Goal: Task Accomplishment & Management: Manage account settings

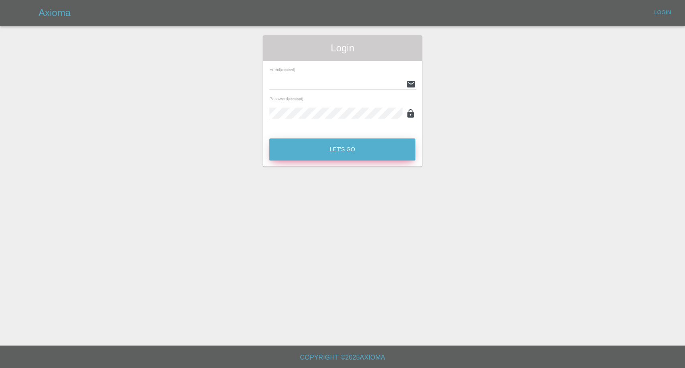
type input "afreen@axioma.co.uk"
click at [312, 153] on button "Let's Go" at bounding box center [342, 150] width 146 height 22
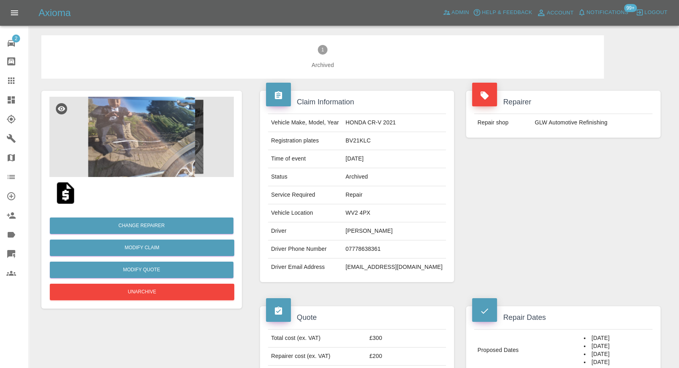
click at [165, 164] on img at bounding box center [141, 137] width 184 height 80
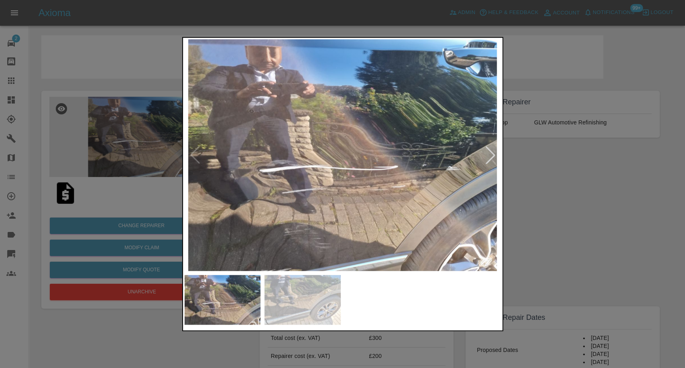
click at [305, 278] on img at bounding box center [303, 300] width 76 height 50
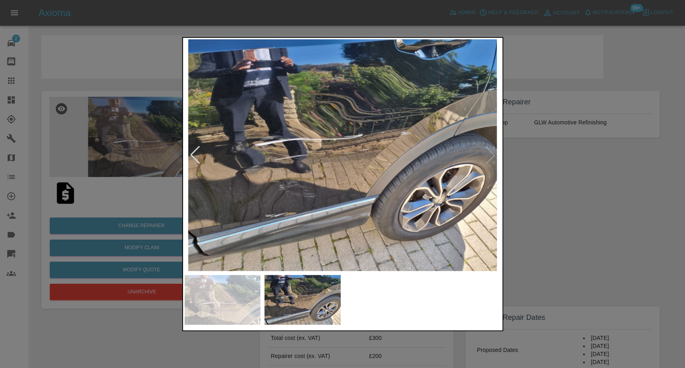
click at [587, 233] on div at bounding box center [342, 184] width 685 height 368
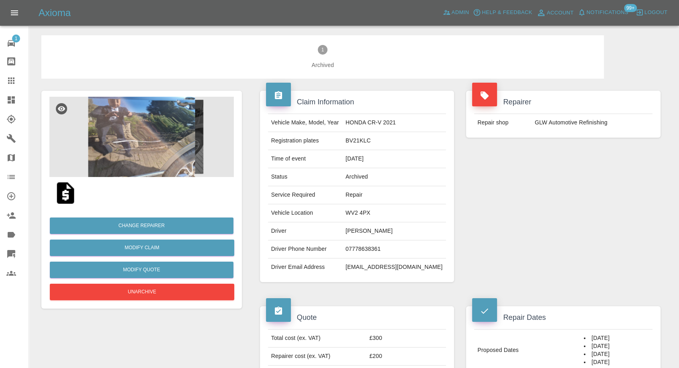
click at [382, 232] on td "[PERSON_NAME]" at bounding box center [394, 231] width 104 height 18
copy td "[PERSON_NAME]"
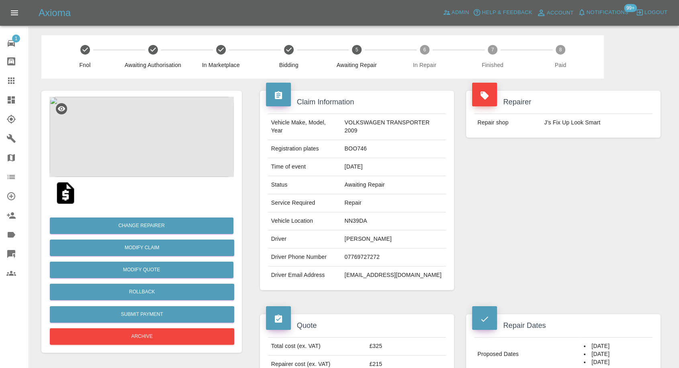
click at [358, 253] on td "07769727272" at bounding box center [393, 258] width 105 height 18
copy td "07769727272"
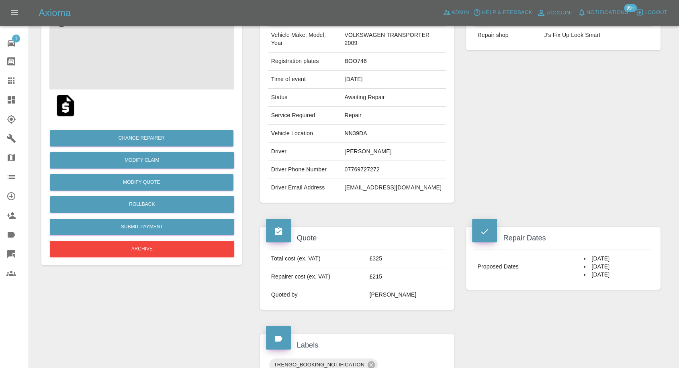
scroll to position [134, 0]
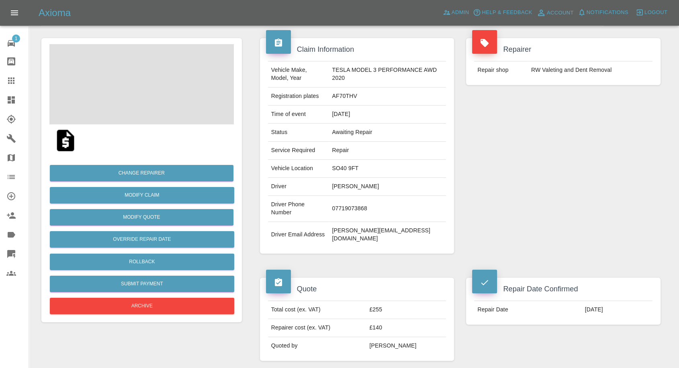
scroll to position [89, 0]
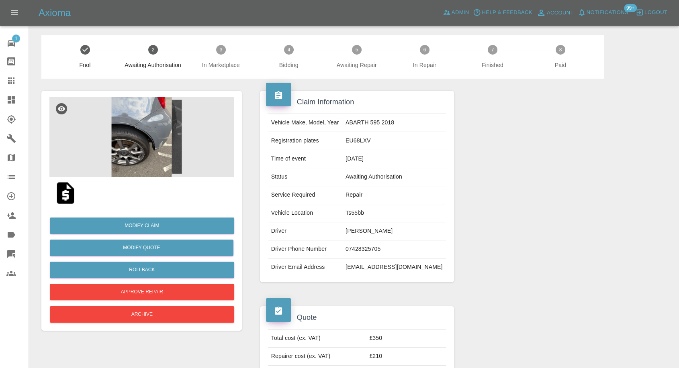
click at [155, 118] on img at bounding box center [141, 137] width 184 height 80
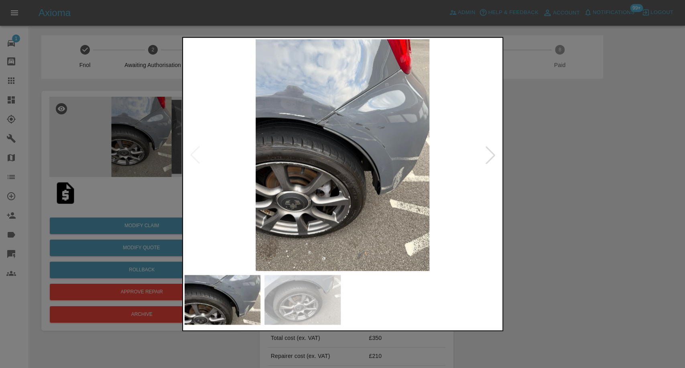
click at [314, 303] on img at bounding box center [303, 300] width 76 height 50
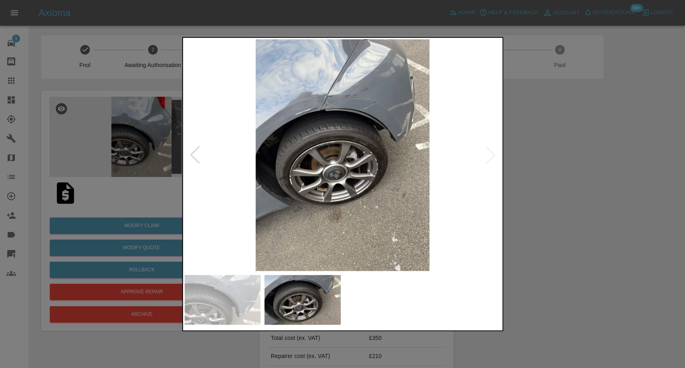
click at [526, 277] on div at bounding box center [342, 184] width 685 height 368
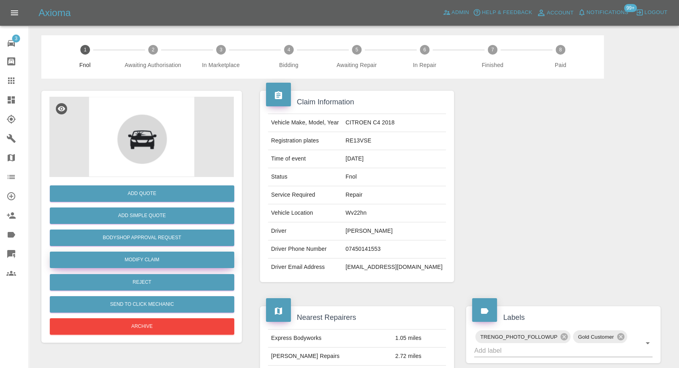
click at [148, 267] on link "Modify Claim" at bounding box center [142, 260] width 184 height 16
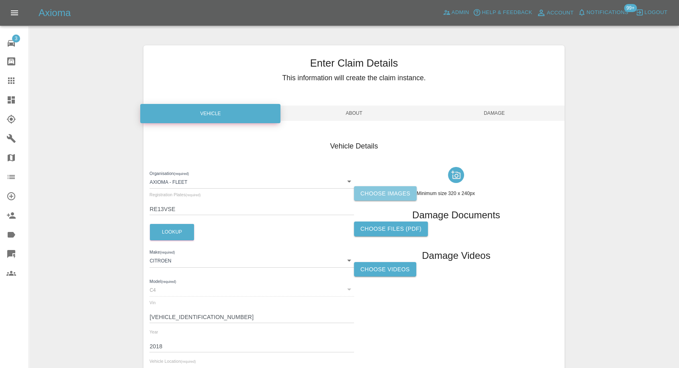
click at [372, 189] on label "Choose images" at bounding box center [385, 193] width 63 height 15
click at [0, 0] on input "Choose images" at bounding box center [0, 0] width 0 height 0
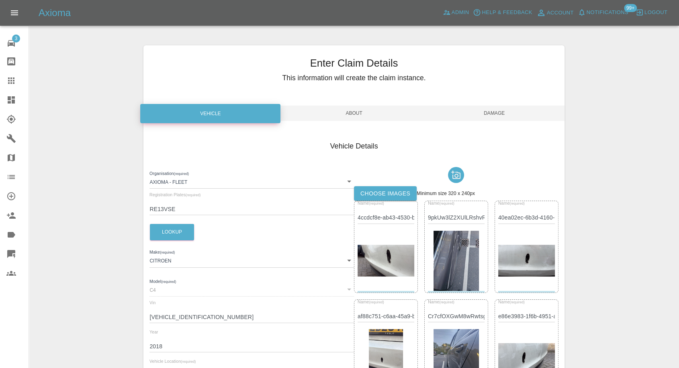
scroll to position [134, 0]
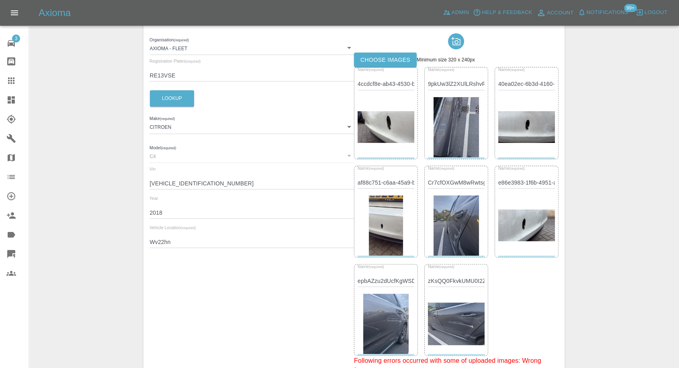
click at [391, 120] on img at bounding box center [385, 127] width 57 height 32
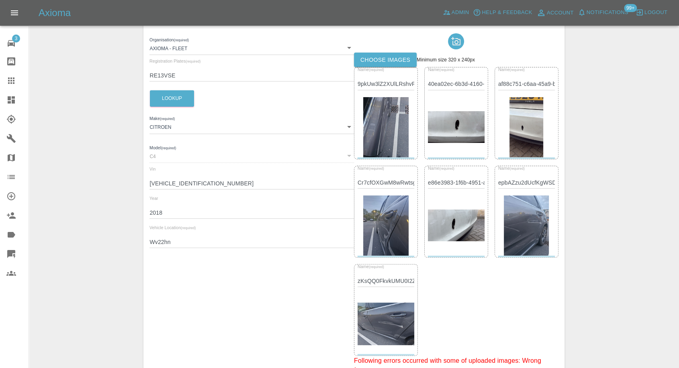
click at [465, 126] on img at bounding box center [456, 127] width 57 height 32
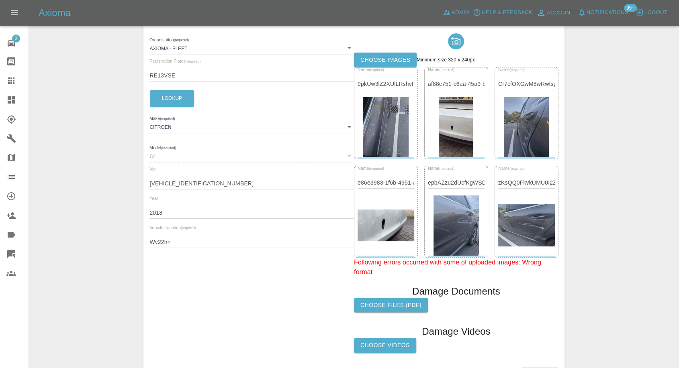
click at [448, 135] on img at bounding box center [456, 127] width 34 height 60
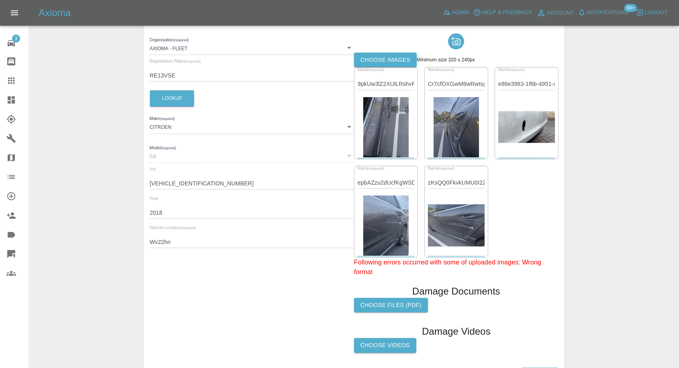
click at [543, 130] on img at bounding box center [526, 127] width 57 height 32
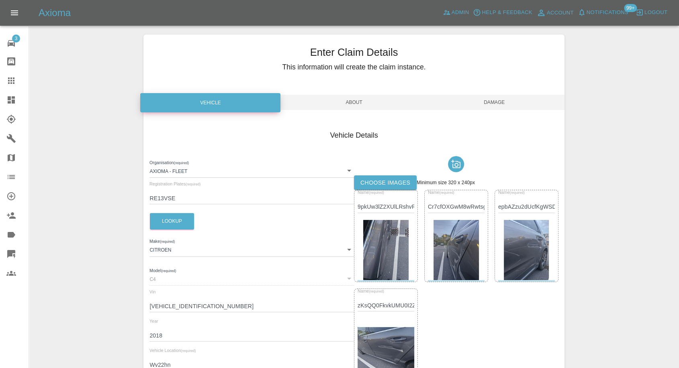
scroll to position [0, 0]
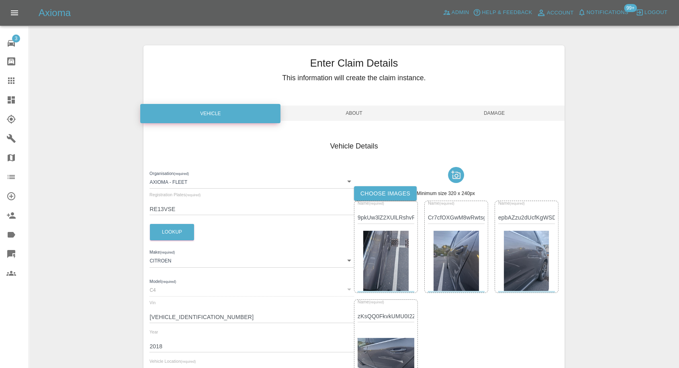
click at [506, 118] on span "Damage" at bounding box center [494, 113] width 140 height 15
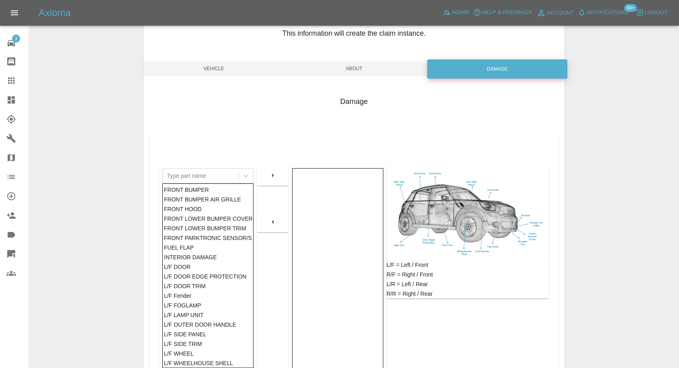
scroll to position [128, 0]
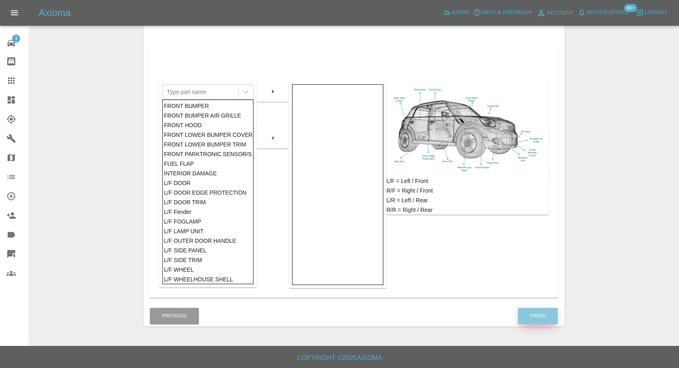
click at [544, 319] on button "Finish" at bounding box center [538, 316] width 40 height 16
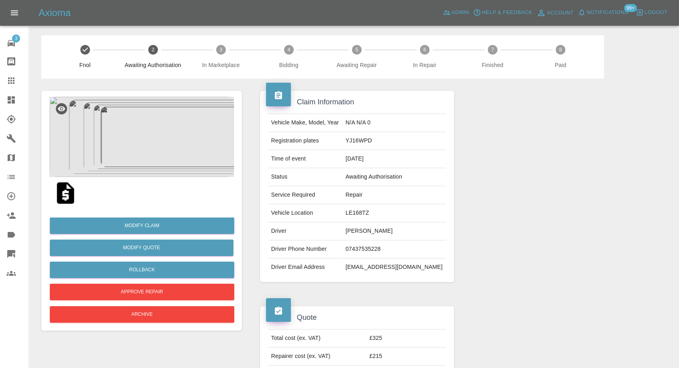
click at [147, 132] on img at bounding box center [141, 137] width 184 height 80
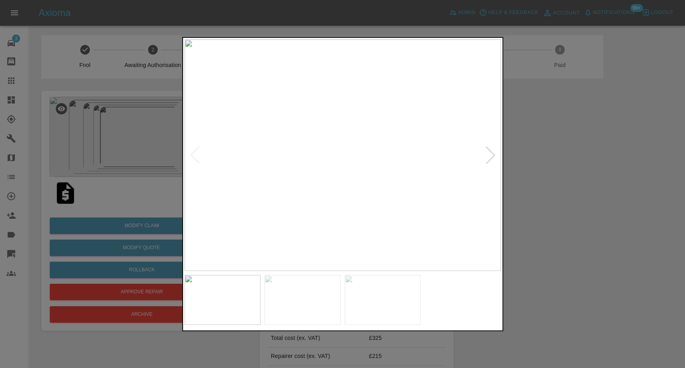
click at [304, 280] on img at bounding box center [303, 300] width 76 height 50
click at [372, 304] on img at bounding box center [383, 300] width 76 height 50
click at [440, 308] on img at bounding box center [463, 300] width 76 height 50
click at [488, 154] on div at bounding box center [491, 155] width 18 height 18
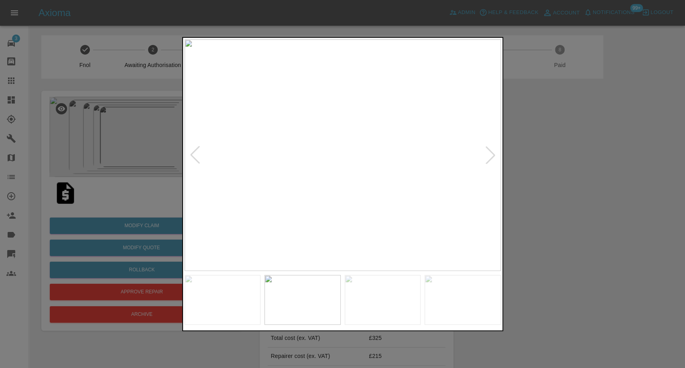
click at [488, 154] on div at bounding box center [491, 155] width 18 height 18
click at [488, 154] on img at bounding box center [343, 155] width 316 height 232
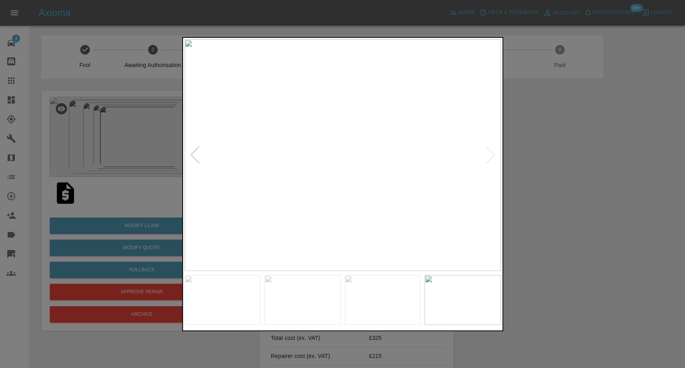
click at [685, 214] on div at bounding box center [342, 184] width 685 height 368
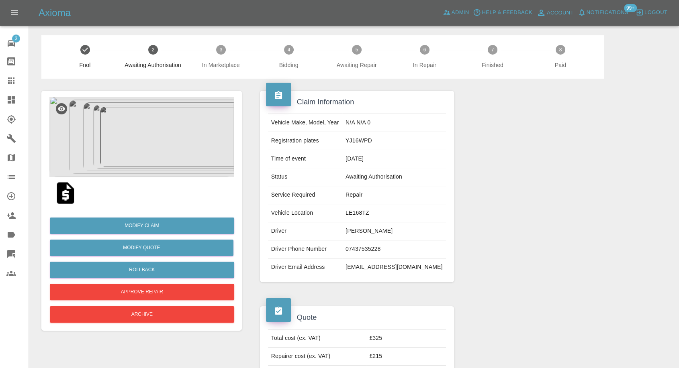
click at [61, 193] on img at bounding box center [66, 193] width 26 height 26
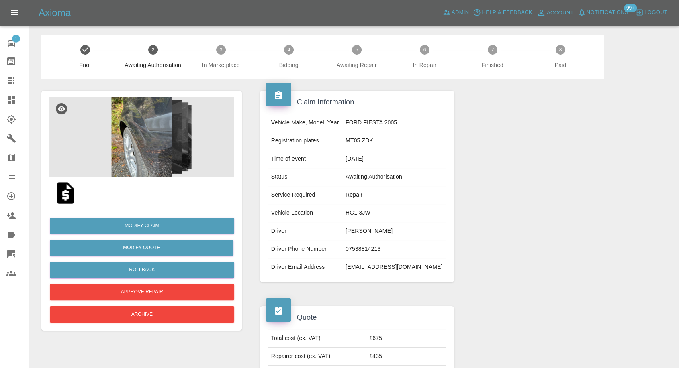
click at [67, 196] on img at bounding box center [66, 193] width 26 height 26
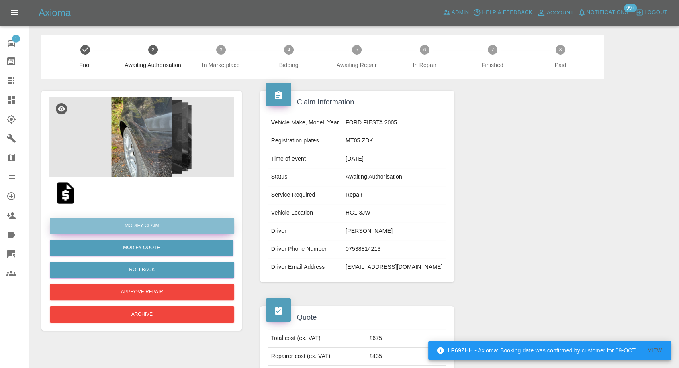
click at [153, 226] on link "Modify Claim" at bounding box center [142, 226] width 184 height 16
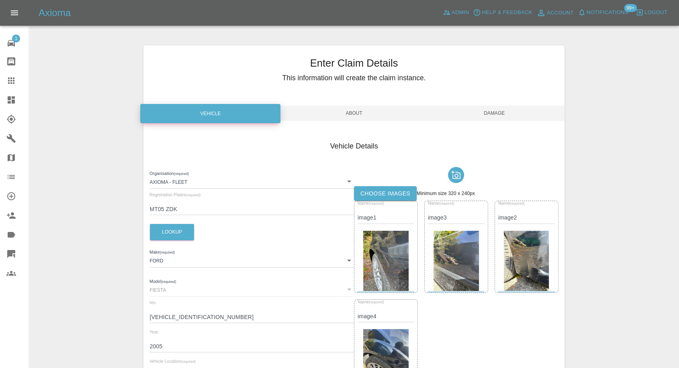
click at [389, 196] on label "Choose images" at bounding box center [385, 193] width 63 height 15
click at [0, 0] on input "Choose images" at bounding box center [0, 0] width 0 height 0
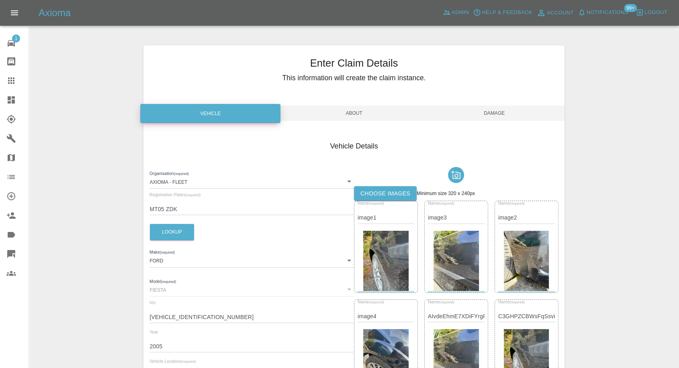
click at [504, 108] on span "Damage" at bounding box center [494, 113] width 140 height 15
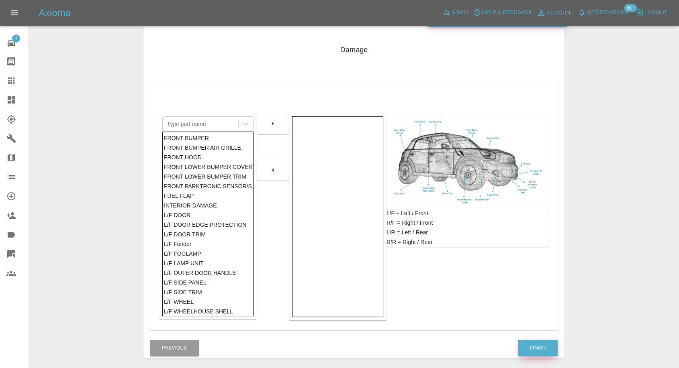
scroll to position [128, 0]
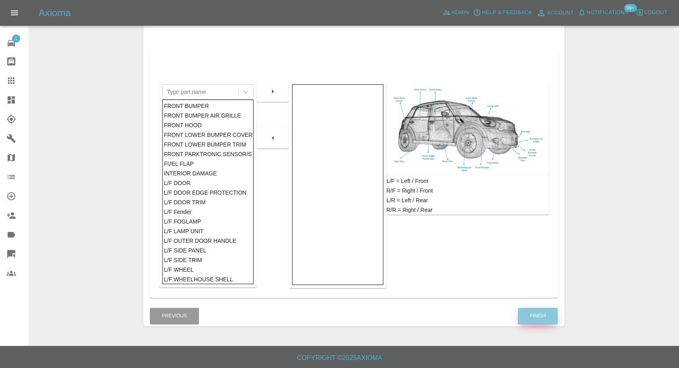
click at [534, 320] on button "Finish" at bounding box center [538, 316] width 40 height 16
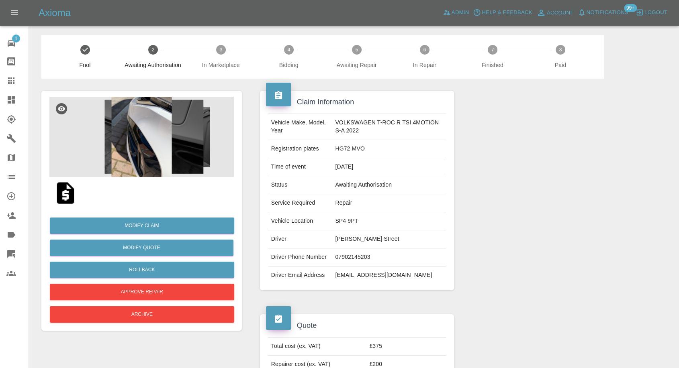
click at [63, 192] on img at bounding box center [66, 193] width 26 height 26
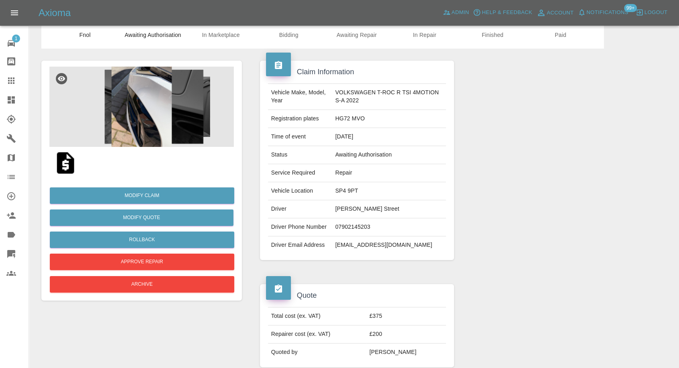
scroll to position [45, 0]
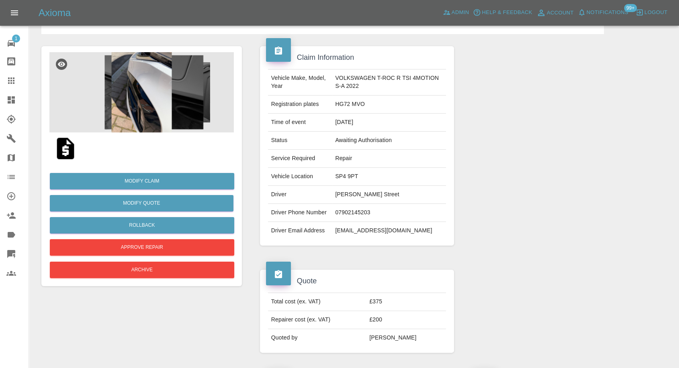
click at [161, 94] on img at bounding box center [141, 92] width 184 height 80
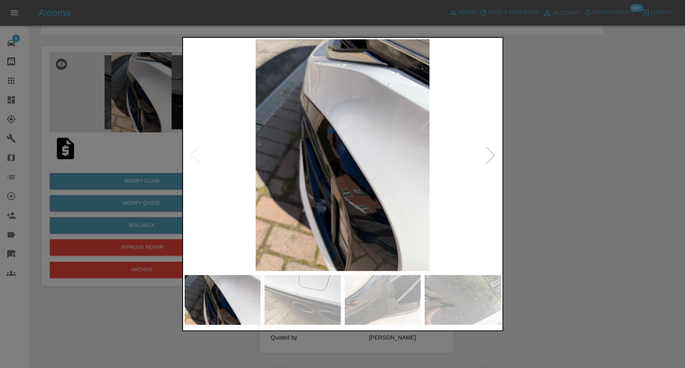
click at [302, 304] on img at bounding box center [303, 300] width 76 height 50
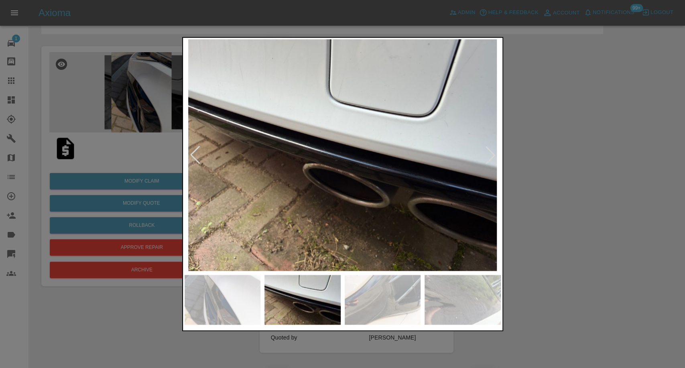
click at [386, 312] on img at bounding box center [383, 300] width 76 height 50
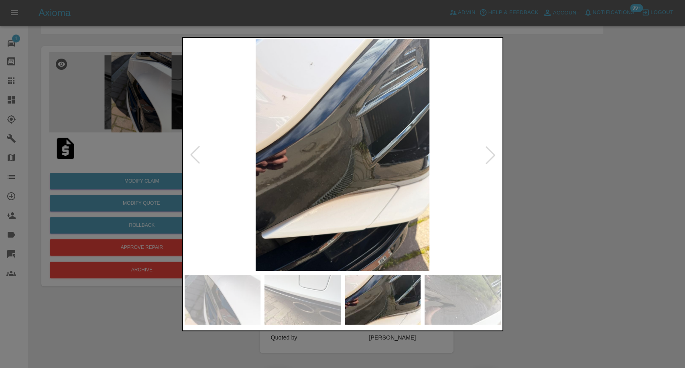
click at [467, 308] on img at bounding box center [463, 300] width 76 height 50
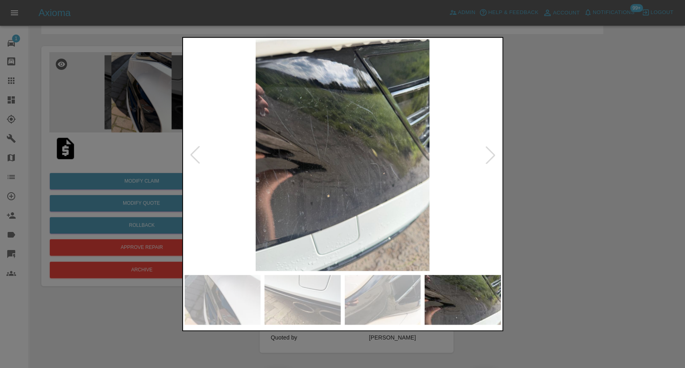
click at [491, 157] on div at bounding box center [491, 155] width 18 height 18
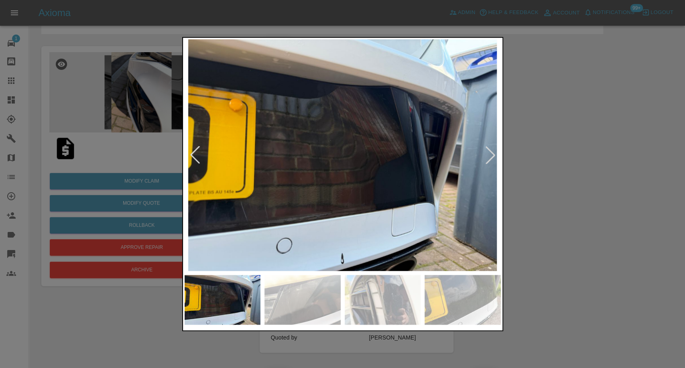
click at [491, 157] on div at bounding box center [491, 155] width 18 height 18
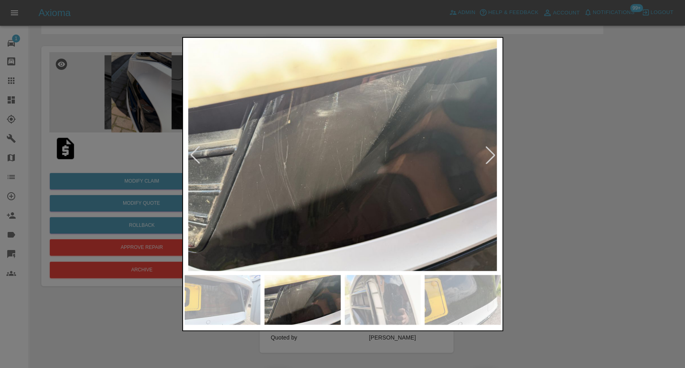
click at [491, 157] on div at bounding box center [491, 155] width 18 height 18
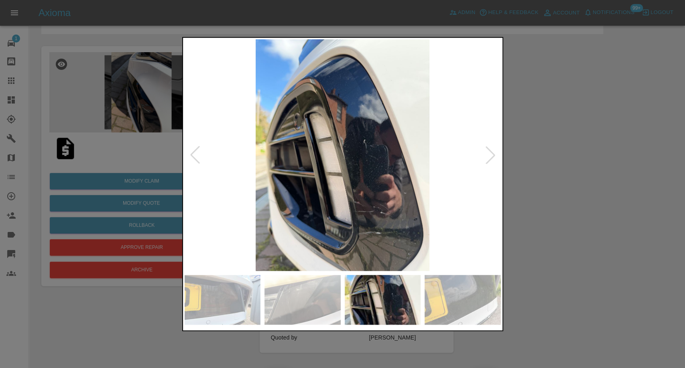
click at [491, 157] on div at bounding box center [491, 155] width 18 height 18
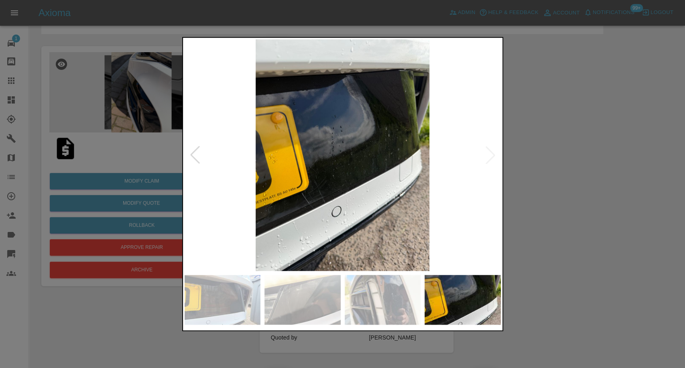
click at [491, 157] on img at bounding box center [343, 155] width 316 height 232
click at [550, 184] on div at bounding box center [342, 184] width 685 height 368
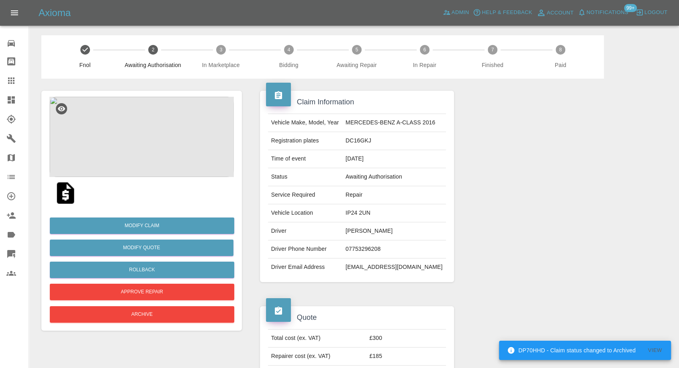
click at [110, 119] on img at bounding box center [141, 137] width 184 height 80
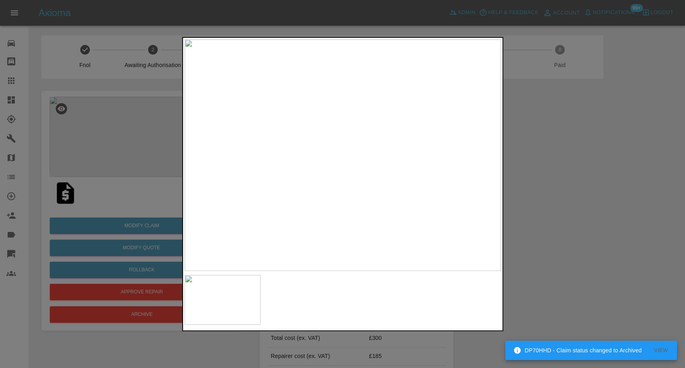
click at [594, 263] on div at bounding box center [342, 184] width 685 height 368
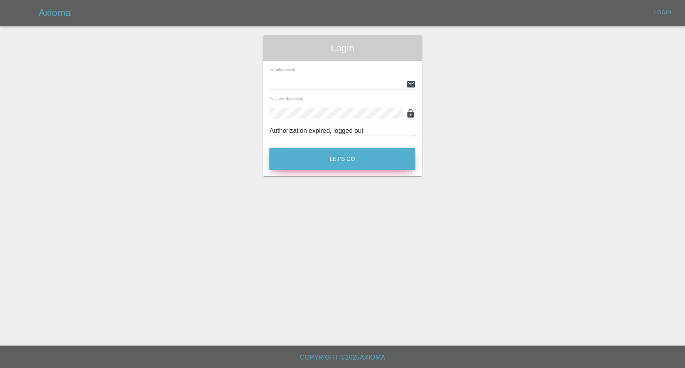
type input "[EMAIL_ADDRESS][DOMAIN_NAME]"
click at [354, 159] on button "Let's Go" at bounding box center [342, 159] width 146 height 22
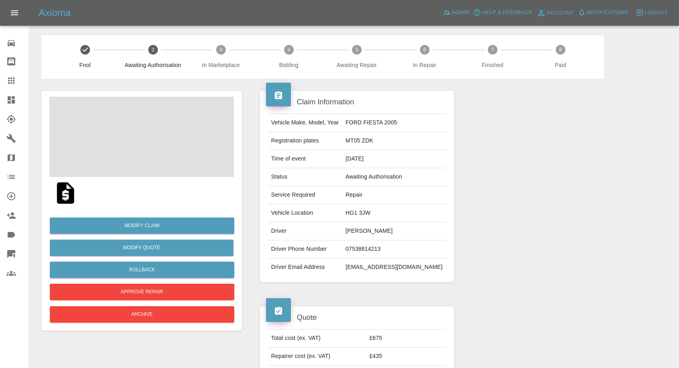
click at [382, 232] on td "Jake Layfield" at bounding box center [394, 231] width 104 height 18
copy td "Jake Layfield"
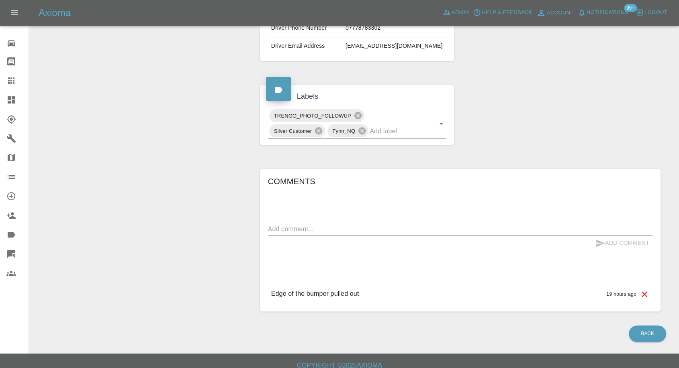
scroll to position [223, 0]
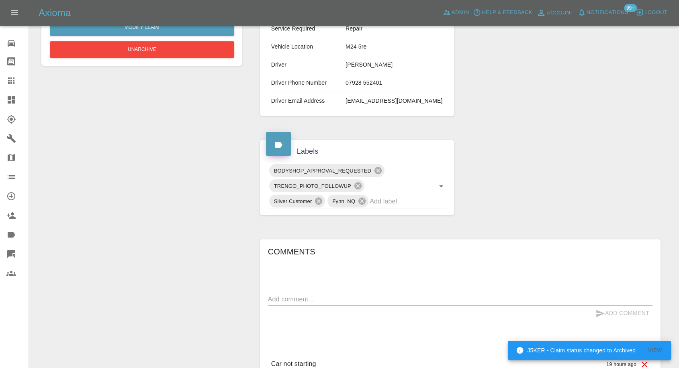
scroll to position [223, 0]
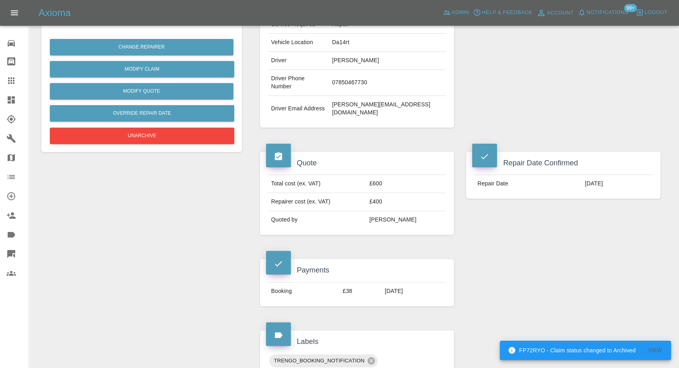
scroll to position [178, 0]
click at [369, 96] on td "sriram.pp@outlook.com" at bounding box center [386, 109] width 117 height 26
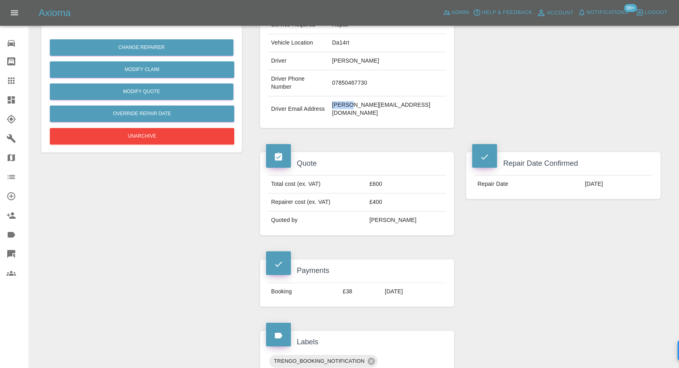
click at [369, 96] on td "sriram.pp@outlook.com" at bounding box center [386, 109] width 117 height 26
copy div "sriram.pp@outlook.com"
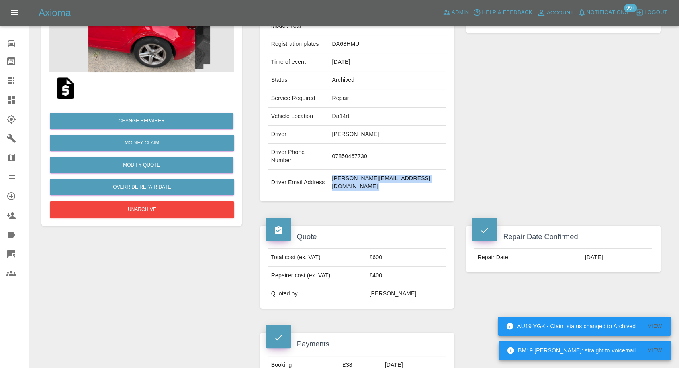
scroll to position [89, 0]
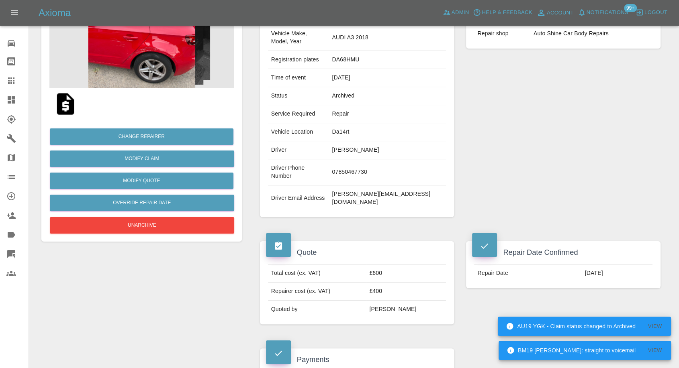
click at [375, 159] on td "07850467730" at bounding box center [386, 172] width 117 height 26
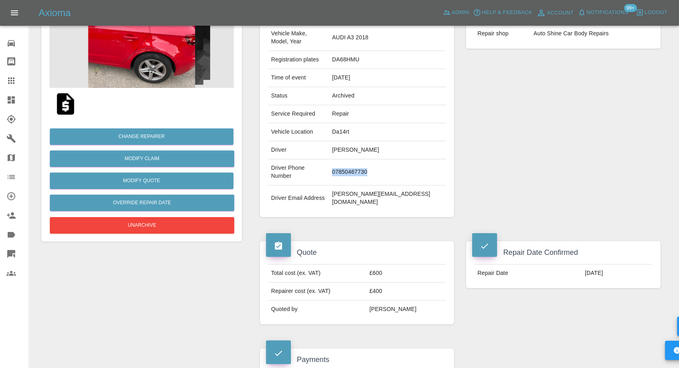
copy td "07850467730"
click at [371, 52] on td "DA68HMU" at bounding box center [386, 60] width 117 height 18
copy td "DA68HMU"
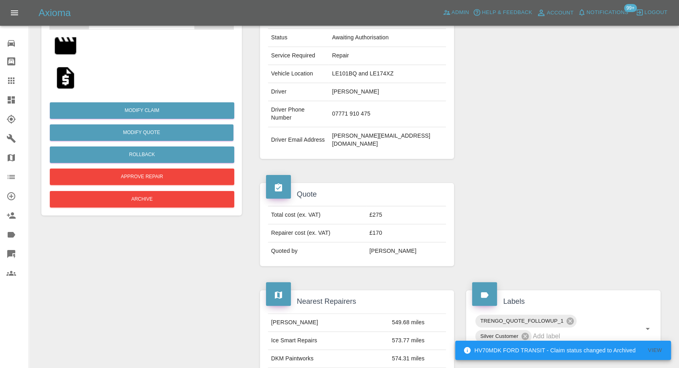
scroll to position [145, 0]
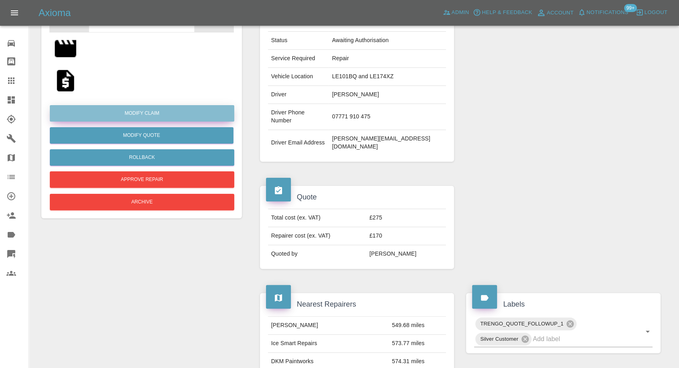
click at [159, 112] on link "Modify Claim" at bounding box center [142, 113] width 184 height 16
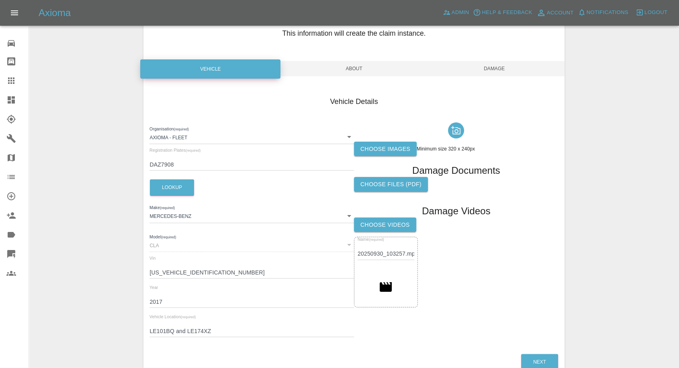
scroll to position [89, 0]
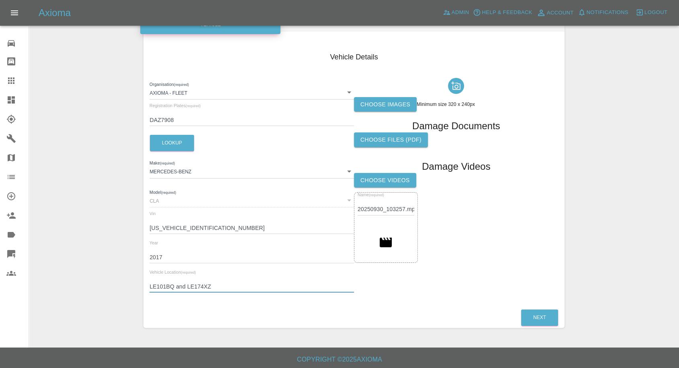
drag, startPoint x: 216, startPoint y: 288, endPoint x: 124, endPoint y: 284, distance: 92.0
click at [124, 284] on div "Enter Claim Details This information will create the claim instance. Vehicle Ab…" at bounding box center [353, 142] width 649 height 392
paste input "7"
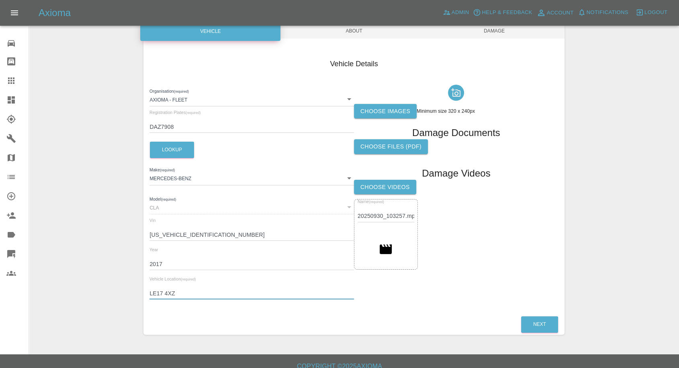
scroll to position [0, 0]
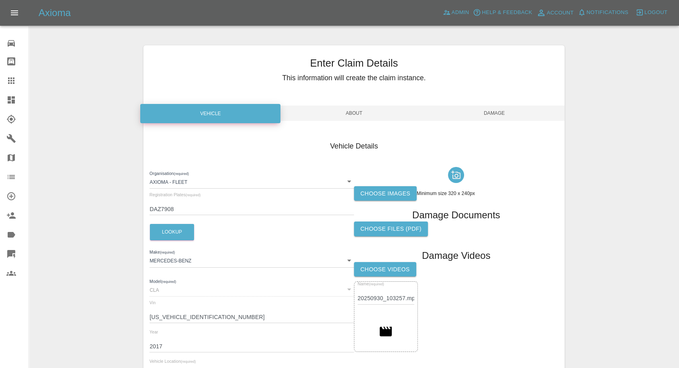
type input "LE17 4XZ"
click at [500, 110] on span "Damage" at bounding box center [494, 113] width 140 height 15
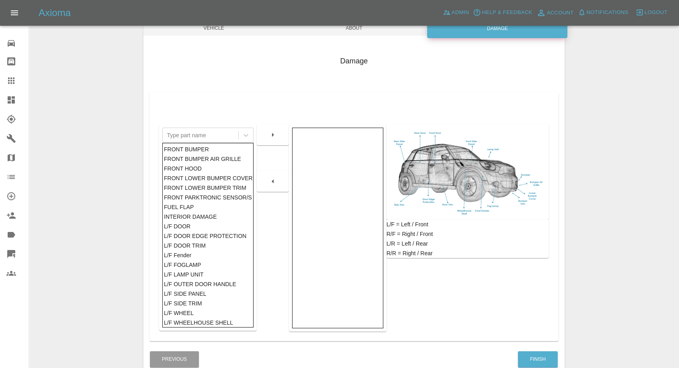
scroll to position [128, 0]
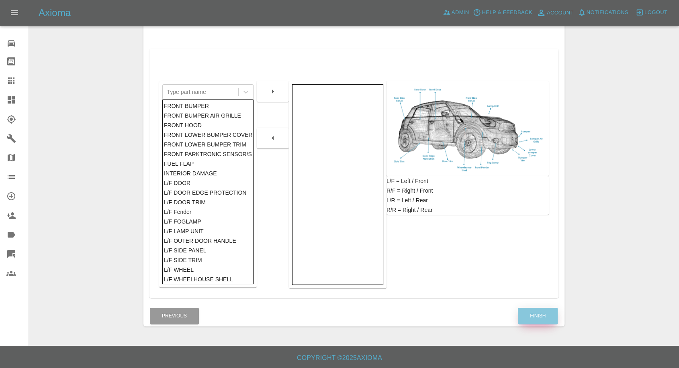
click at [542, 312] on button "Finish" at bounding box center [538, 316] width 40 height 16
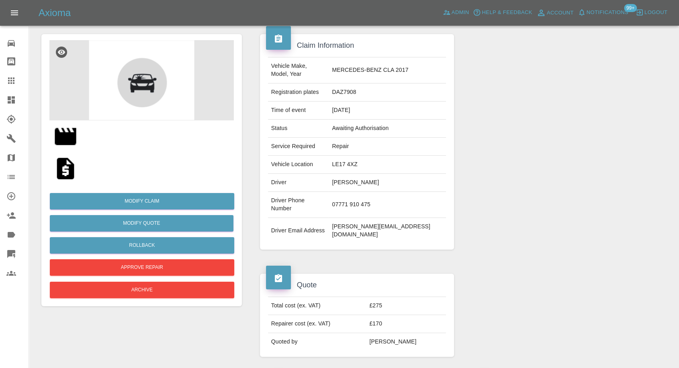
scroll to position [55, 0]
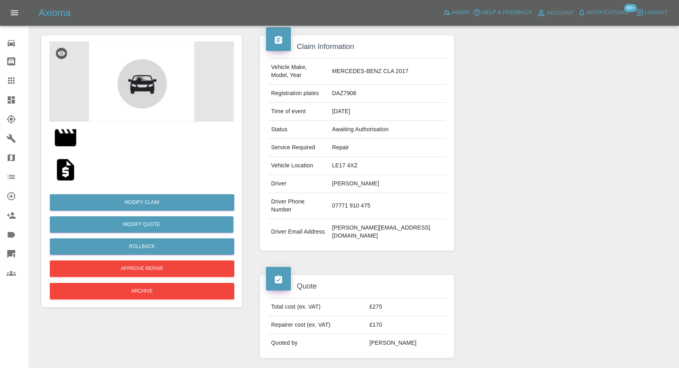
click at [64, 172] on img at bounding box center [66, 170] width 26 height 26
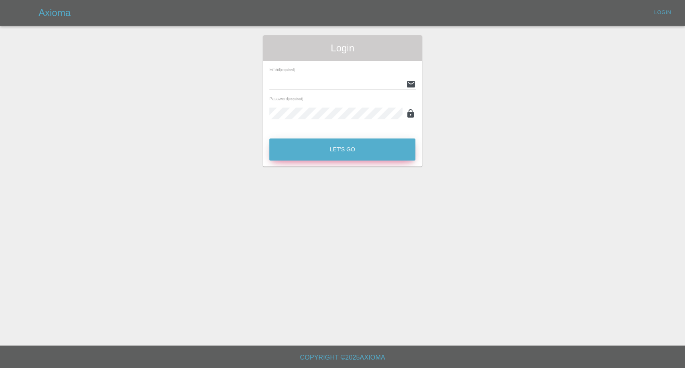
type input "[EMAIL_ADDRESS][DOMAIN_NAME]"
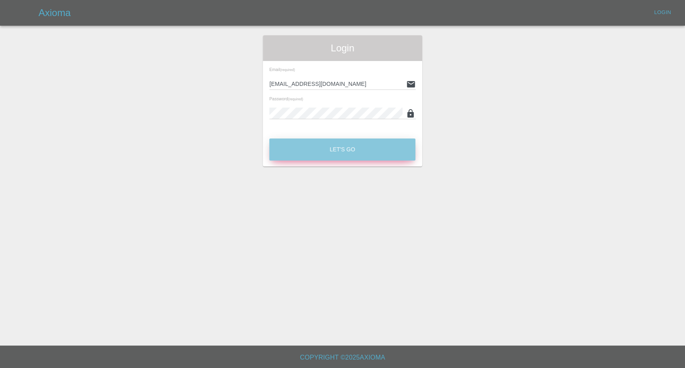
click at [329, 152] on button "Let's Go" at bounding box center [342, 150] width 146 height 22
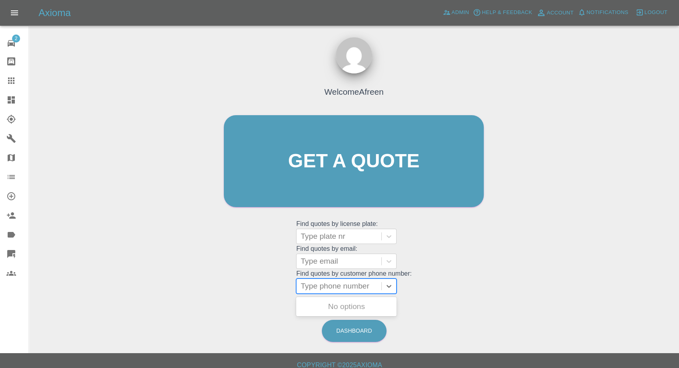
click at [316, 286] on div at bounding box center [338, 286] width 77 height 11
paste input "[PHONE_NUMBER]"
drag, startPoint x: 316, startPoint y: 287, endPoint x: 241, endPoint y: 287, distance: 75.1
click at [241, 287] on div "Welcome Afreen Get a quote Get a quote Find quotes by license plate: Type plate…" at bounding box center [353, 176] width 277 height 243
type input "07498440023"
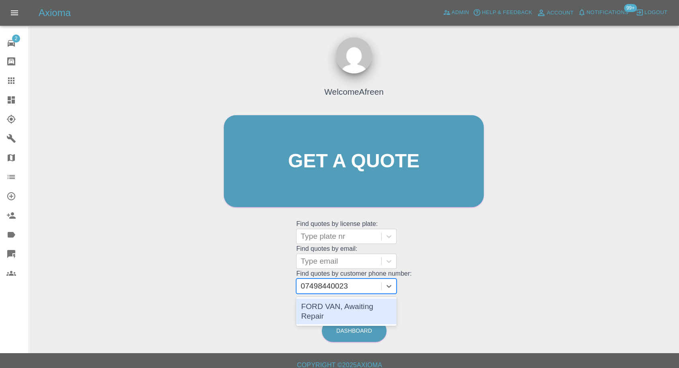
click at [364, 308] on div "FORD VAN, Awaiting Repair" at bounding box center [346, 312] width 100 height 26
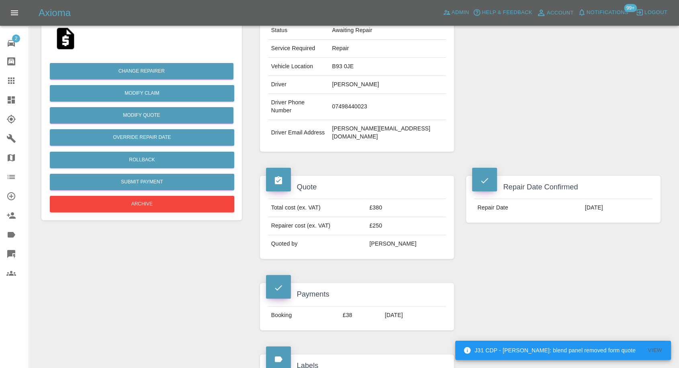
scroll to position [178, 0]
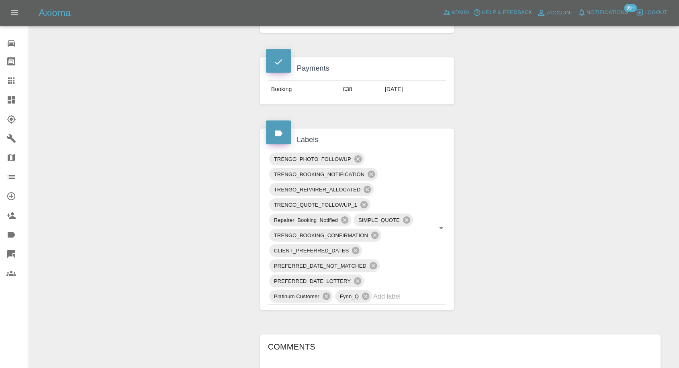
scroll to position [267, 0]
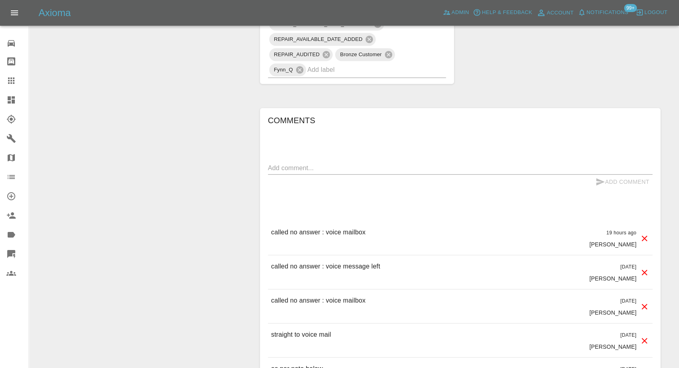
scroll to position [669, 0]
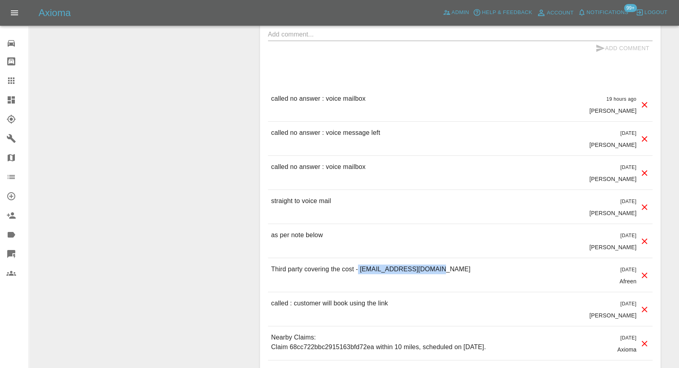
drag, startPoint x: 445, startPoint y: 270, endPoint x: 357, endPoint y: 269, distance: 87.5
click at [357, 269] on div "Third party covering the cost - [EMAIL_ADDRESS][DOMAIN_NAME] [DATE] Afreen" at bounding box center [460, 275] width 384 height 34
click at [357, 269] on p "Third party covering the cost - [EMAIL_ADDRESS][DOMAIN_NAME]" at bounding box center [370, 270] width 199 height 10
drag, startPoint x: 360, startPoint y: 269, endPoint x: 458, endPoint y: 265, distance: 98.1
click at [458, 265] on div "Third party covering the cost - [EMAIL_ADDRESS][DOMAIN_NAME] [DATE] Afreen" at bounding box center [460, 275] width 384 height 34
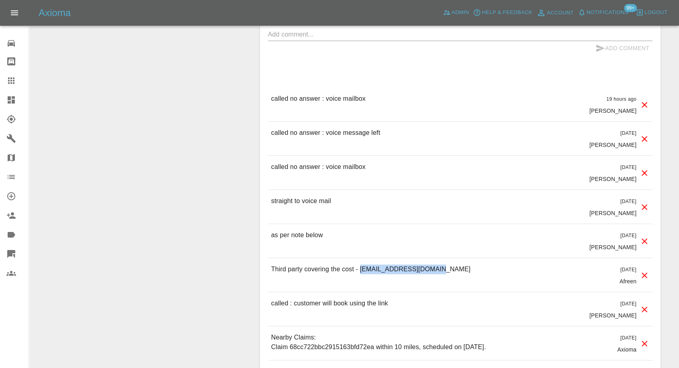
copy p "[EMAIL_ADDRESS][DOMAIN_NAME]"
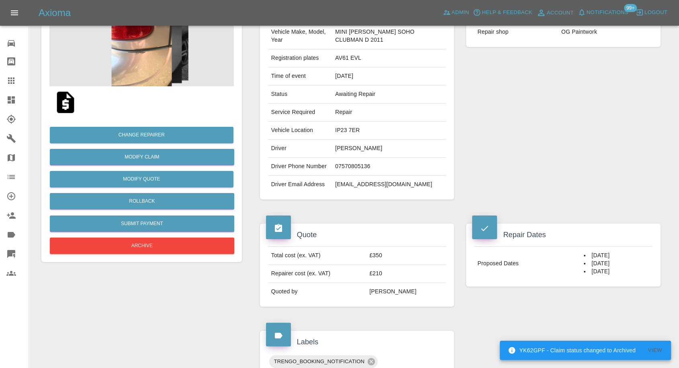
scroll to position [89, 0]
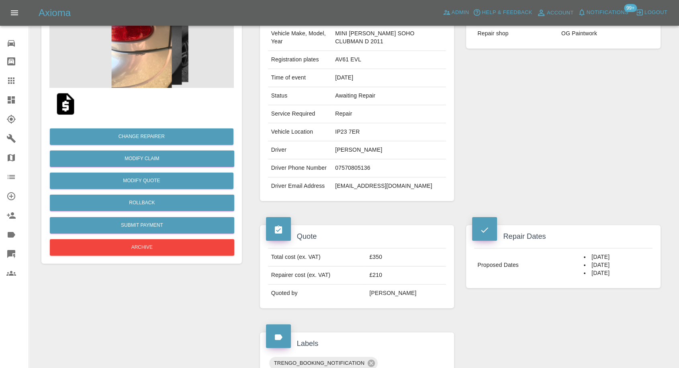
click at [350, 163] on td "07570805136" at bounding box center [389, 168] width 114 height 18
copy td "07570805136"
click at [387, 53] on td "AV61 EVL" at bounding box center [389, 60] width 114 height 18
click at [357, 59] on td "AV61 EVL" at bounding box center [389, 60] width 114 height 18
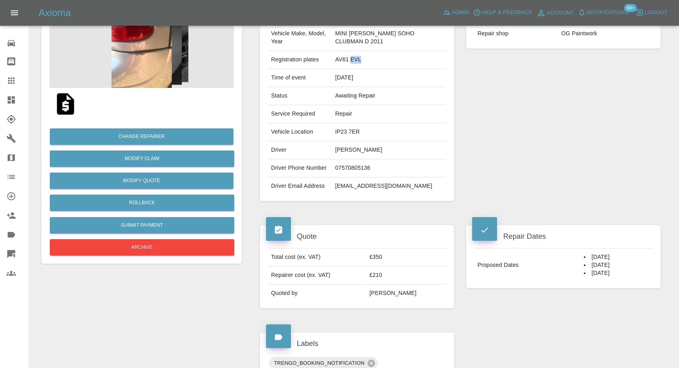
click at [357, 59] on td "AV61 EVL" at bounding box center [389, 60] width 114 height 18
copy td "AV61 EVL"
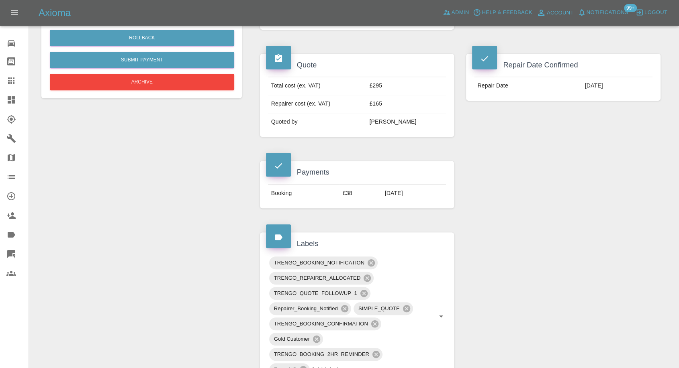
scroll to position [267, 0]
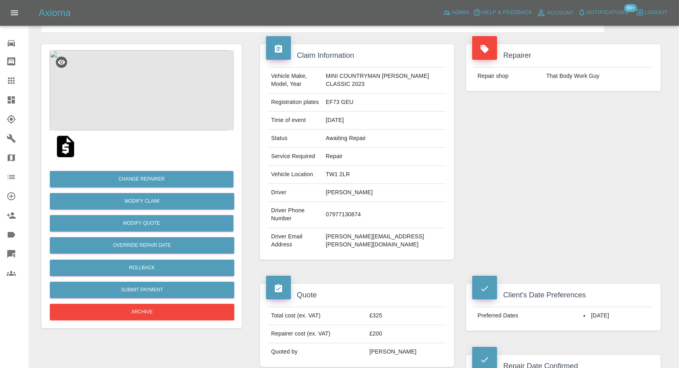
scroll to position [45, 0]
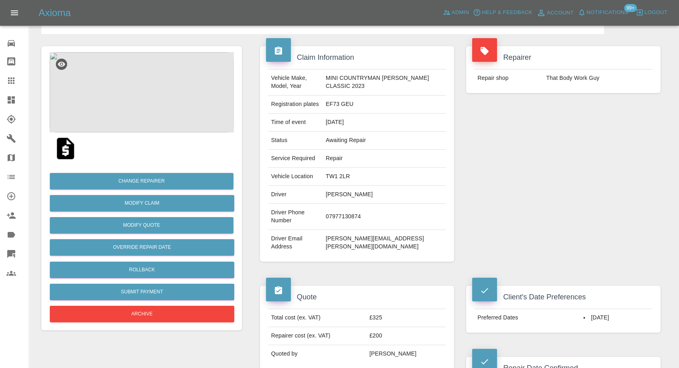
click at [134, 85] on img at bounding box center [141, 92] width 184 height 80
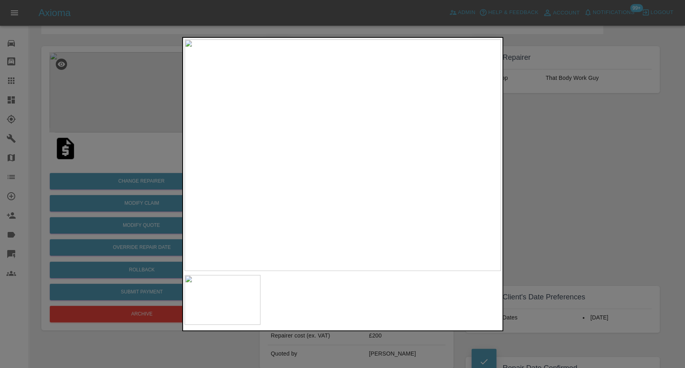
click at [515, 202] on div at bounding box center [342, 184] width 685 height 368
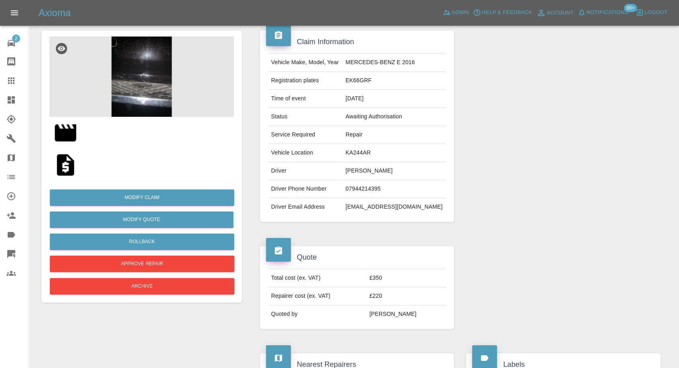
scroll to position [45, 0]
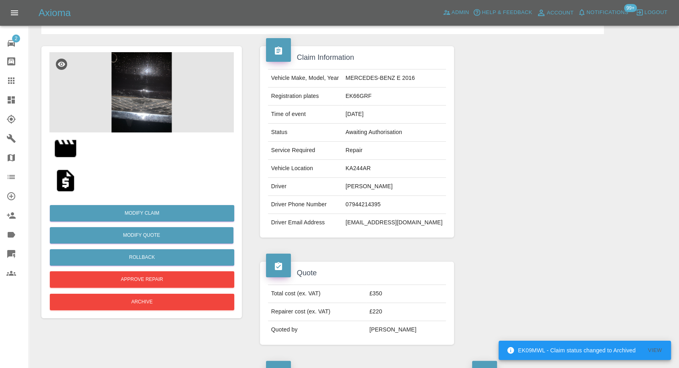
click at [370, 219] on td "[EMAIL_ADDRESS][DOMAIN_NAME]" at bounding box center [394, 223] width 104 height 18
copy td "[EMAIL_ADDRESS][DOMAIN_NAME]"
click at [67, 183] on img at bounding box center [66, 181] width 26 height 26
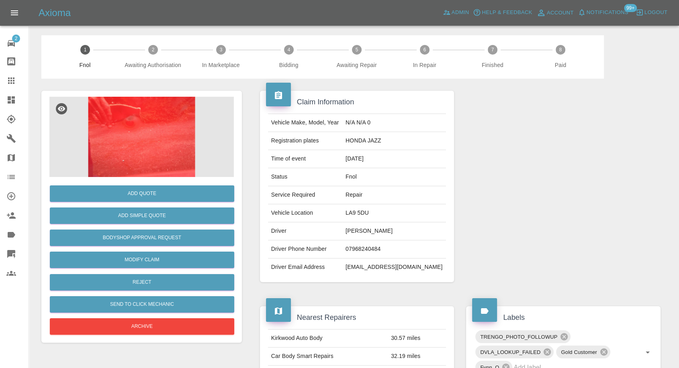
click at [151, 145] on img at bounding box center [141, 137] width 184 height 80
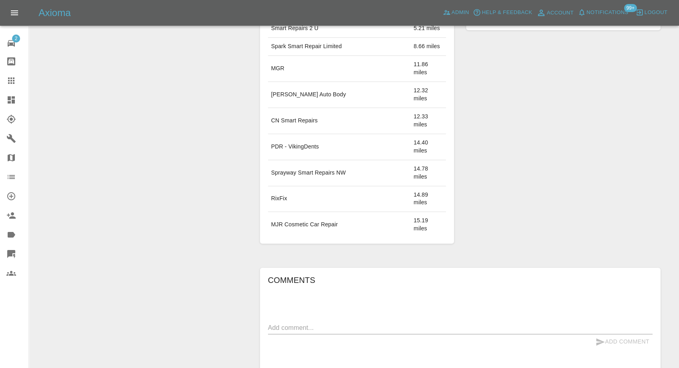
scroll to position [446, 0]
click at [324, 319] on div "x" at bounding box center [460, 325] width 384 height 13
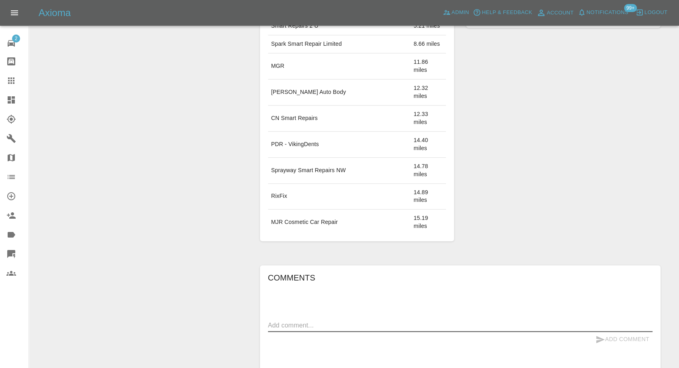
click at [325, 321] on textarea at bounding box center [460, 325] width 384 height 9
paste textarea "[PERSON_NAME] for the quick response but I’ve had a lot cheaper quotes as I’m s…"
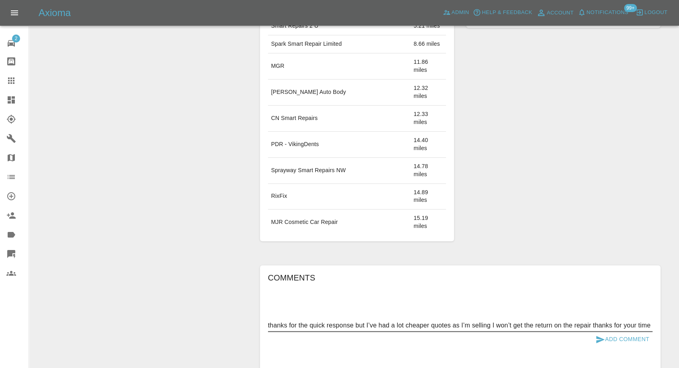
type textarea "thanks for the quick response but I’ve had a lot cheaper quotes as I’m selling …"
click at [601, 335] on icon "submit" at bounding box center [600, 340] width 10 height 10
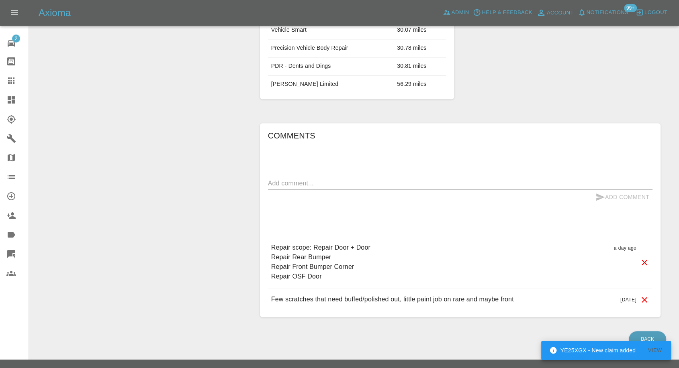
scroll to position [535, 0]
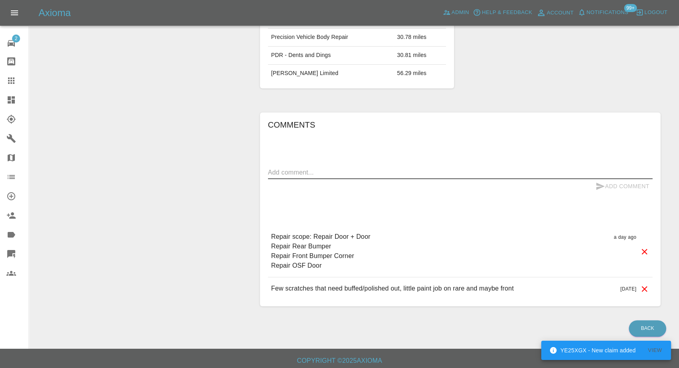
click at [336, 168] on textarea at bounding box center [460, 172] width 384 height 9
paste textarea "Spoken to work colleague who said I can park outside building and use plug sock…"
type textarea "Spoken to work colleague who said I can park outside building and use plug sock…"
click at [599, 187] on icon "submit" at bounding box center [600, 186] width 8 height 7
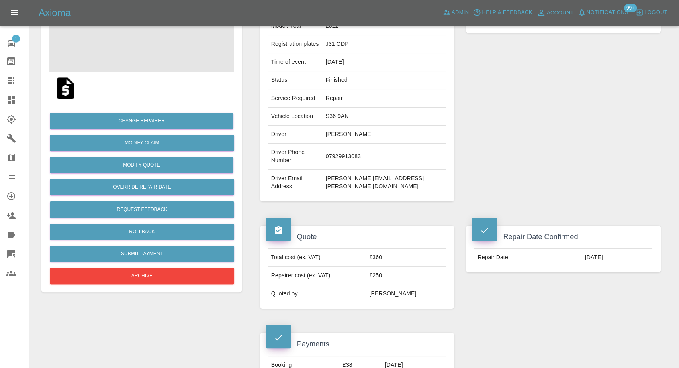
scroll to position [89, 0]
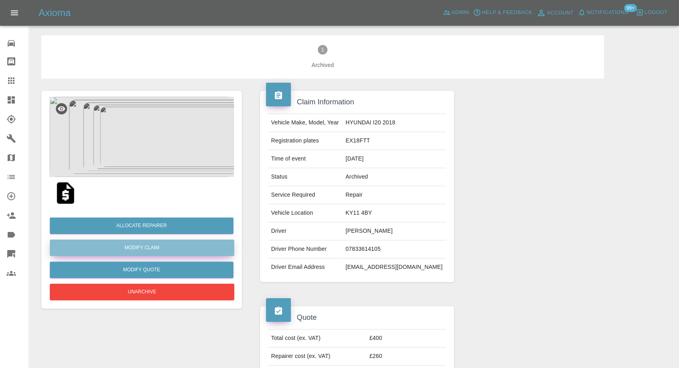
click at [144, 248] on link "Modify Claim" at bounding box center [142, 248] width 184 height 16
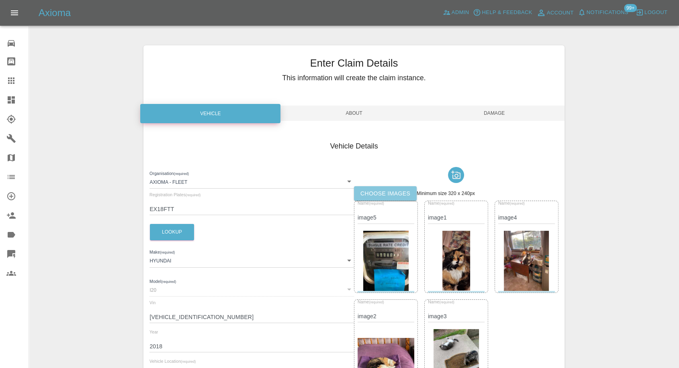
click at [403, 194] on label "Choose images" at bounding box center [385, 193] width 63 height 15
click at [0, 0] on input "Choose images" at bounding box center [0, 0] width 0 height 0
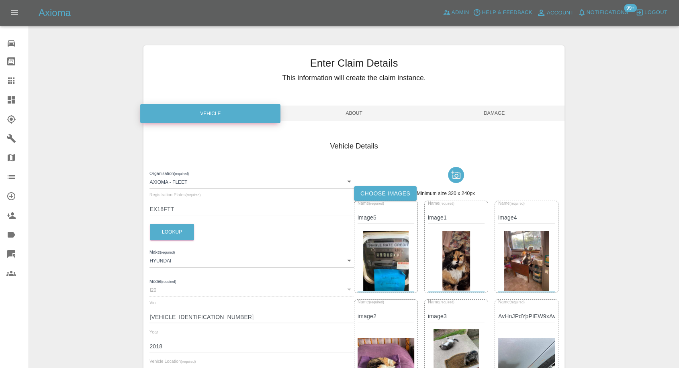
click at [490, 119] on span "Damage" at bounding box center [494, 113] width 140 height 15
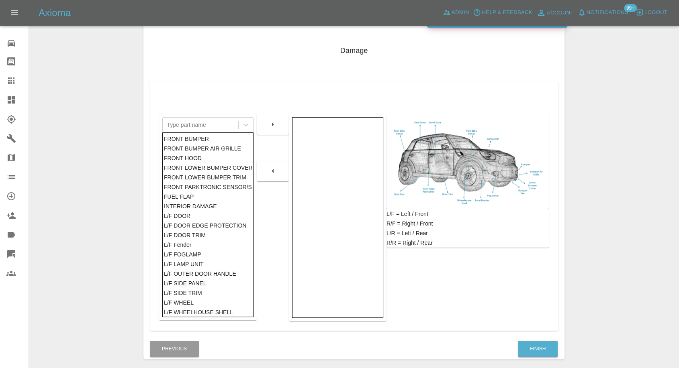
scroll to position [128, 0]
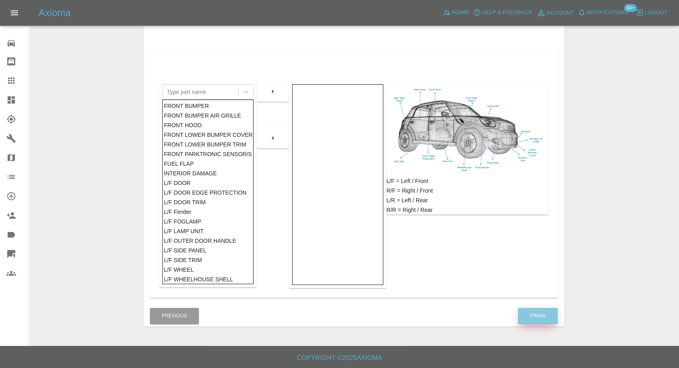
click at [527, 314] on button "Finish" at bounding box center [538, 316] width 40 height 16
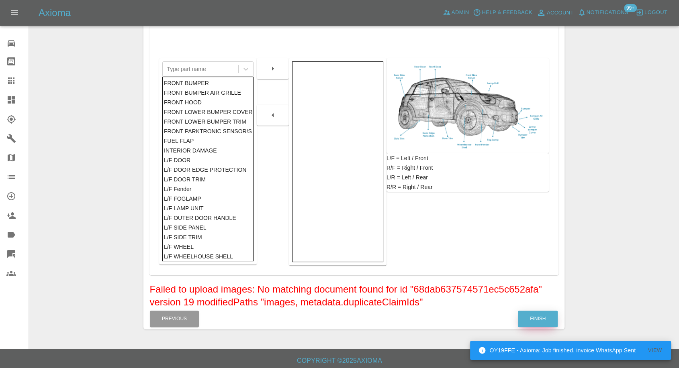
scroll to position [154, 0]
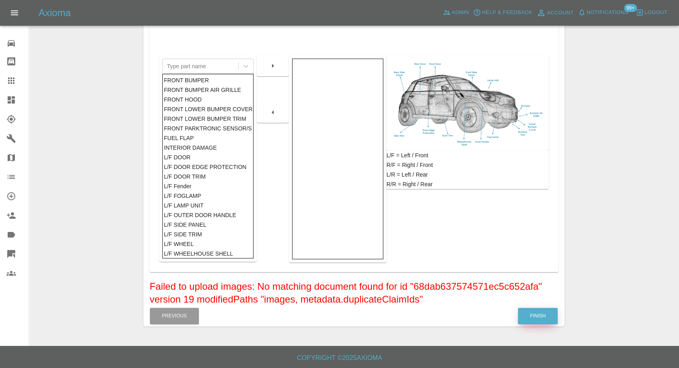
click at [538, 315] on button "Finish" at bounding box center [538, 316] width 40 height 16
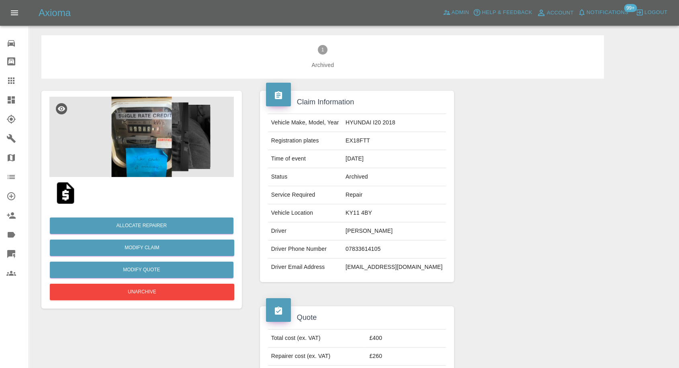
click at [123, 133] on img at bounding box center [141, 137] width 184 height 80
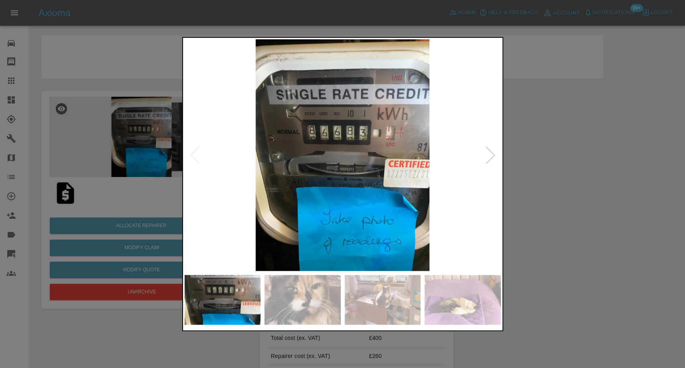
click at [310, 290] on img at bounding box center [303, 300] width 76 height 50
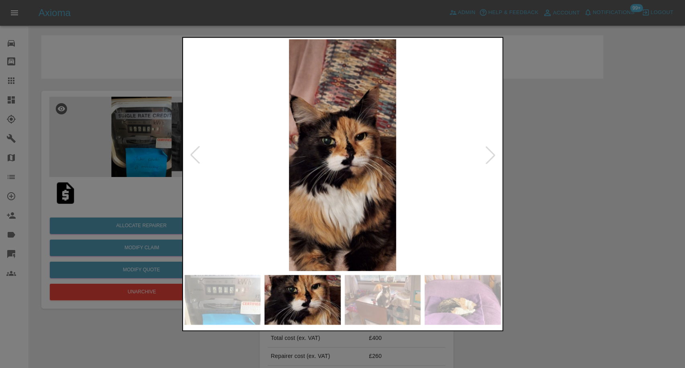
click at [369, 300] on img at bounding box center [383, 300] width 76 height 50
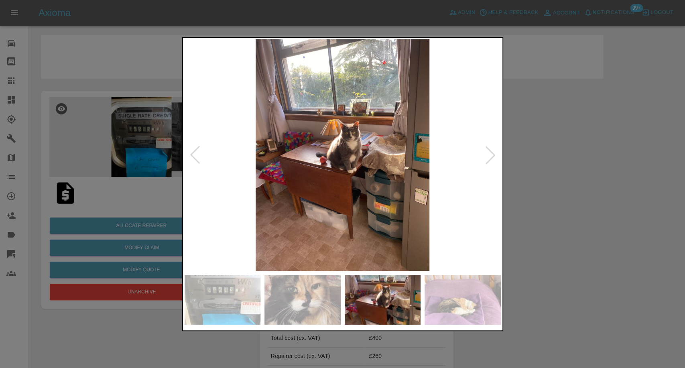
click at [450, 303] on img at bounding box center [463, 300] width 76 height 50
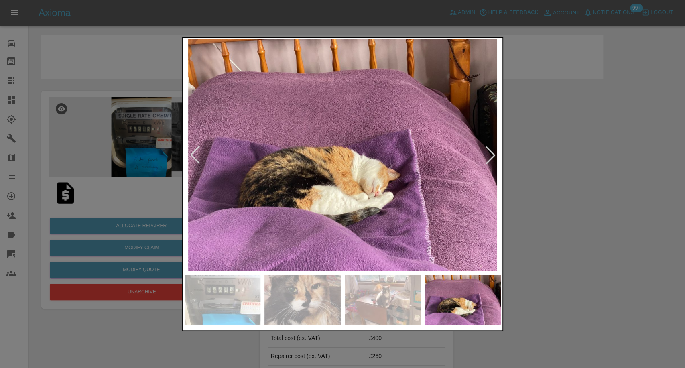
click at [488, 151] on div at bounding box center [491, 155] width 18 height 18
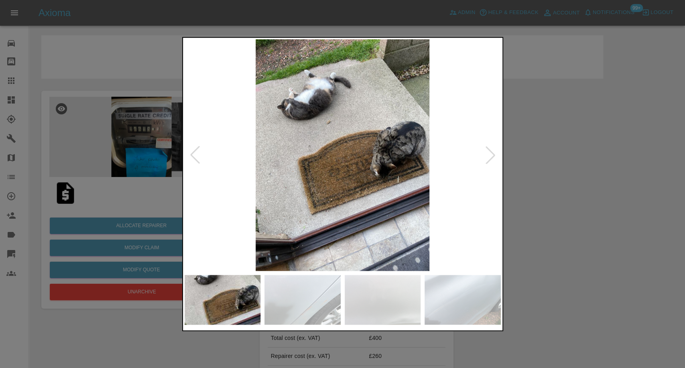
click at [488, 151] on div at bounding box center [491, 155] width 18 height 18
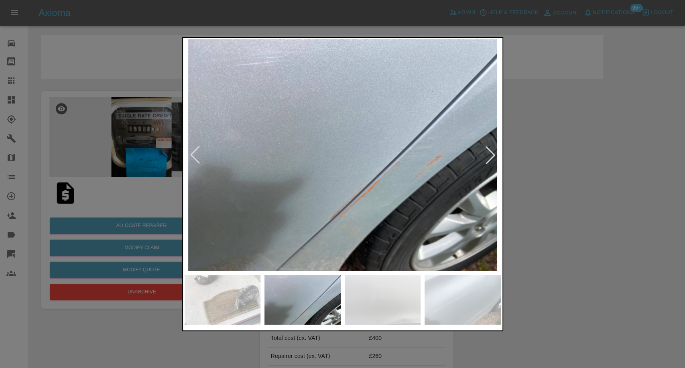
click at [488, 151] on div at bounding box center [491, 155] width 18 height 18
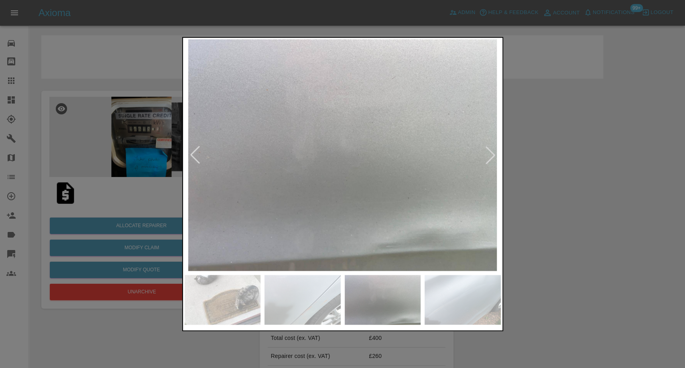
click at [488, 151] on div at bounding box center [491, 155] width 18 height 18
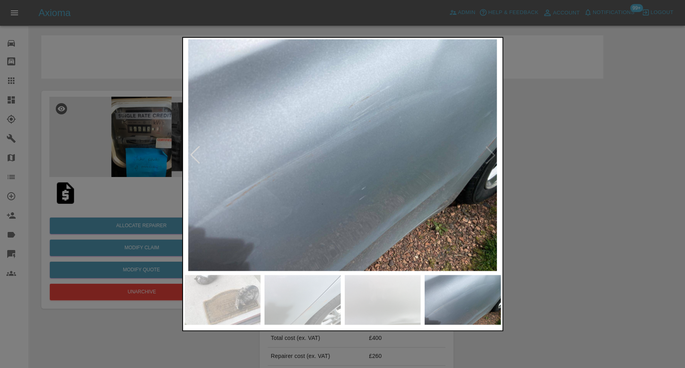
click at [488, 151] on img at bounding box center [343, 155] width 316 height 232
click at [575, 196] on div at bounding box center [342, 184] width 685 height 368
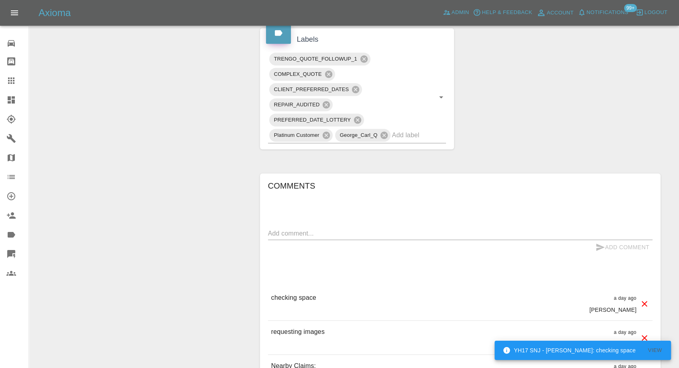
scroll to position [402, 0]
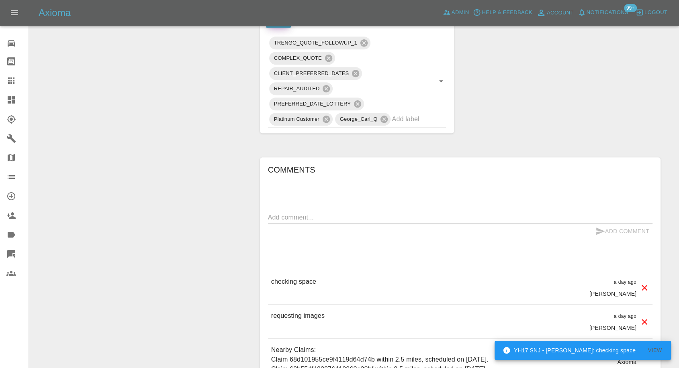
click at [331, 214] on textarea at bounding box center [460, 217] width 384 height 9
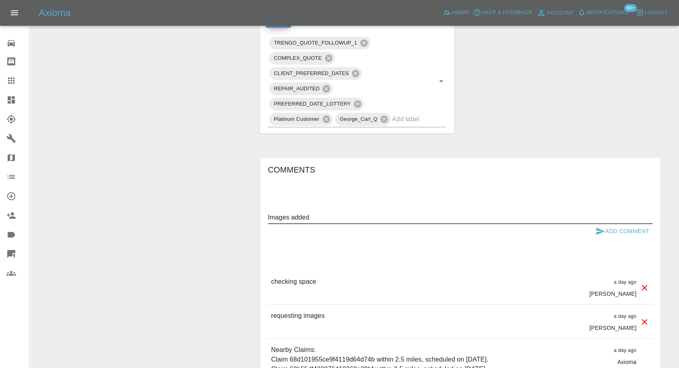
type textarea "Images added"
click at [599, 232] on icon "submit" at bounding box center [600, 231] width 8 height 7
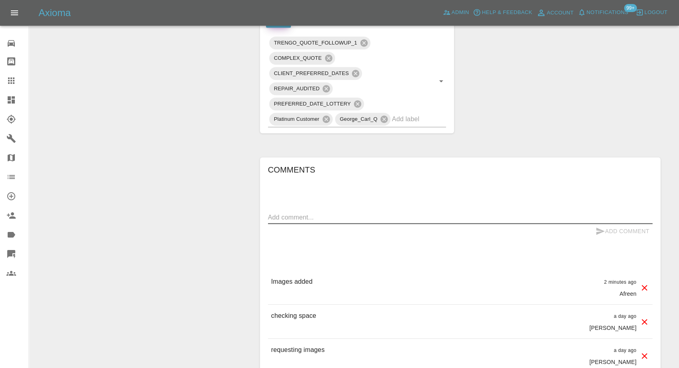
click at [307, 217] on textarea at bounding box center [460, 217] width 384 height 9
paste textarea "Yes I have a private driveway with plenty of room and power supply in the garag…"
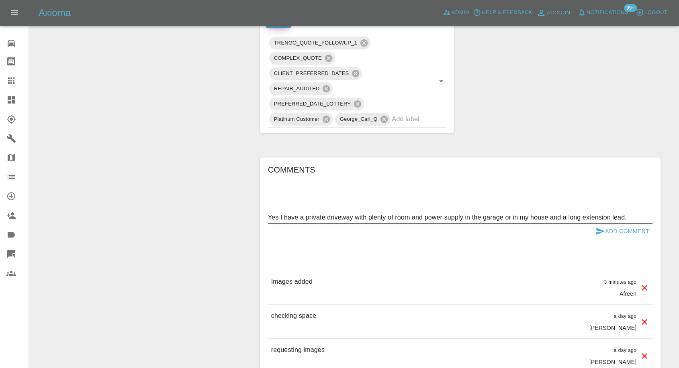
type textarea "Yes I have a private driveway with plenty of room and power supply in the garag…"
click at [598, 231] on icon "submit" at bounding box center [600, 231] width 8 height 7
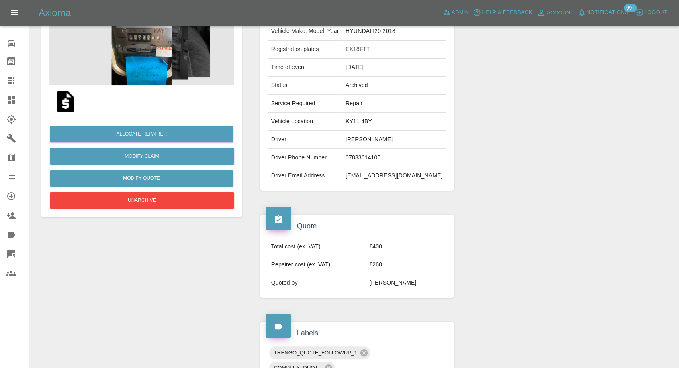
scroll to position [0, 0]
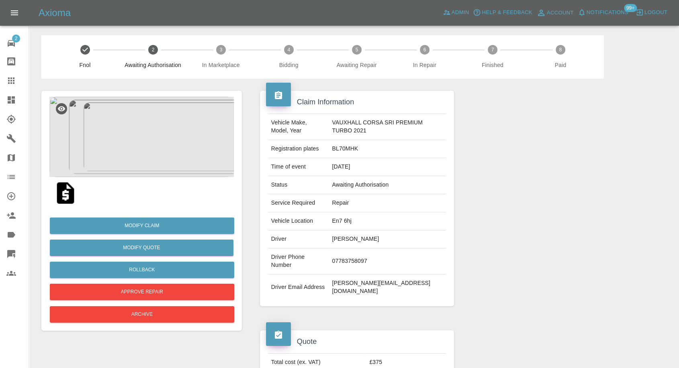
click at [60, 191] on img at bounding box center [66, 193] width 26 height 26
click at [167, 151] on img at bounding box center [141, 137] width 184 height 80
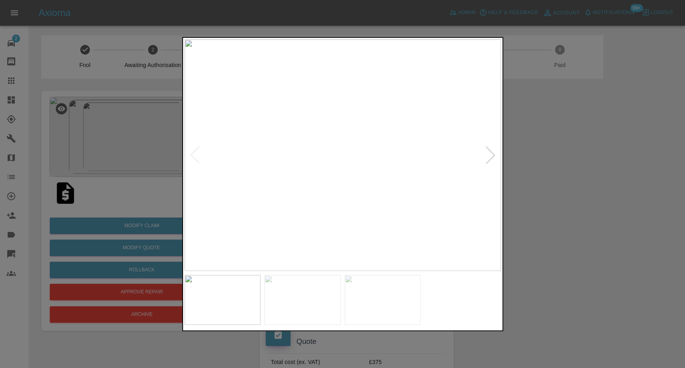
click at [286, 298] on img at bounding box center [303, 300] width 76 height 50
click at [382, 293] on img at bounding box center [383, 300] width 76 height 50
click at [530, 239] on div at bounding box center [342, 184] width 685 height 368
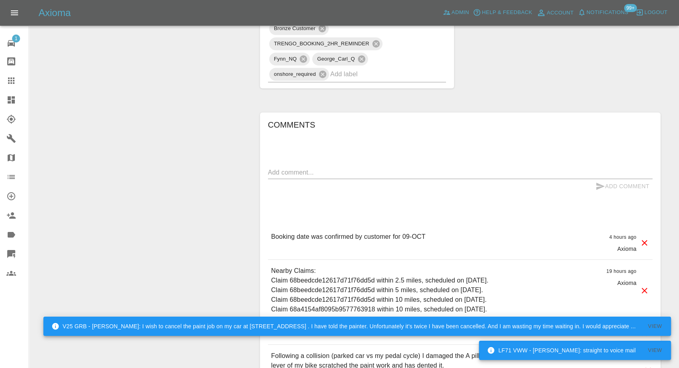
scroll to position [624, 0]
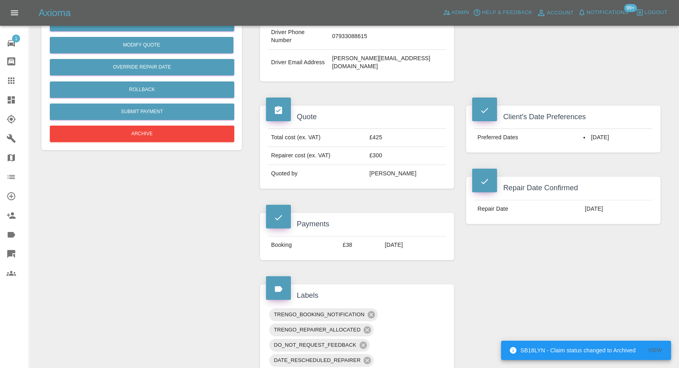
scroll to position [223, 0]
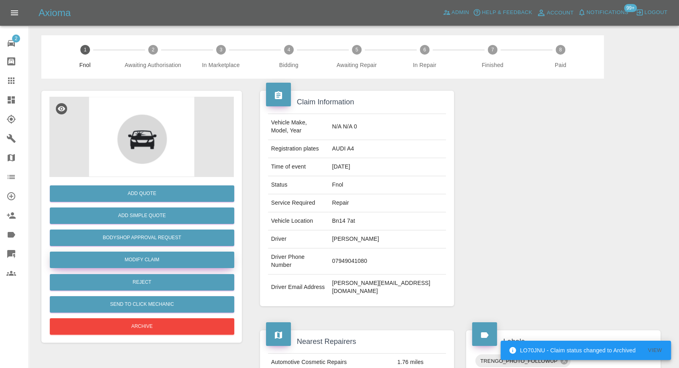
click at [139, 258] on link "Modify Claim" at bounding box center [142, 260] width 184 height 16
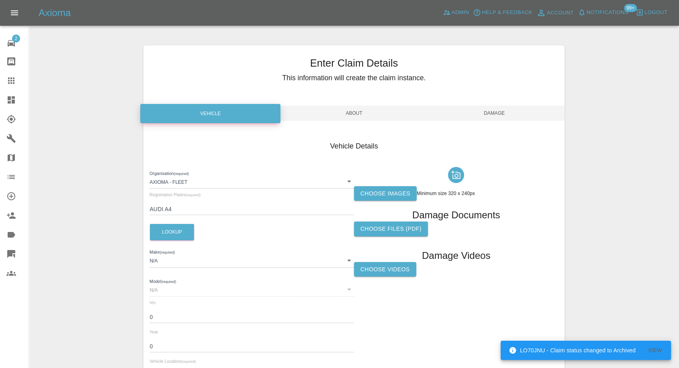
click at [382, 191] on label "Choose images" at bounding box center [385, 193] width 63 height 15
click at [0, 0] on input "Choose images" at bounding box center [0, 0] width 0 height 0
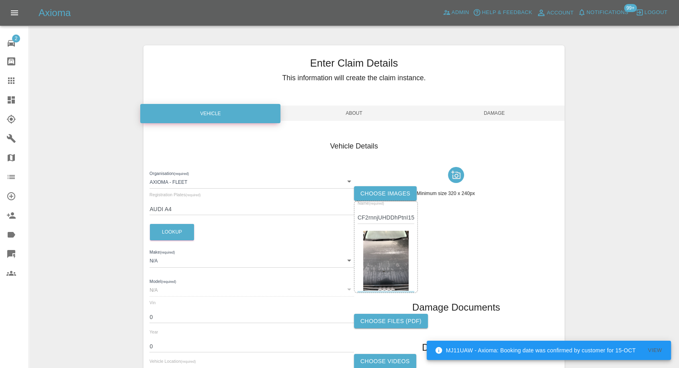
click at [377, 188] on label "Choose images" at bounding box center [385, 193] width 63 height 15
click at [0, 0] on input "Choose images" at bounding box center [0, 0] width 0 height 0
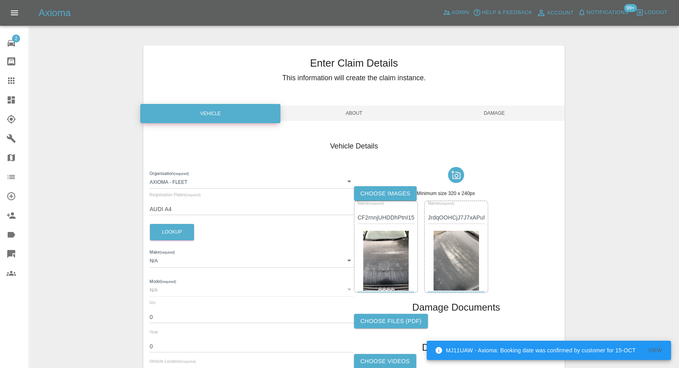
click at [513, 109] on span "Damage" at bounding box center [494, 113] width 140 height 15
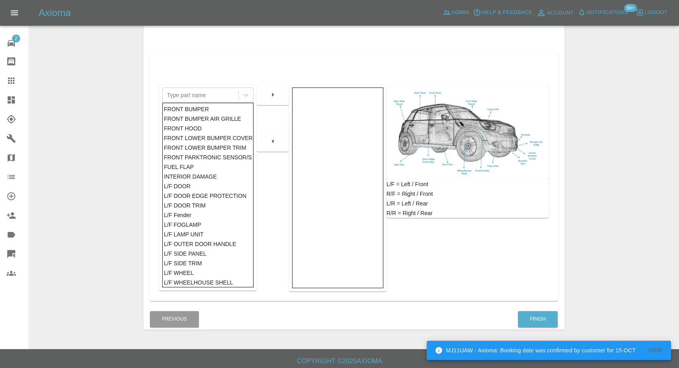
scroll to position [128, 0]
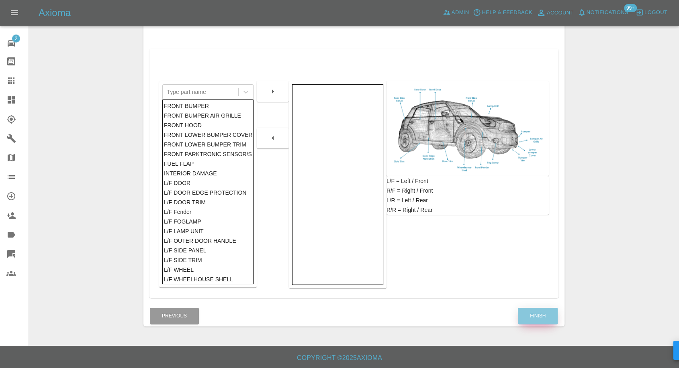
click at [522, 314] on button "Finish" at bounding box center [538, 316] width 40 height 16
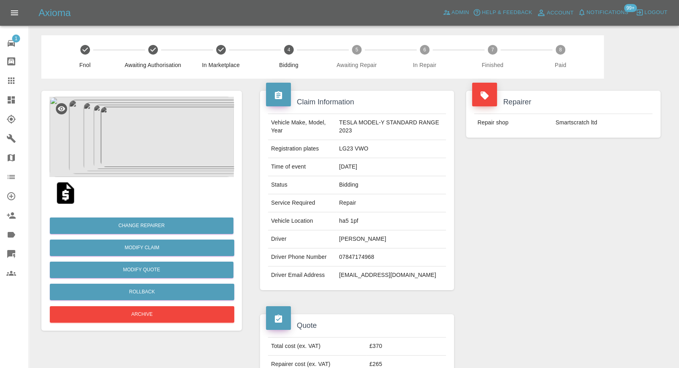
click at [63, 194] on img at bounding box center [66, 193] width 26 height 26
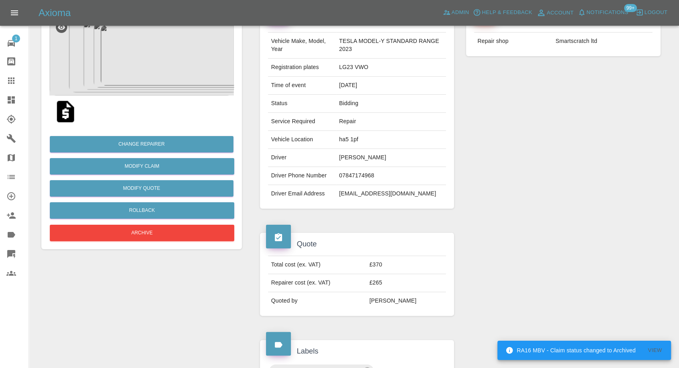
scroll to position [178, 0]
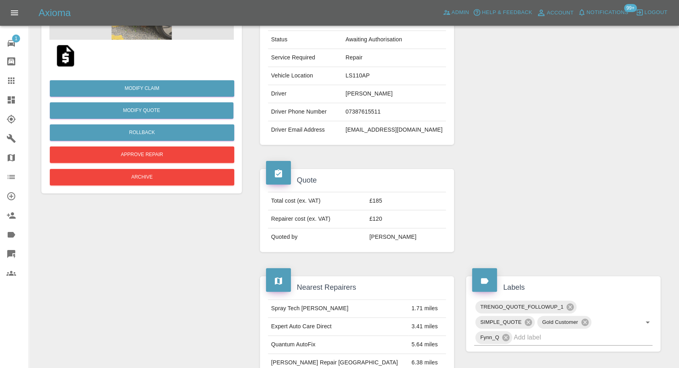
scroll to position [223, 0]
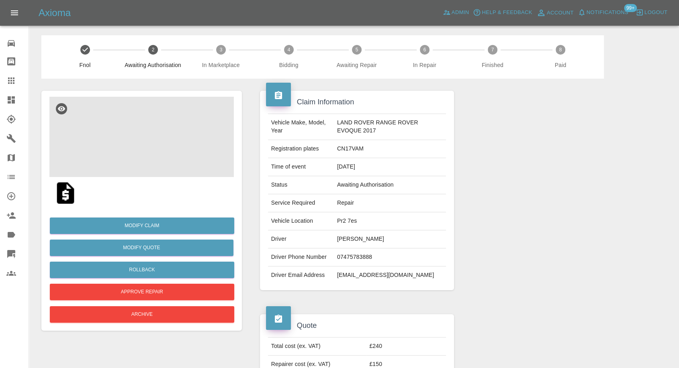
click at [119, 130] on img at bounding box center [141, 137] width 184 height 80
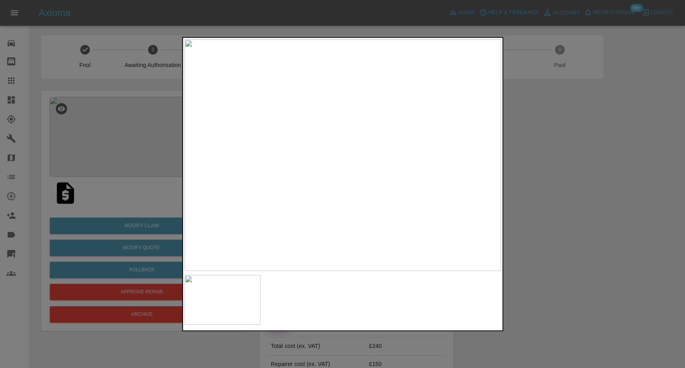
click at [621, 243] on div at bounding box center [342, 184] width 685 height 368
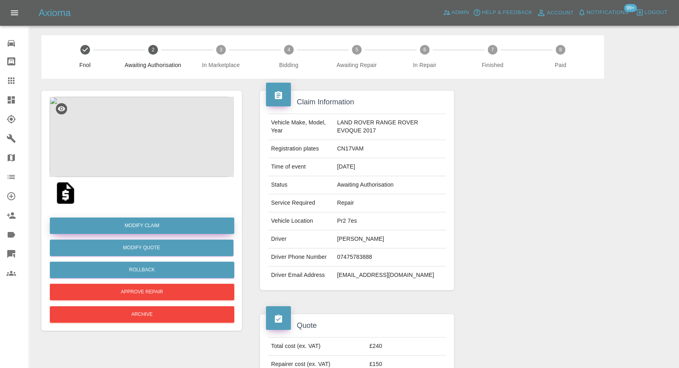
click at [154, 223] on link "Modify Claim" at bounding box center [142, 226] width 184 height 16
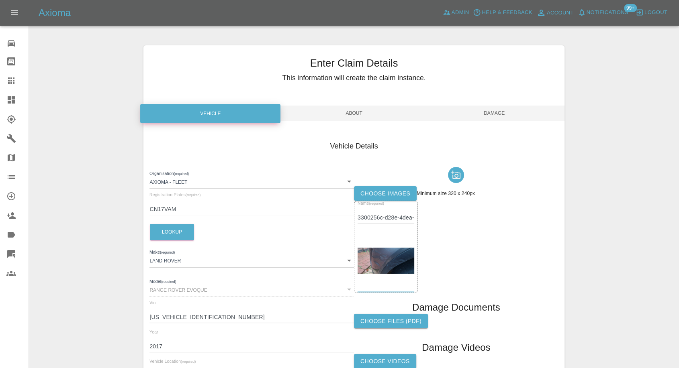
click at [380, 188] on label "Choose images" at bounding box center [385, 193] width 63 height 15
click at [0, 0] on input "Choose images" at bounding box center [0, 0] width 0 height 0
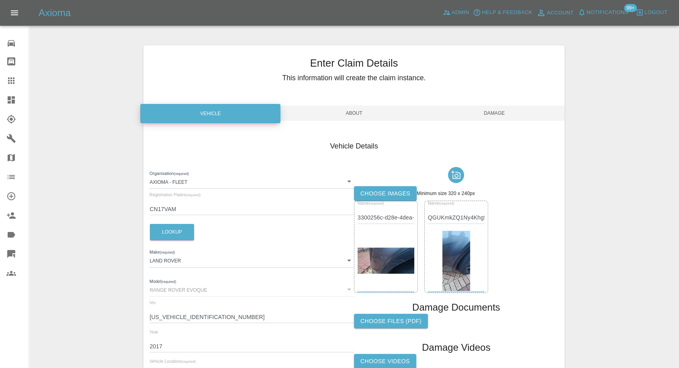
click at [507, 106] on span "Damage" at bounding box center [494, 113] width 140 height 15
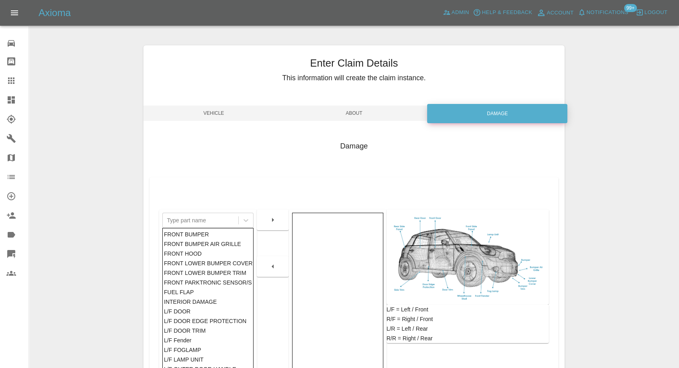
click at [199, 107] on span "Vehicle" at bounding box center [213, 113] width 140 height 15
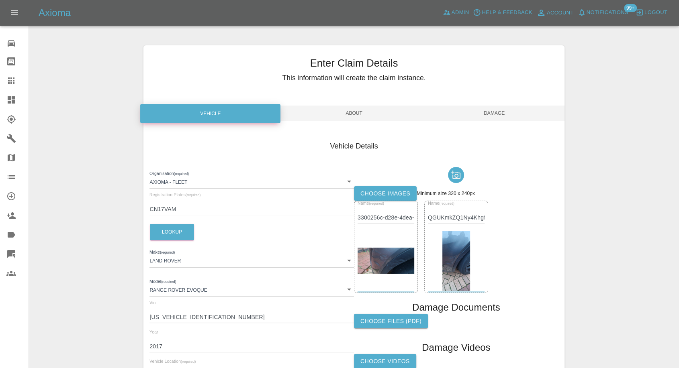
click at [502, 110] on span "Damage" at bounding box center [494, 113] width 140 height 15
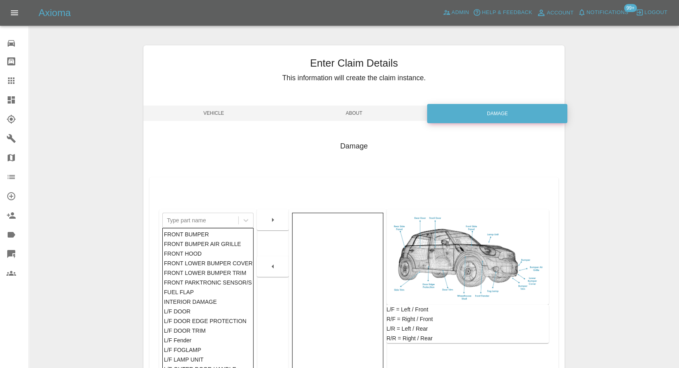
scroll to position [128, 0]
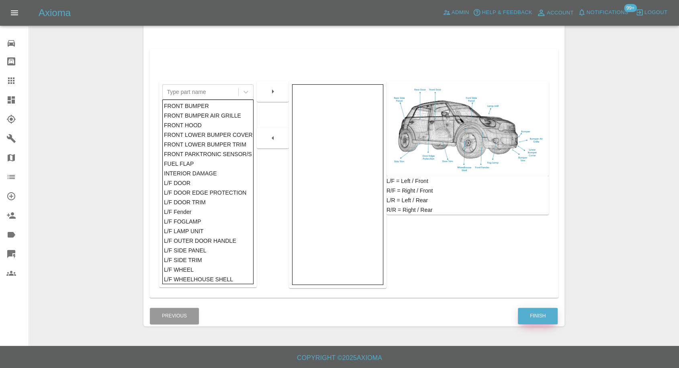
click at [541, 318] on button "Finish" at bounding box center [538, 316] width 40 height 16
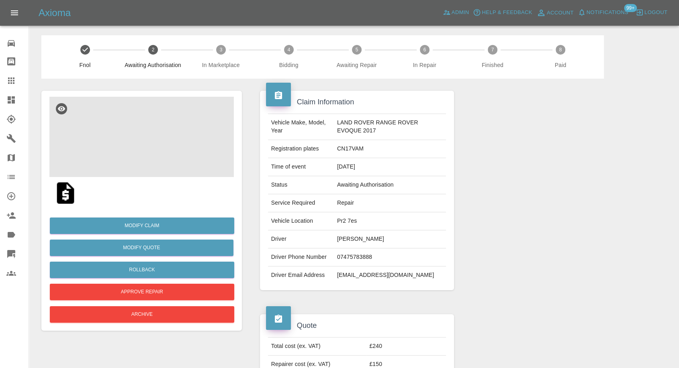
click at [128, 145] on img at bounding box center [141, 137] width 184 height 80
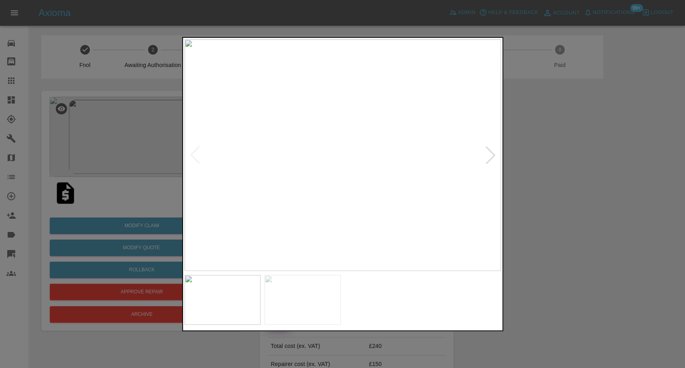
click at [302, 296] on img at bounding box center [303, 300] width 76 height 50
click at [543, 191] on div at bounding box center [342, 184] width 685 height 368
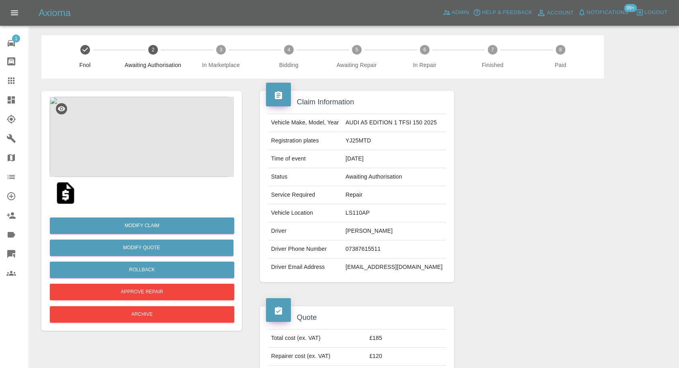
click at [65, 194] on img at bounding box center [66, 193] width 26 height 26
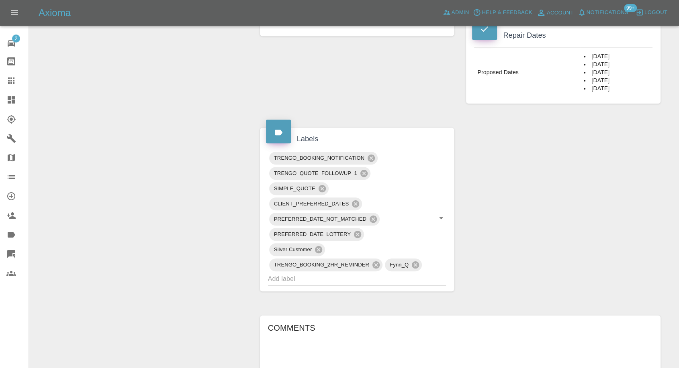
scroll to position [134, 0]
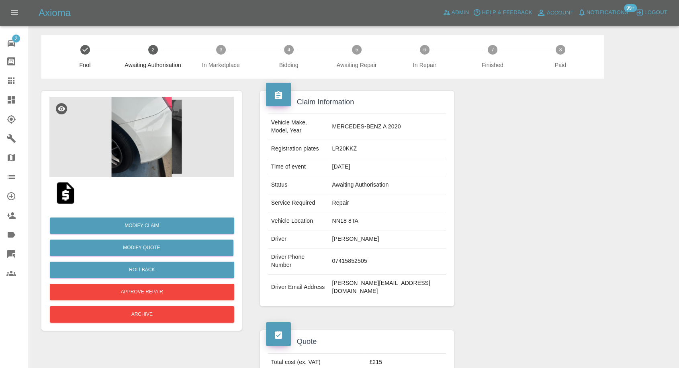
click at [130, 131] on img at bounding box center [141, 137] width 184 height 80
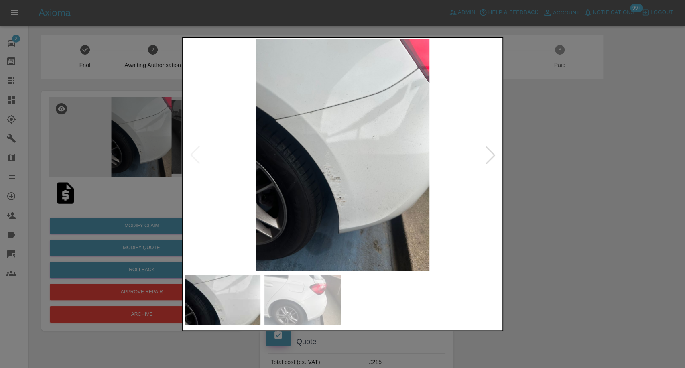
click at [305, 280] on img at bounding box center [303, 300] width 76 height 50
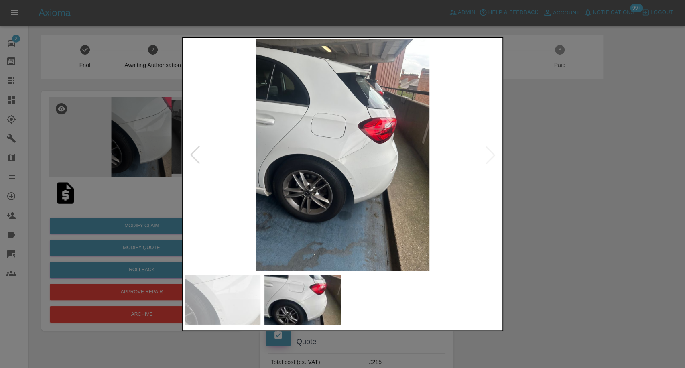
click at [543, 227] on div at bounding box center [342, 184] width 685 height 368
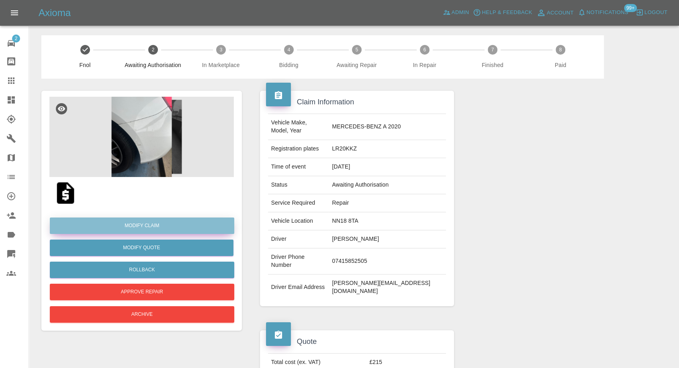
click at [154, 225] on link "Modify Claim" at bounding box center [142, 226] width 184 height 16
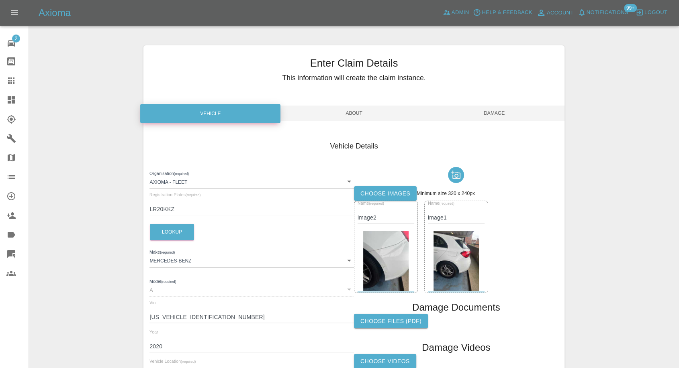
click at [407, 197] on label "Choose images" at bounding box center [385, 193] width 63 height 15
click at [0, 0] on input "Choose images" at bounding box center [0, 0] width 0 height 0
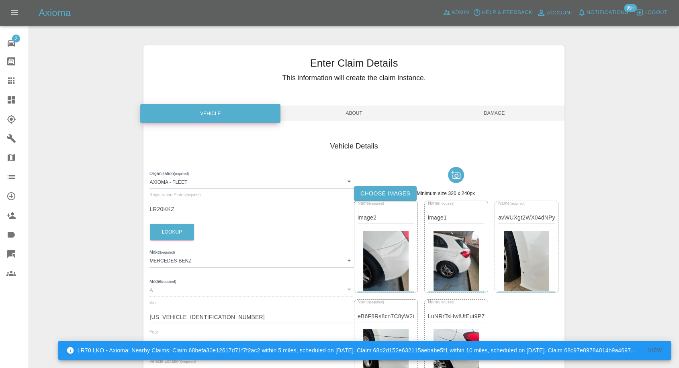
click at [502, 112] on span "Damage" at bounding box center [494, 113] width 140 height 15
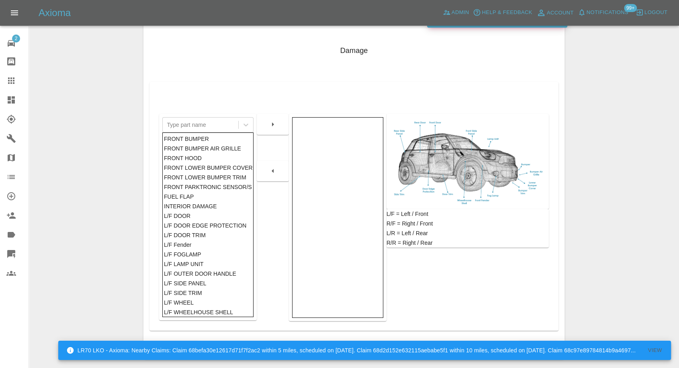
scroll to position [128, 0]
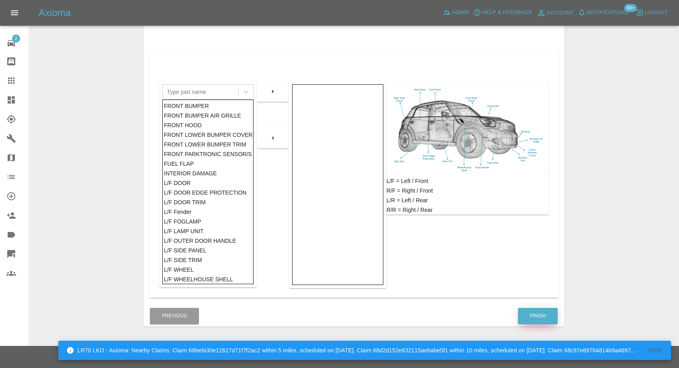
click at [536, 316] on button "Finish" at bounding box center [538, 316] width 40 height 16
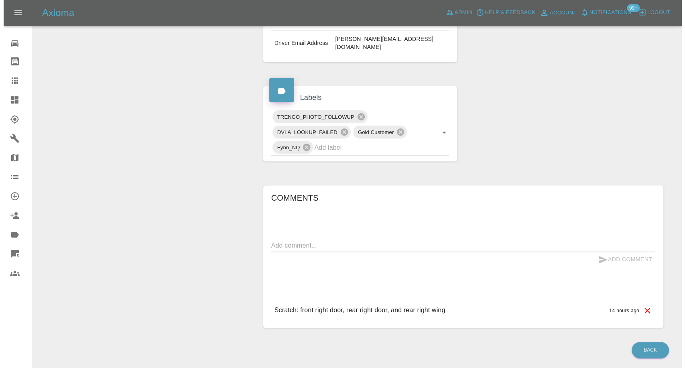
scroll to position [21, 0]
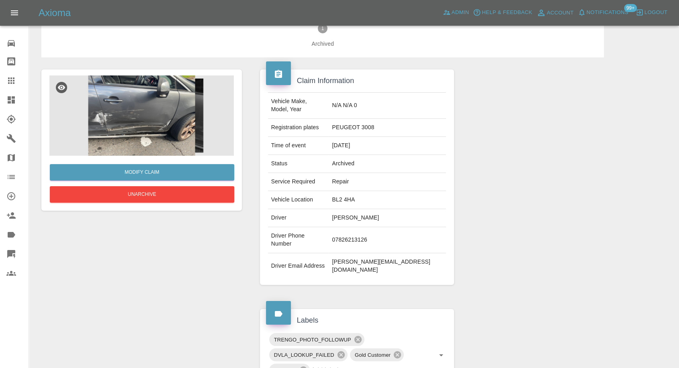
click at [156, 94] on img at bounding box center [141, 115] width 184 height 80
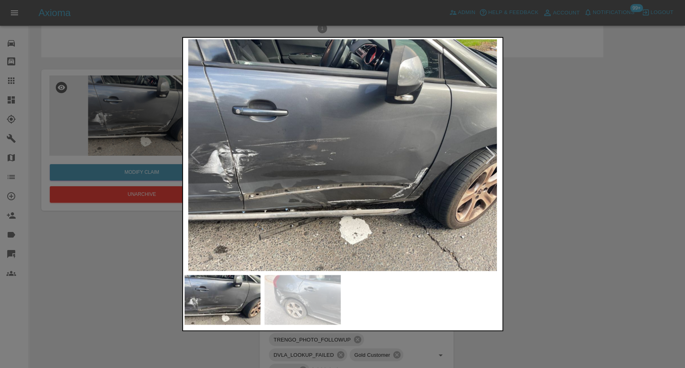
click at [311, 292] on img at bounding box center [303, 300] width 76 height 50
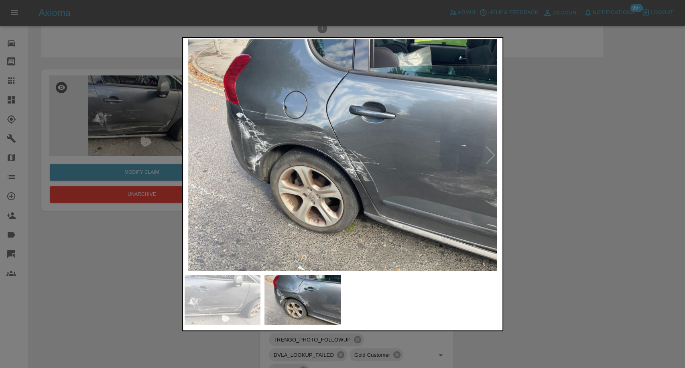
click at [223, 269] on img at bounding box center [343, 155] width 316 height 232
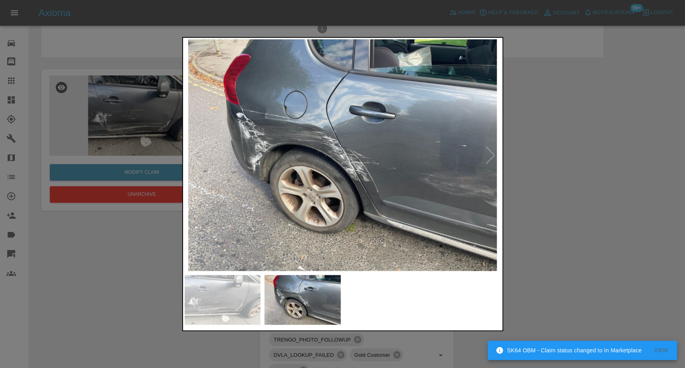
click at [204, 262] on img at bounding box center [343, 155] width 316 height 232
click at [215, 287] on img at bounding box center [223, 300] width 76 height 50
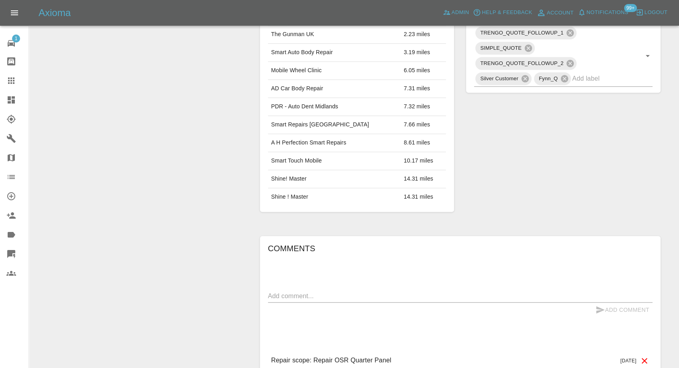
scroll to position [528, 0]
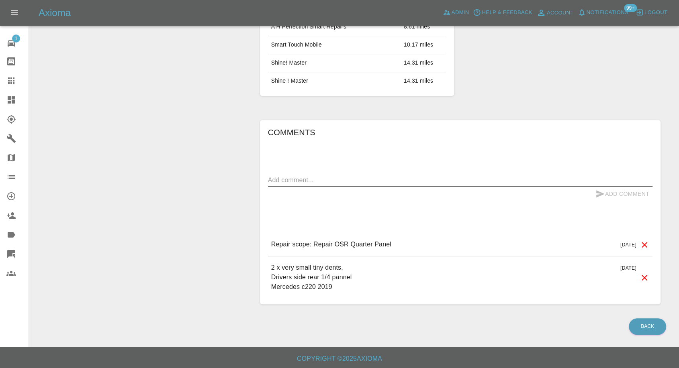
click at [353, 183] on textarea at bounding box center [460, 179] width 384 height 9
paste textarea "Had another qote from fix a dent, for £150/£170"
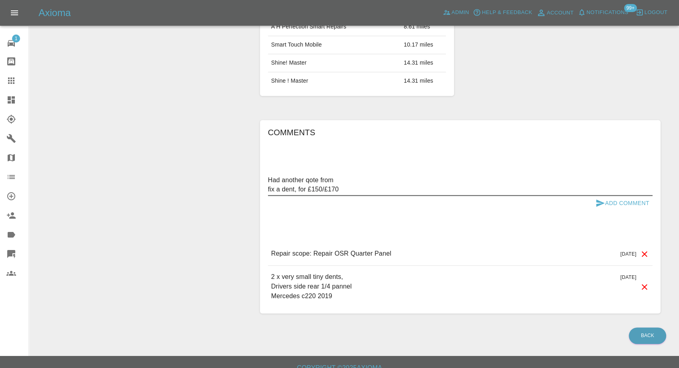
type textarea "Had another qote from fix a dent, for £150/£170"
click at [597, 200] on icon "submit" at bounding box center [600, 203] width 8 height 7
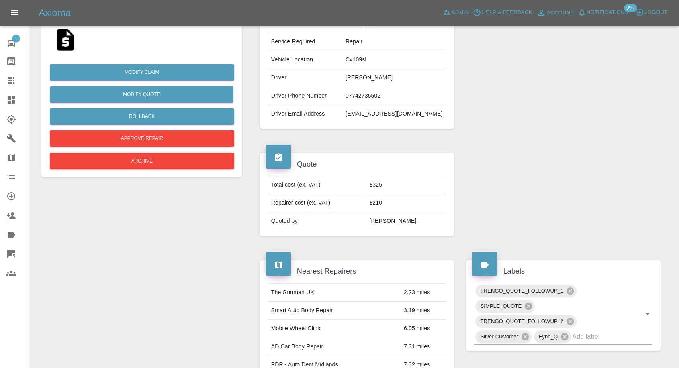
scroll to position [37, 0]
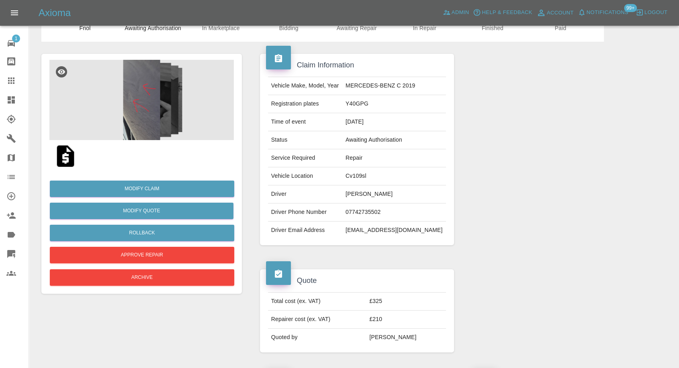
click at [68, 158] on img at bounding box center [66, 156] width 26 height 26
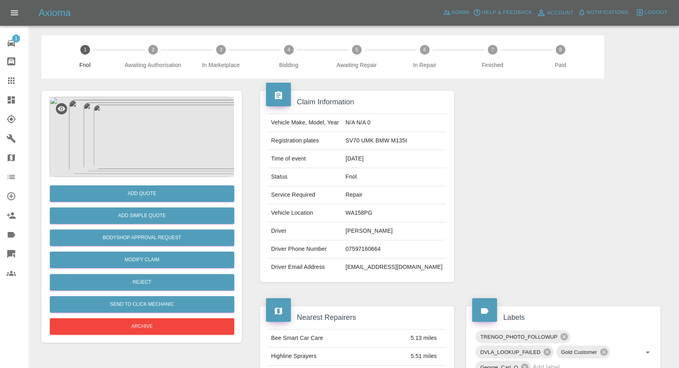
click at [136, 132] on img at bounding box center [141, 137] width 184 height 80
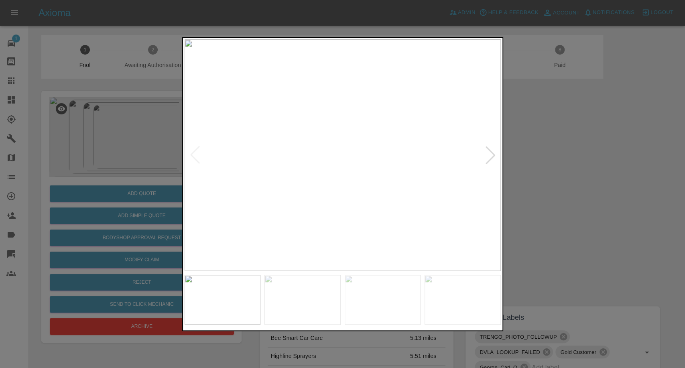
click at [305, 295] on img at bounding box center [303, 300] width 76 height 50
click at [375, 300] on img at bounding box center [383, 300] width 76 height 50
click at [450, 310] on img at bounding box center [463, 300] width 76 height 50
click at [491, 158] on img at bounding box center [343, 155] width 316 height 232
click at [134, 142] on div at bounding box center [342, 184] width 685 height 368
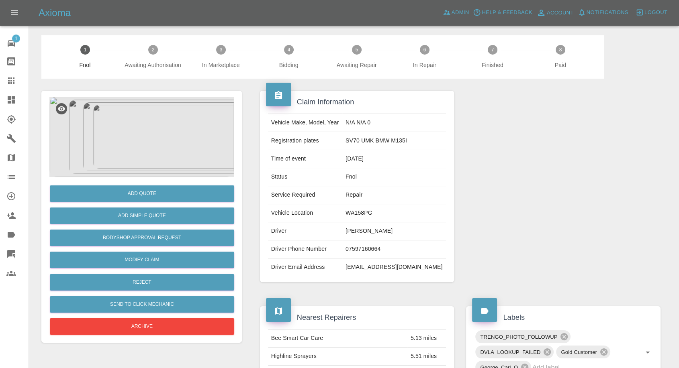
click at [130, 139] on img at bounding box center [141, 137] width 184 height 80
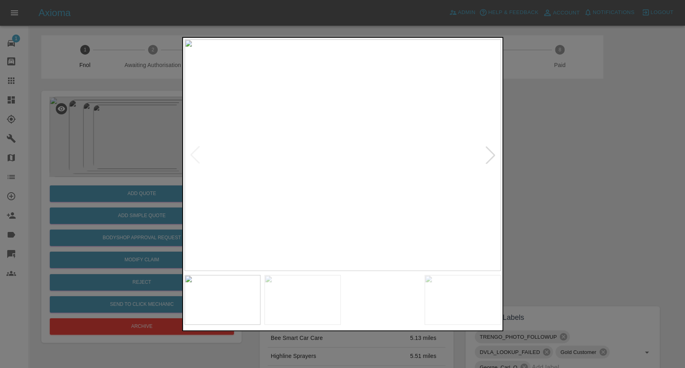
click at [290, 289] on img at bounding box center [303, 300] width 76 height 50
click at [367, 292] on img at bounding box center [383, 300] width 76 height 50
click at [463, 298] on img at bounding box center [463, 300] width 76 height 50
click at [491, 155] on img at bounding box center [343, 155] width 316 height 232
click at [555, 177] on div at bounding box center [342, 184] width 685 height 368
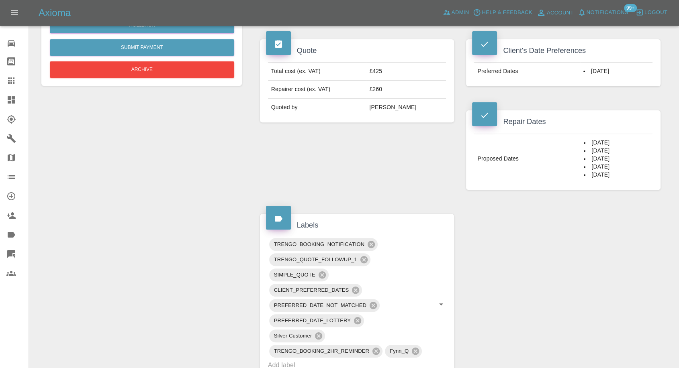
scroll to position [267, 0]
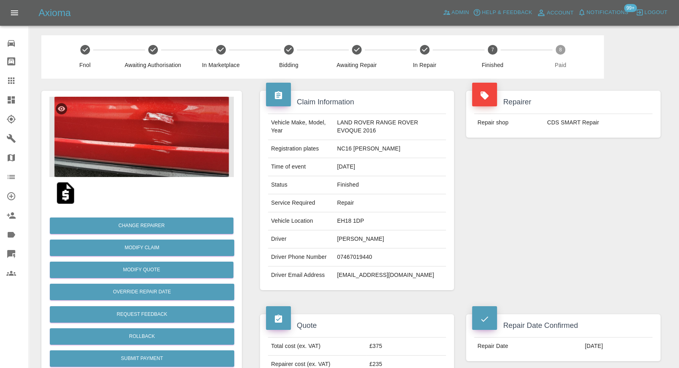
click at [347, 274] on td "anijpj@yahoo.co.in" at bounding box center [390, 276] width 112 height 18
copy div "anijpj@yahoo.co.in"
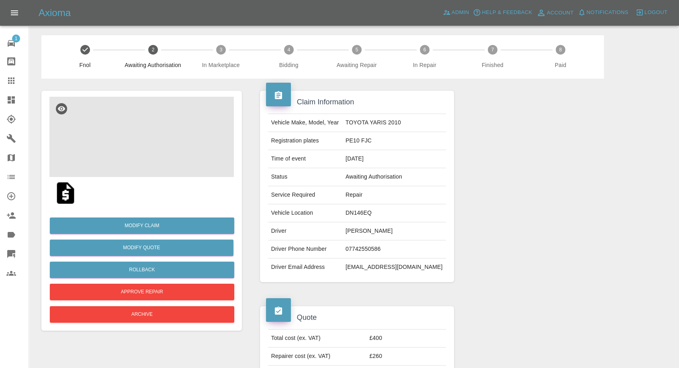
click at [123, 137] on img at bounding box center [141, 137] width 184 height 80
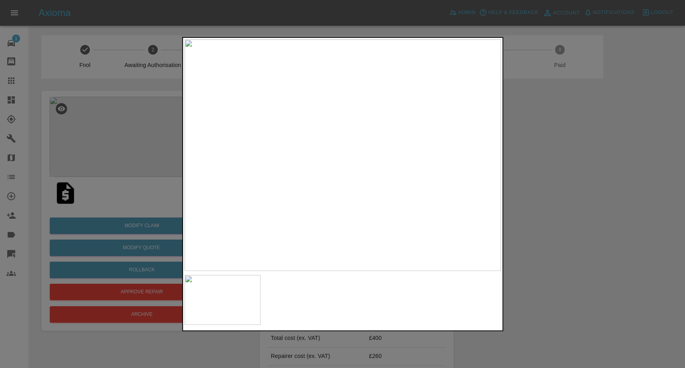
click at [557, 242] on div at bounding box center [342, 184] width 685 height 368
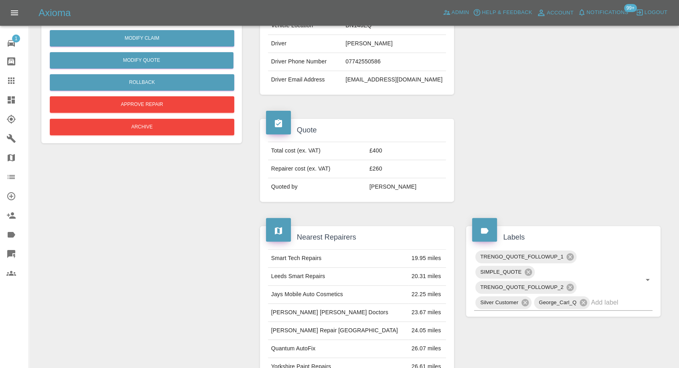
scroll to position [19, 0]
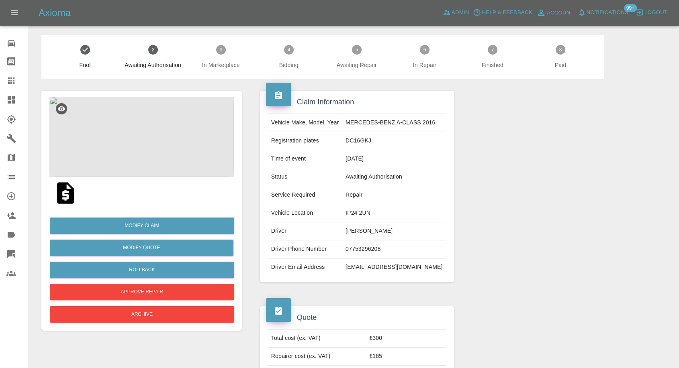
click at [365, 226] on td "Justyna Migut" at bounding box center [394, 231] width 104 height 18
click at [363, 227] on td "Justyna Migut" at bounding box center [394, 231] width 104 height 18
copy td "Justyna Migut"
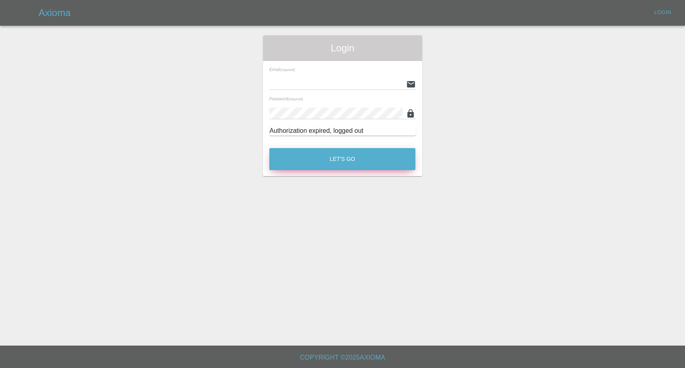
type input "[EMAIL_ADDRESS][DOMAIN_NAME]"
click at [309, 155] on button "Let's Go" at bounding box center [342, 159] width 146 height 22
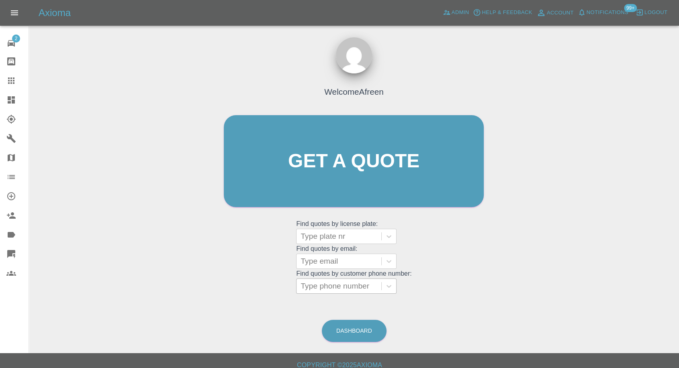
click at [344, 288] on div at bounding box center [338, 286] width 77 height 11
paste input "+447857056680"
drag, startPoint x: 316, startPoint y: 287, endPoint x: 212, endPoint y: 297, distance: 104.4
click at [214, 296] on div "Welcome Afreen Get a quote Get a quote Find quotes by license plate: Type plate…" at bounding box center [353, 199] width 637 height 288
type input "07857056680"
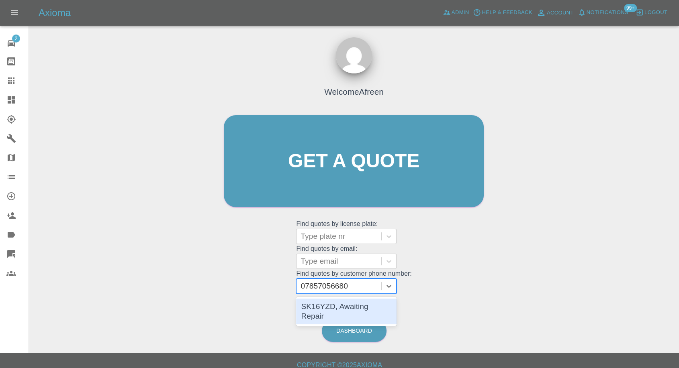
click at [334, 307] on div "SK16YZD, Awaiting Repair" at bounding box center [346, 312] width 100 height 26
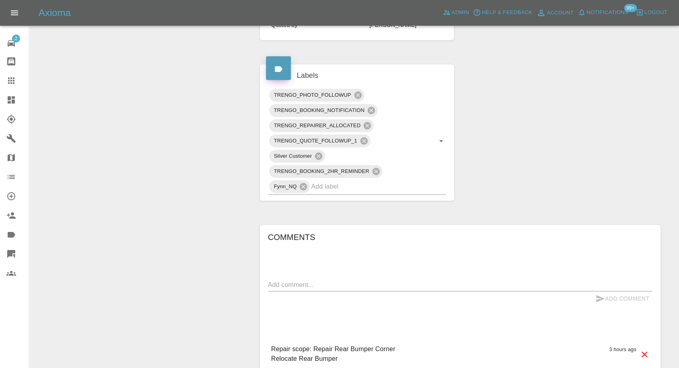
scroll to position [267, 0]
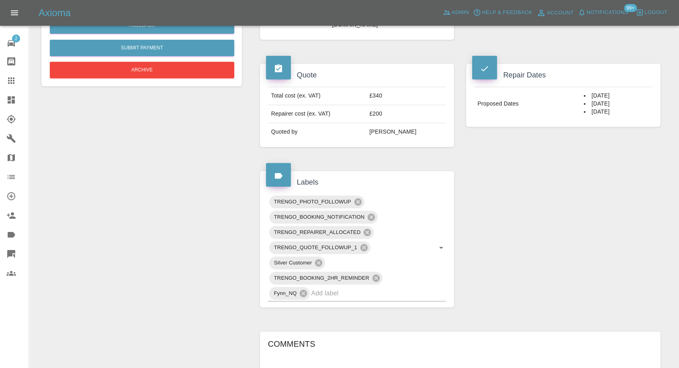
click at [608, 283] on div "Claim Information Vehicle Make, Model, Year FIAT 500 2016 Registration plates S…" at bounding box center [460, 165] width 412 height 706
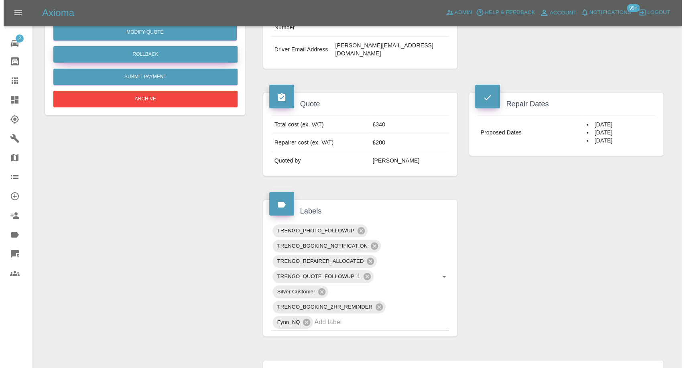
scroll to position [222, 0]
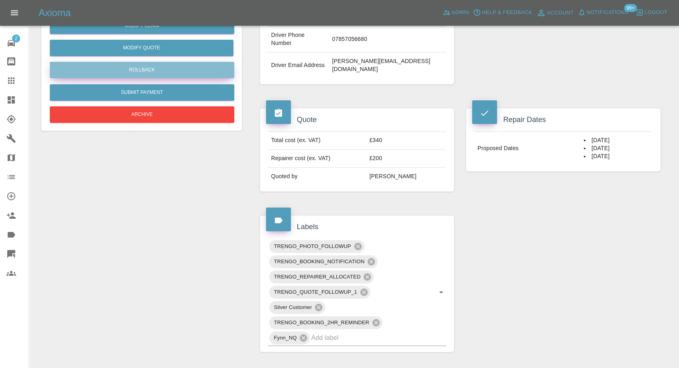
click at [148, 68] on button "Rollback" at bounding box center [142, 70] width 184 height 16
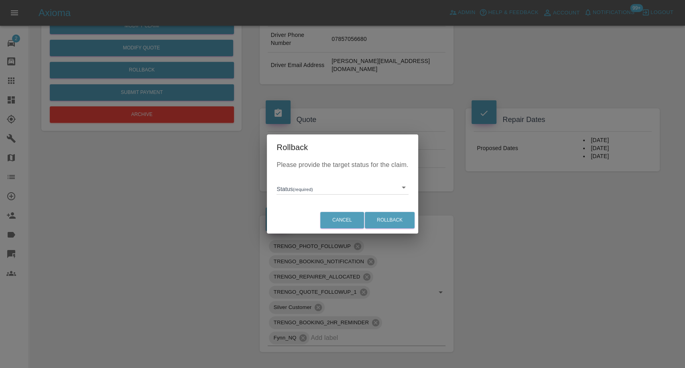
click at [302, 189] on body "Axioma Admin Help & Feedback Account Notifications 99+ Logout 2 Repair home Bod…" at bounding box center [342, 197] width 685 height 838
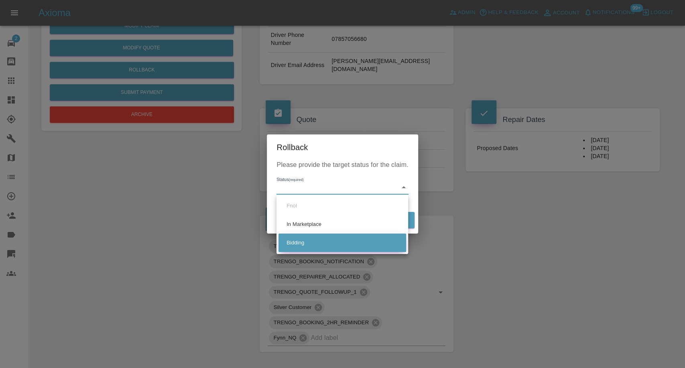
click at [297, 243] on li "Bidding" at bounding box center [343, 243] width 128 height 18
type input "bidding"
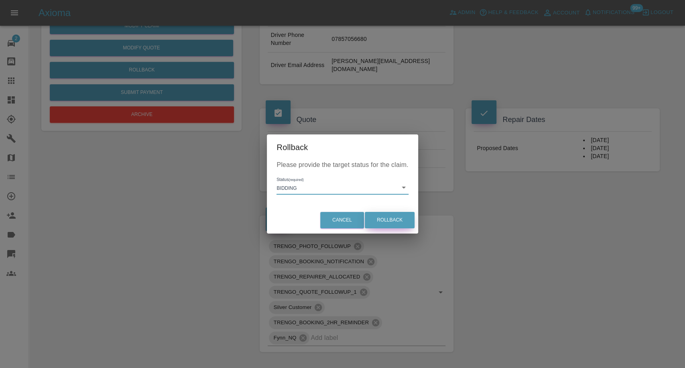
click at [385, 220] on button "Rollback" at bounding box center [390, 220] width 50 height 16
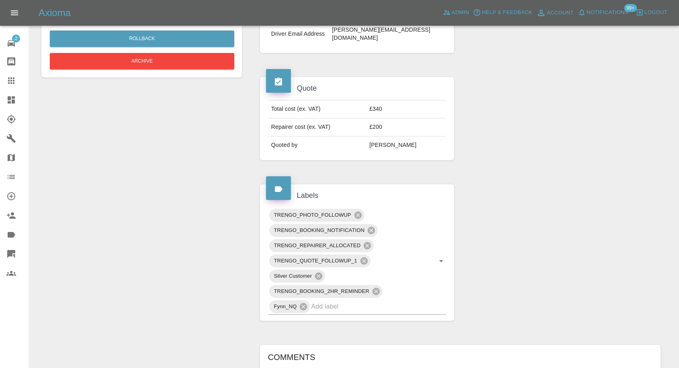
scroll to position [267, 0]
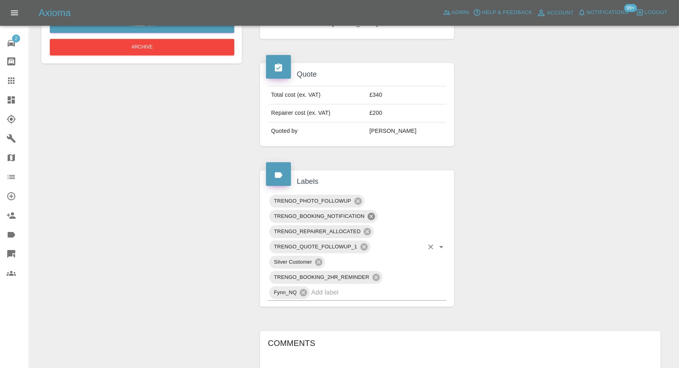
click at [371, 212] on icon at bounding box center [371, 216] width 9 height 9
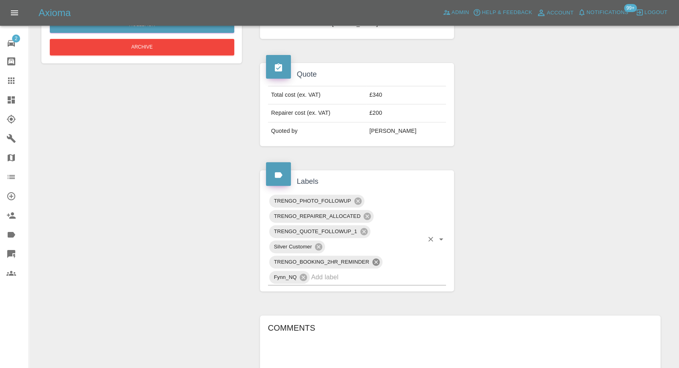
click at [375, 259] on icon at bounding box center [375, 262] width 7 height 7
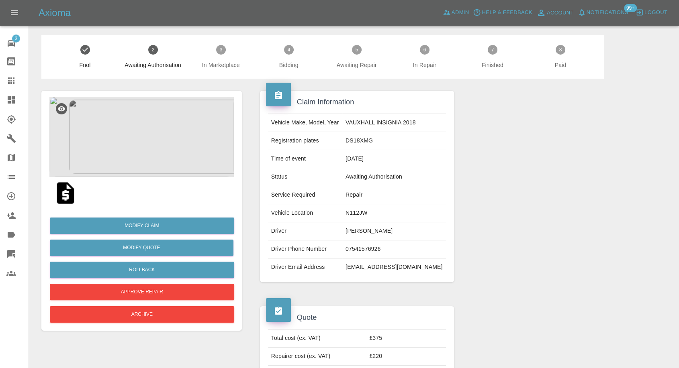
click at [359, 269] on td "[EMAIL_ADDRESS][DOMAIN_NAME]" at bounding box center [394, 268] width 104 height 18
drag, startPoint x: 359, startPoint y: 269, endPoint x: 339, endPoint y: 251, distance: 26.4
click at [358, 269] on td "[EMAIL_ADDRESS][DOMAIN_NAME]" at bounding box center [394, 268] width 104 height 18
copy td "[EMAIL_ADDRESS][DOMAIN_NAME]"
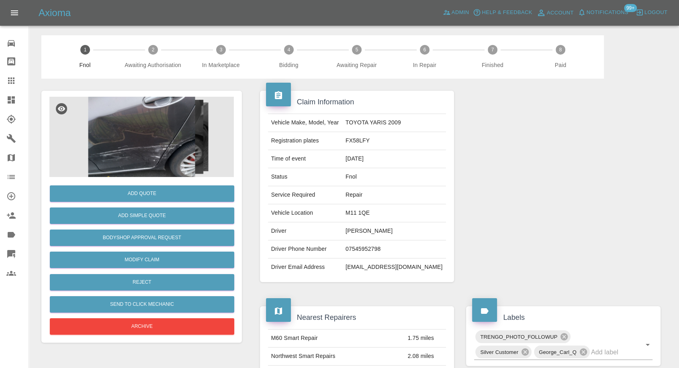
click at [154, 127] on img at bounding box center [141, 137] width 184 height 80
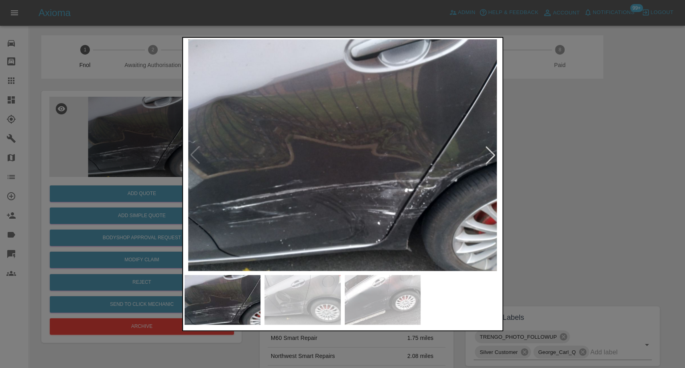
click at [583, 226] on div at bounding box center [342, 184] width 685 height 368
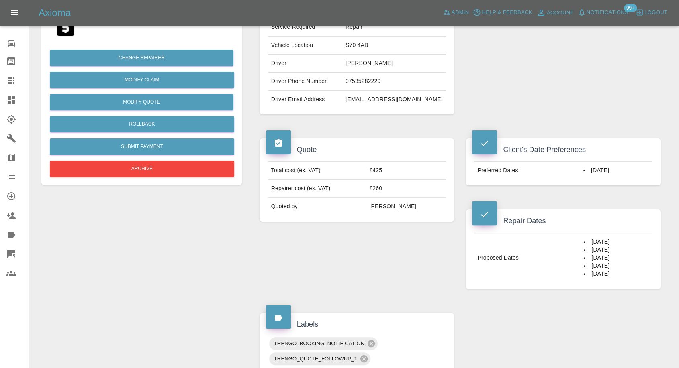
scroll to position [178, 0]
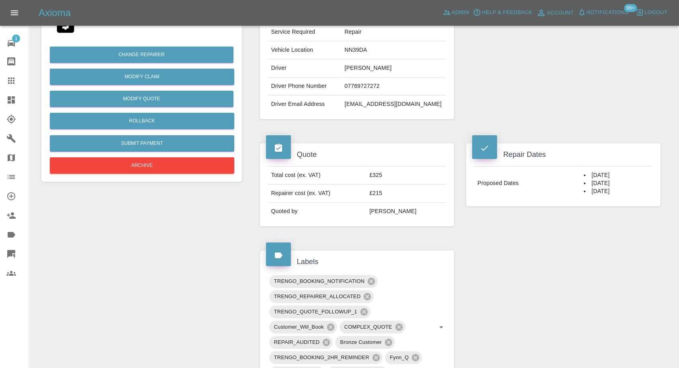
scroll to position [178, 0]
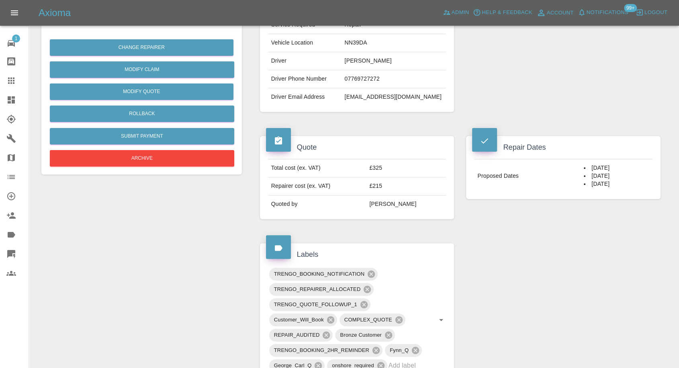
click at [491, 220] on div "Repair Dates Proposed Dates 06/10/2025 15/10/2025 17/10/2025" at bounding box center [563, 177] width 206 height 107
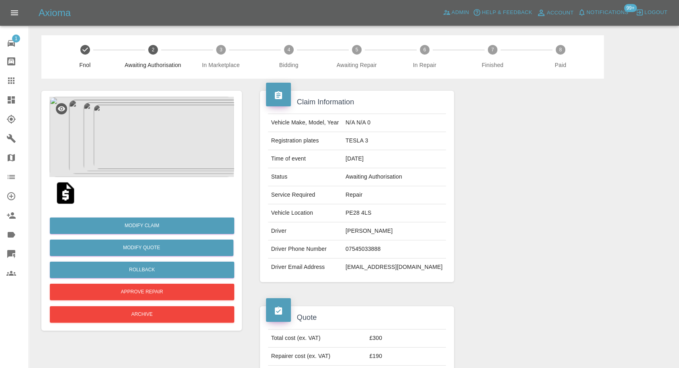
click at [72, 200] on img at bounding box center [66, 193] width 26 height 26
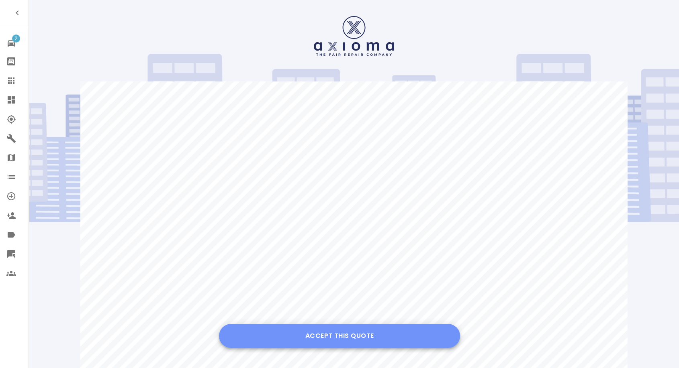
click at [318, 330] on button "Accept this Quote" at bounding box center [339, 336] width 241 height 24
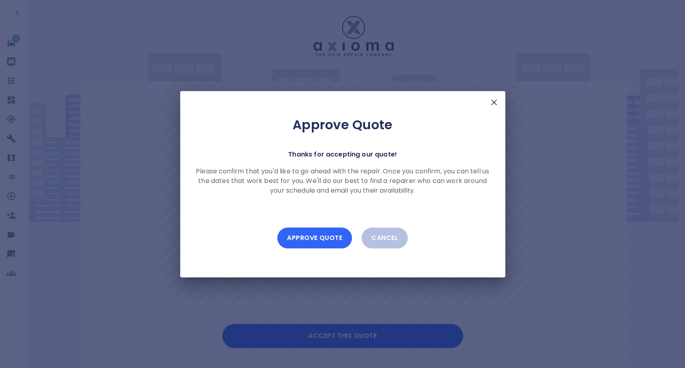
click at [320, 239] on button "Approve Quote" at bounding box center [314, 238] width 75 height 21
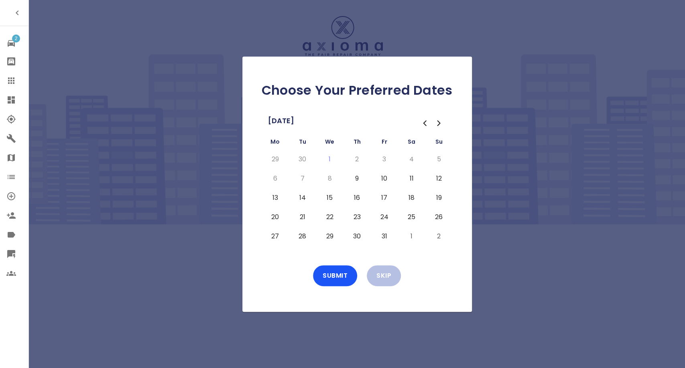
click at [384, 238] on button "31" at bounding box center [384, 236] width 14 height 13
click at [357, 235] on button "30" at bounding box center [357, 236] width 14 height 13
click at [328, 236] on button "29" at bounding box center [330, 236] width 14 height 13
click at [304, 236] on button "28" at bounding box center [303, 236] width 14 height 13
click at [336, 278] on button "Submit" at bounding box center [335, 275] width 44 height 21
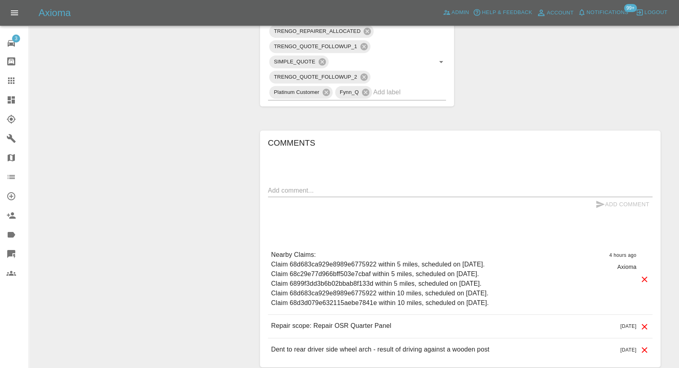
scroll to position [485, 0]
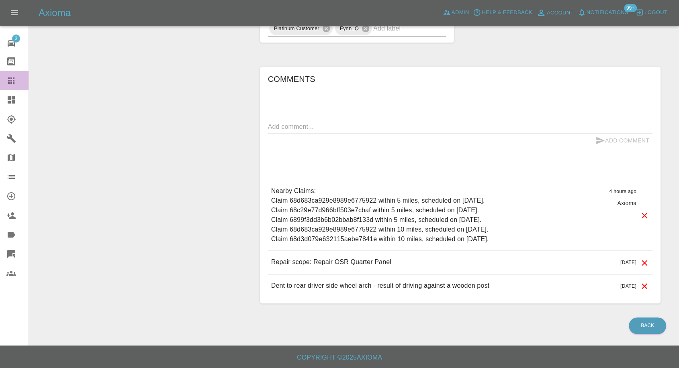
click at [10, 81] on icon at bounding box center [11, 80] width 6 height 6
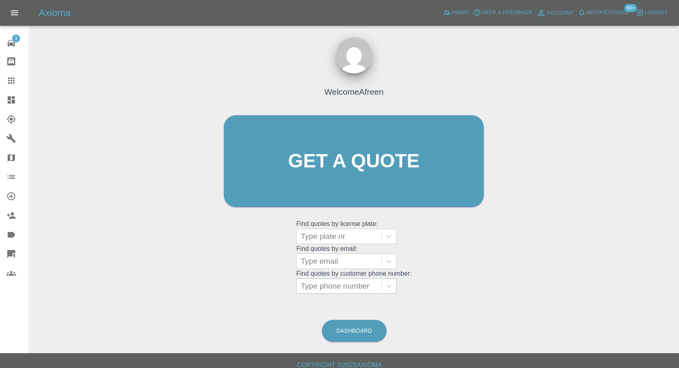
click at [330, 292] on div "Type phone number" at bounding box center [338, 286] width 85 height 14
paste input "[PHONE_NUMBER]"
drag, startPoint x: 314, startPoint y: 285, endPoint x: 236, endPoint y: 287, distance: 78.3
click at [237, 286] on div "Welcome Afreen Get a quote Get a quote Find quotes by license plate: Type plate…" at bounding box center [353, 176] width 277 height 243
type input "07903899405"
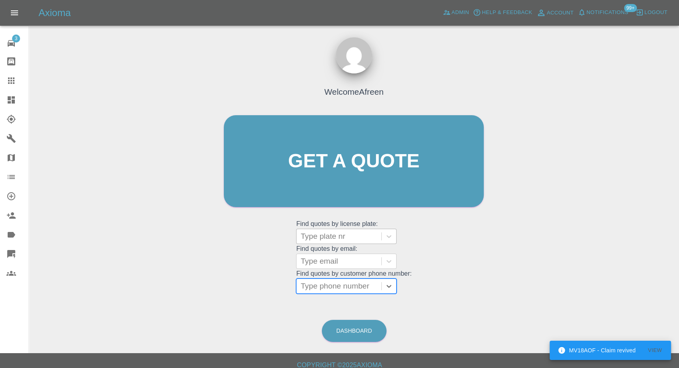
click at [335, 234] on div at bounding box center [338, 236] width 77 height 11
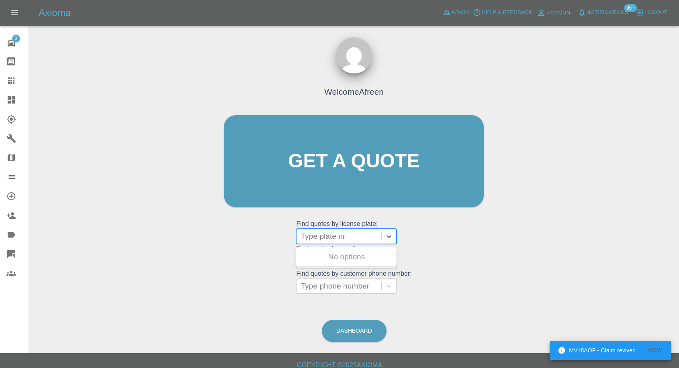
paste input "AV61 EVL"
type input "AV61 EVL"
click at [326, 261] on div "AV61 EVL, Awaiting Repair" at bounding box center [346, 262] width 100 height 26
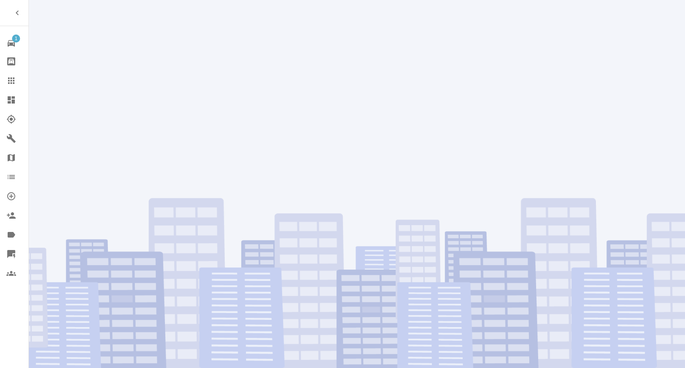
click at [255, 64] on div at bounding box center [357, 184] width 656 height 368
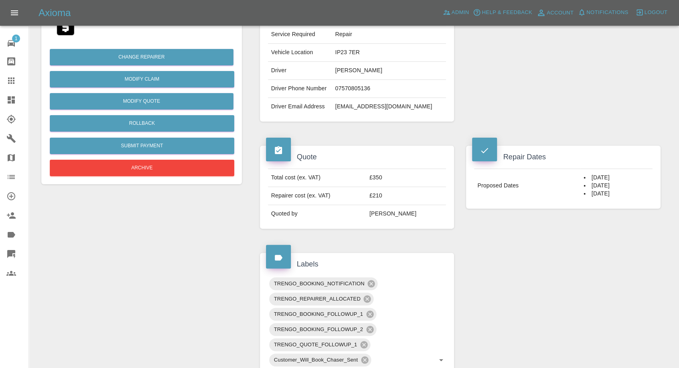
scroll to position [178, 0]
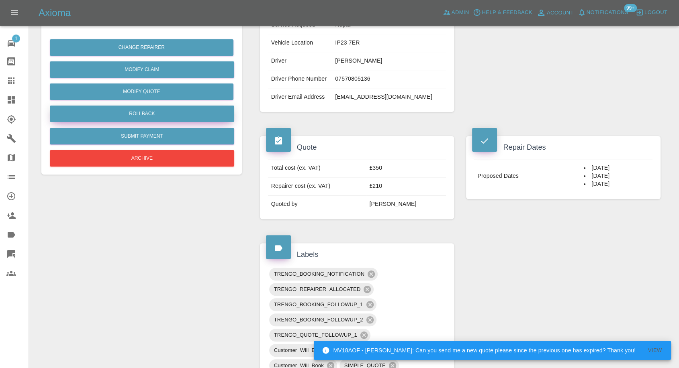
click at [143, 113] on button "Rollback" at bounding box center [142, 114] width 184 height 16
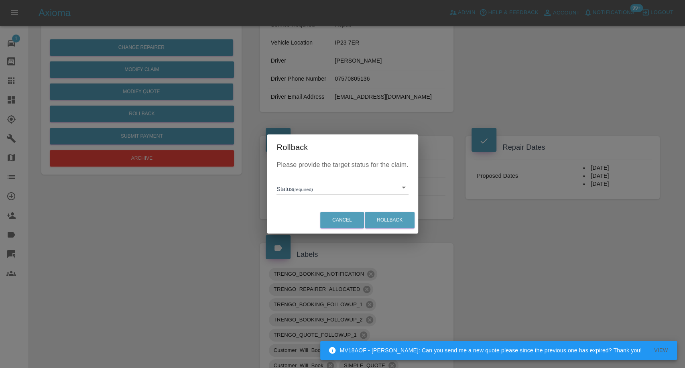
click at [464, 191] on div "Rollback Please provide the target status for the claim. Status (required) ​ Ca…" at bounding box center [342, 184] width 685 height 368
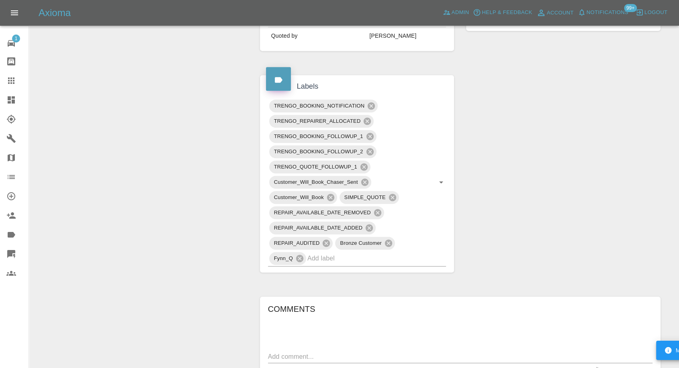
scroll to position [357, 0]
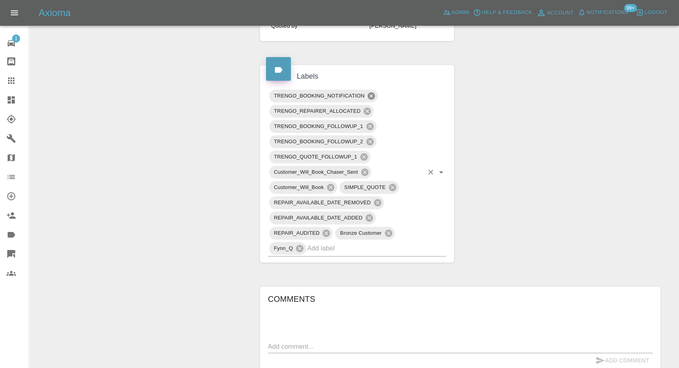
click at [370, 95] on icon at bounding box center [370, 95] width 7 height 7
click at [369, 123] on icon at bounding box center [369, 126] width 7 height 7
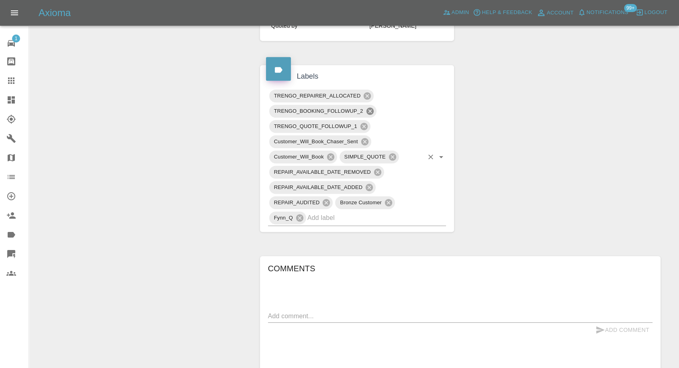
click at [371, 110] on icon at bounding box center [369, 111] width 7 height 7
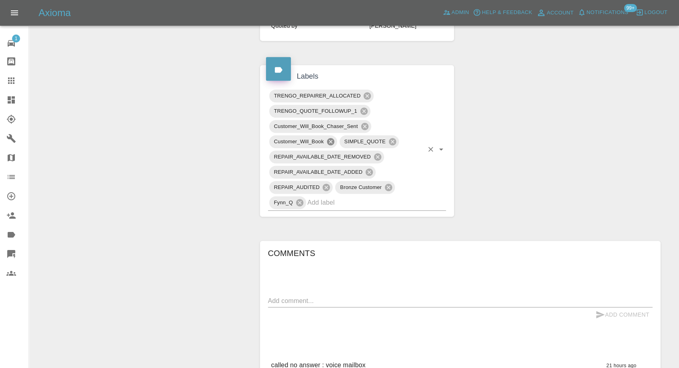
click at [363, 141] on span "SIMPLE_QUOTE" at bounding box center [364, 141] width 51 height 9
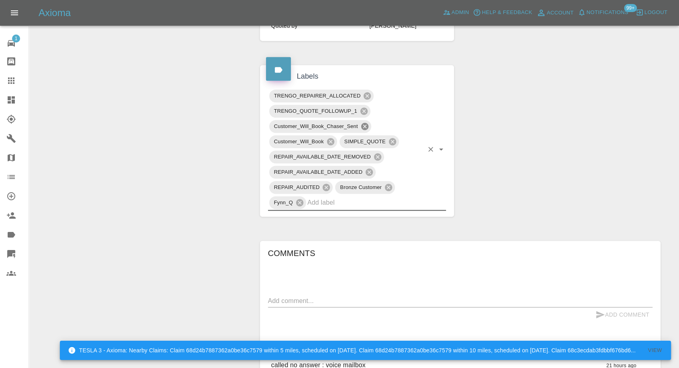
click at [365, 123] on icon at bounding box center [364, 126] width 7 height 7
click at [330, 140] on div "TRENGO_REPAIRER_ALLOCATED TRENGO_QUOTE_FOLLOWUP_1 Customer_Will_Book_Chaser_Sen…" at bounding box center [357, 149] width 178 height 122
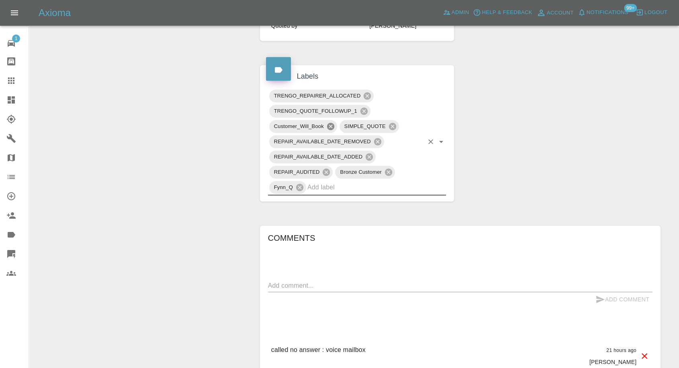
click at [328, 125] on icon at bounding box center [330, 126] width 7 height 7
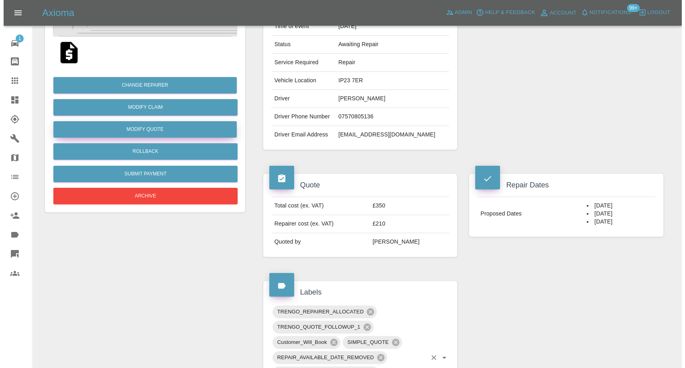
scroll to position [134, 0]
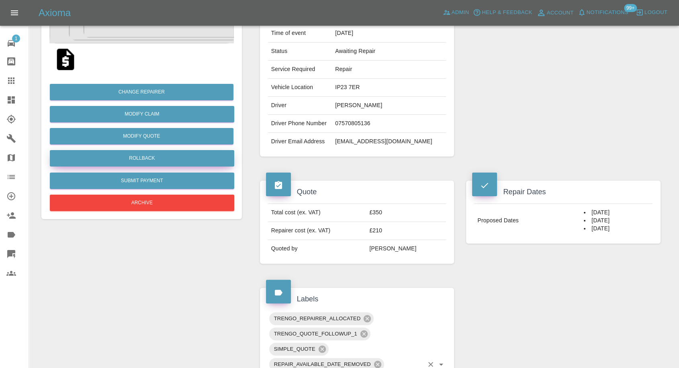
click at [143, 158] on button "Rollback" at bounding box center [142, 158] width 184 height 16
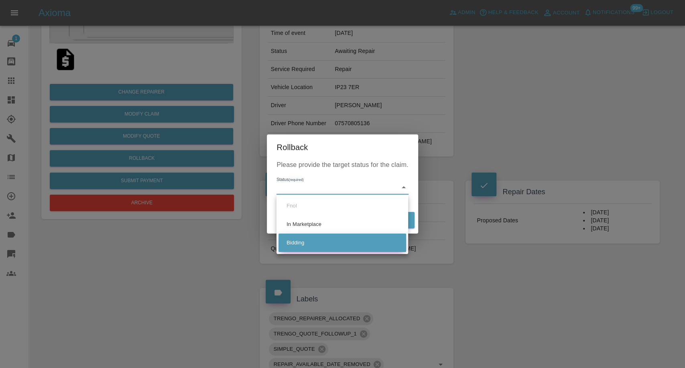
drag, startPoint x: 299, startPoint y: 240, endPoint x: 306, endPoint y: 240, distance: 7.2
click at [299, 240] on li "Bidding" at bounding box center [343, 243] width 128 height 18
type input "bidding"
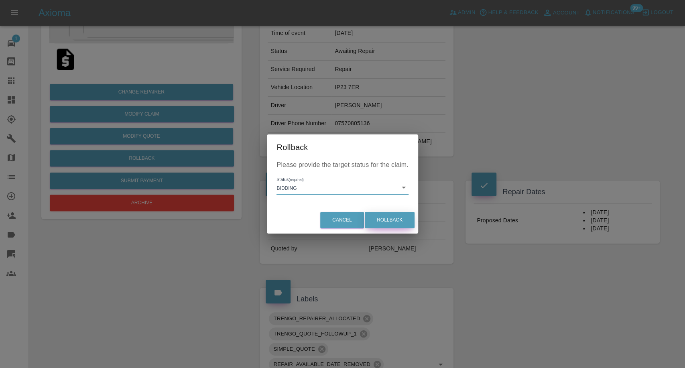
click at [394, 222] on button "Rollback" at bounding box center [390, 220] width 50 height 16
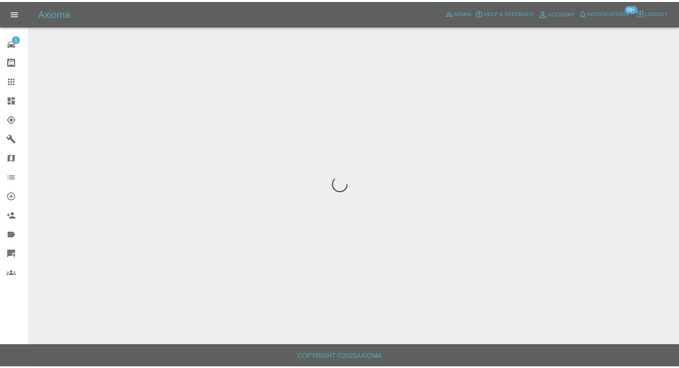
scroll to position [0, 0]
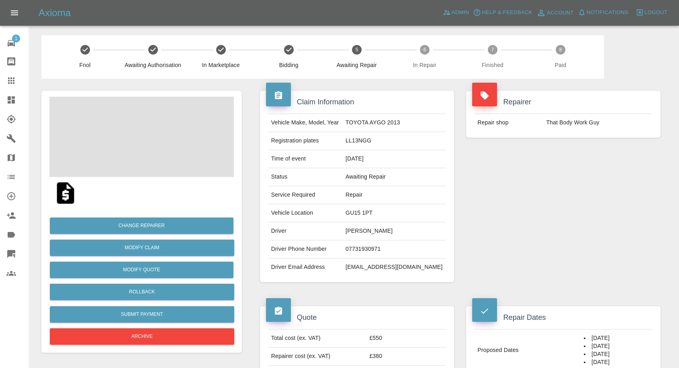
click at [380, 251] on td "07731930971" at bounding box center [394, 249] width 104 height 18
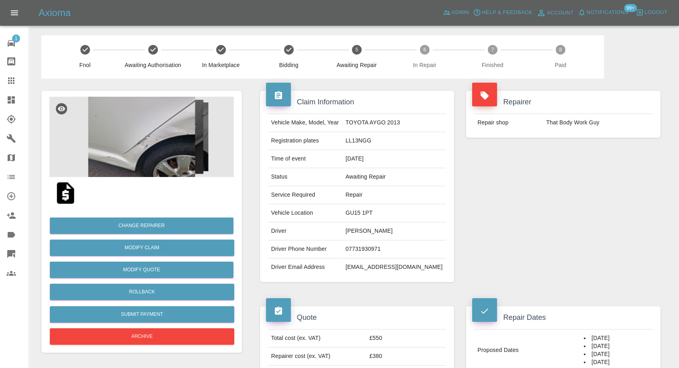
click at [510, 235] on div "Repairer Repair shop That Body Work Guy" at bounding box center [563, 187] width 206 height 216
click at [368, 230] on td "Yvonne Billa" at bounding box center [394, 231] width 104 height 18
copy td "Yvonne"
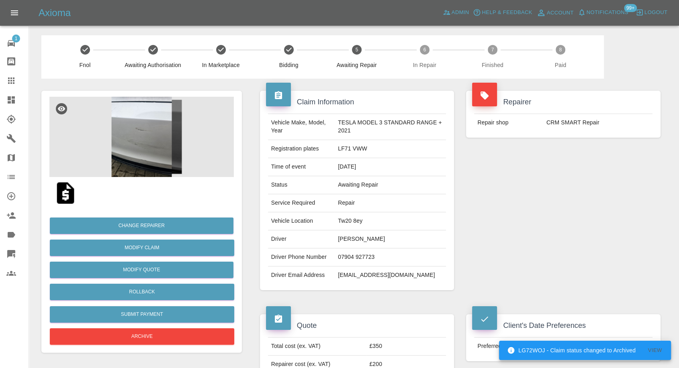
click at [358, 274] on td "[EMAIL_ADDRESS][DOMAIN_NAME]" at bounding box center [389, 276] width 111 height 18
click at [360, 253] on td "07904 927723" at bounding box center [389, 258] width 111 height 18
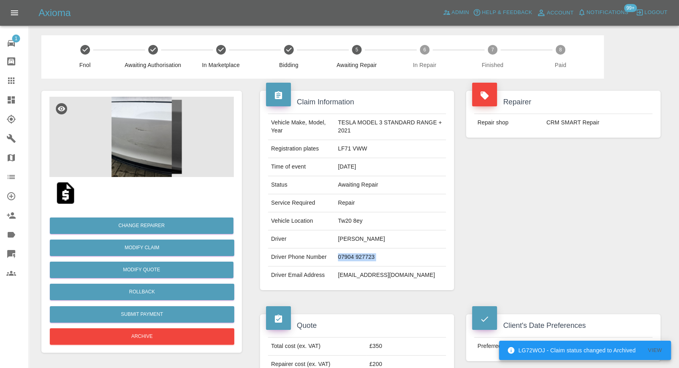
copy td "07904 927723"
click at [531, 202] on div "Repairer Repair shop CRM SMART Repair" at bounding box center [563, 191] width 206 height 224
click at [340, 240] on td "Matthew Child" at bounding box center [389, 239] width 111 height 18
copy td "Matthew"
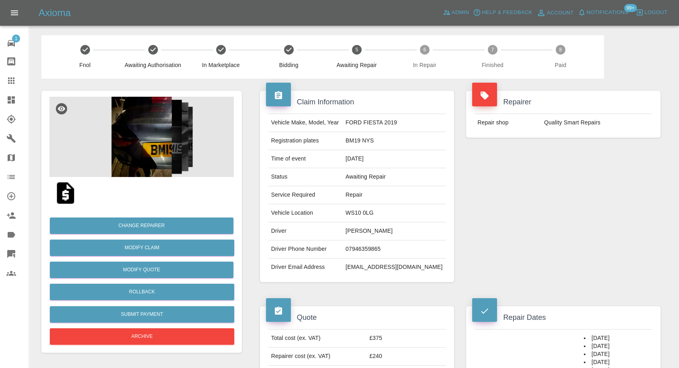
click at [378, 247] on td "07946359865" at bounding box center [394, 249] width 104 height 18
copy td "07946359865"
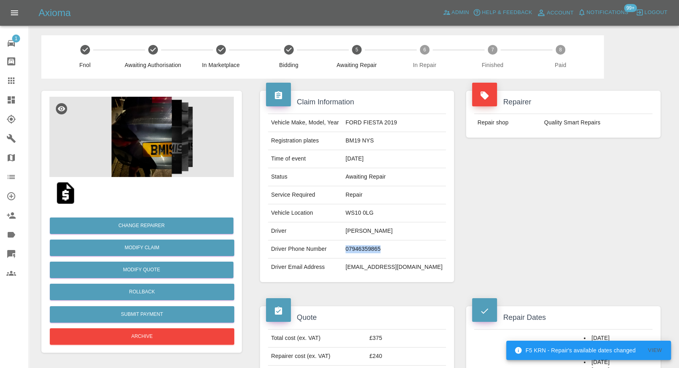
scroll to position [45, 0]
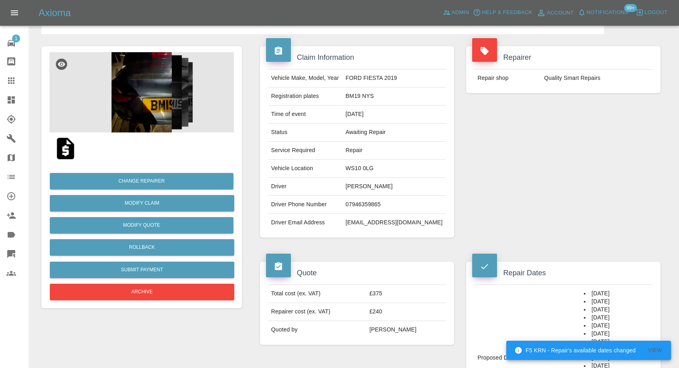
click at [582, 202] on div "Repairer Repair shop Quality Smart Repairs" at bounding box center [563, 142] width 206 height 216
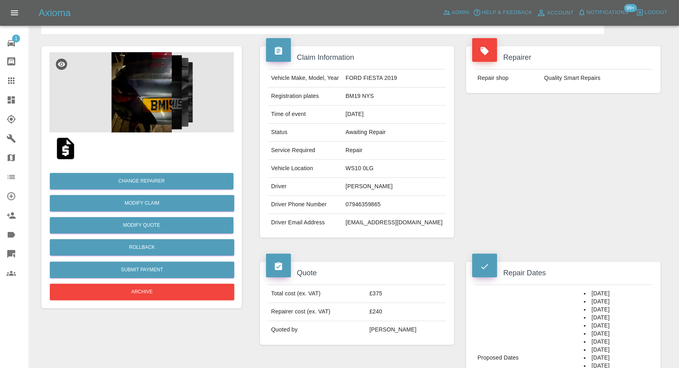
click at [368, 185] on td "Tyler Tift" at bounding box center [394, 187] width 104 height 18
copy td "Tyler"
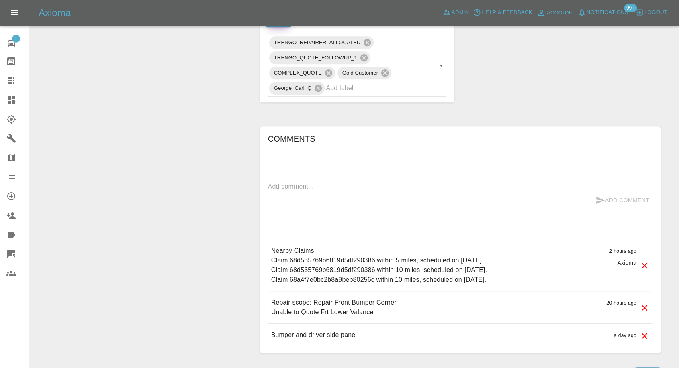
scroll to position [446, 0]
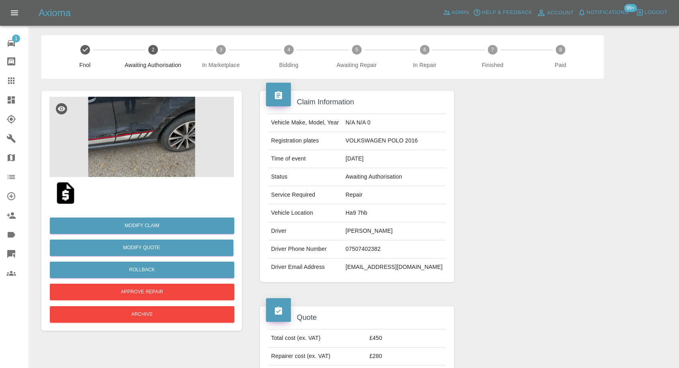
click at [128, 135] on img at bounding box center [141, 137] width 184 height 80
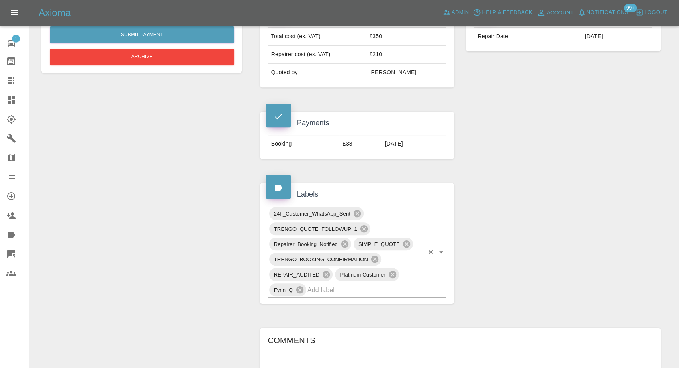
scroll to position [357, 0]
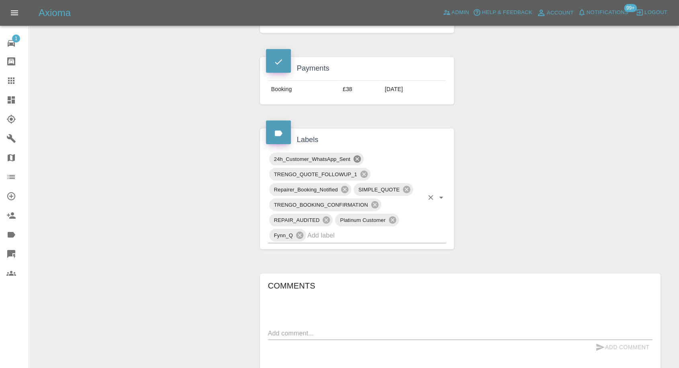
click at [359, 155] on icon at bounding box center [356, 158] width 7 height 7
click at [346, 187] on icon at bounding box center [344, 189] width 7 height 7
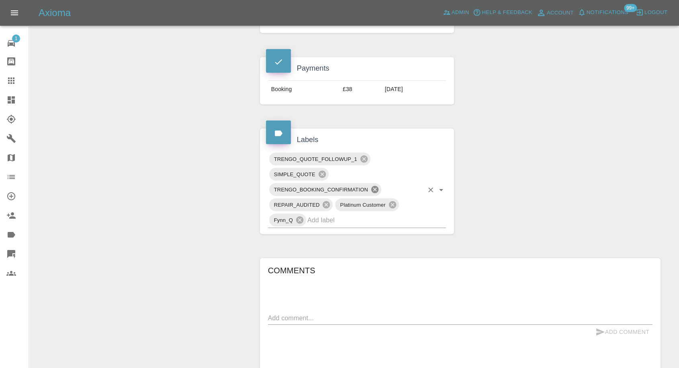
click at [375, 188] on icon at bounding box center [374, 189] width 9 height 9
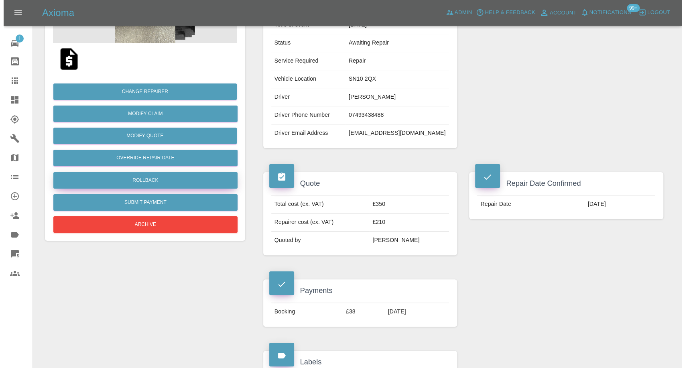
scroll to position [134, 0]
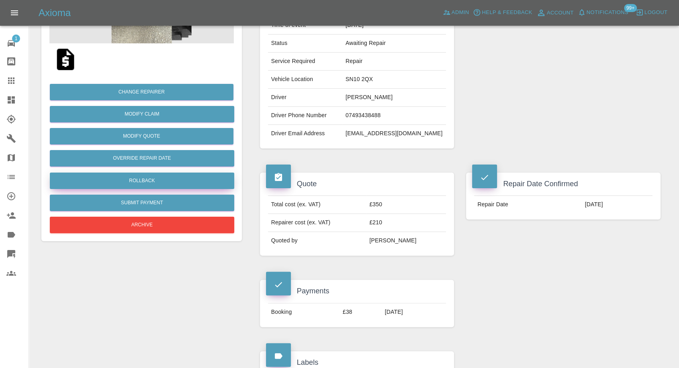
click at [136, 179] on button "Rollback" at bounding box center [142, 181] width 184 height 16
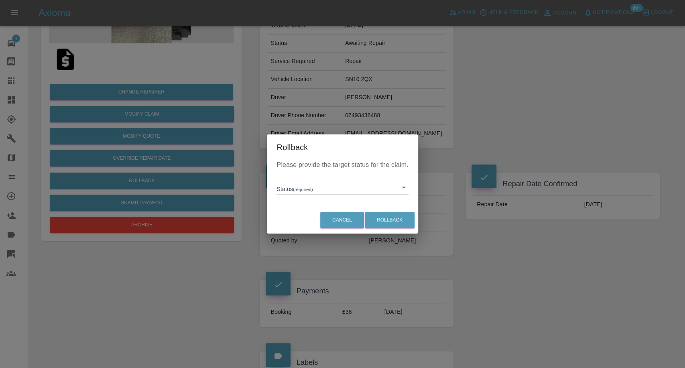
click at [301, 191] on body "Axioma Admin Help & Feedback Account Notifications 99+ Logout 1 Repair home Bod…" at bounding box center [342, 345] width 685 height 959
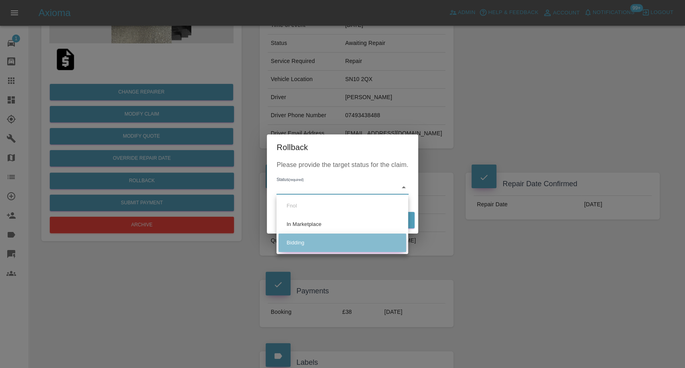
click at [297, 243] on li "Bidding" at bounding box center [343, 243] width 128 height 18
type input "bidding"
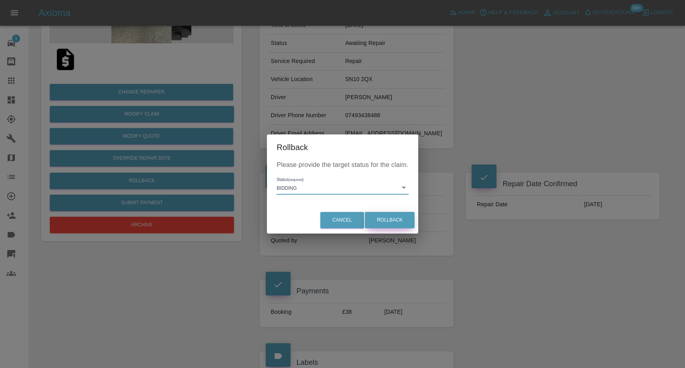
click at [388, 220] on button "Rollback" at bounding box center [390, 220] width 50 height 16
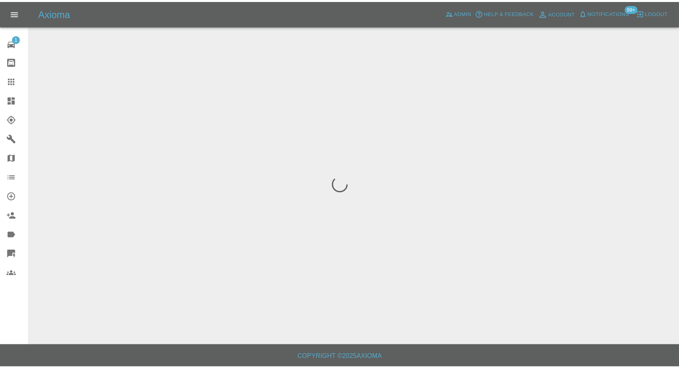
scroll to position [0, 0]
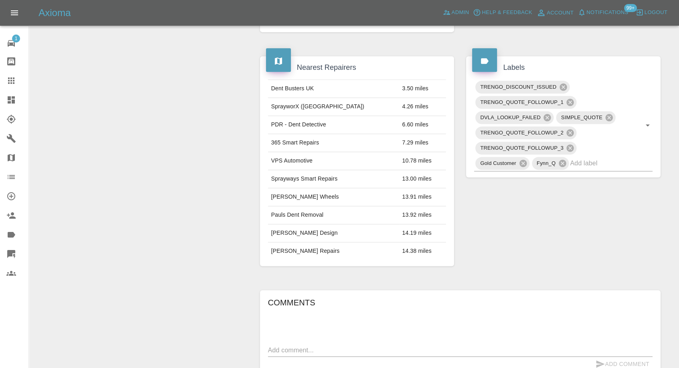
scroll to position [491, 0]
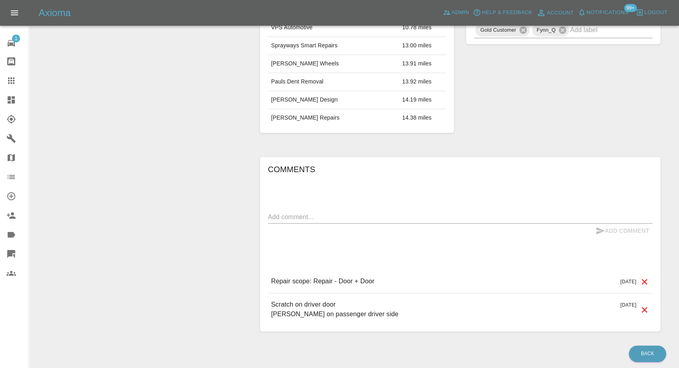
click at [349, 217] on textarea at bounding box center [460, 216] width 384 height 9
paste textarea "Thanks for coming back to me, Range Rover I going to repair as the scratch was …"
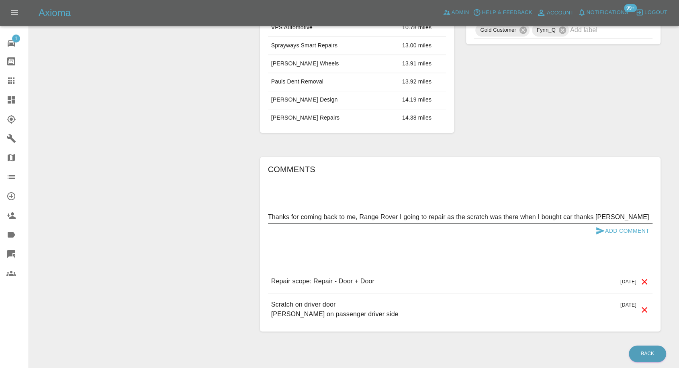
type textarea "Thanks for coming back to me, Range Rover I going to repair as the scratch was …"
click at [601, 228] on icon "submit" at bounding box center [600, 231] width 10 height 10
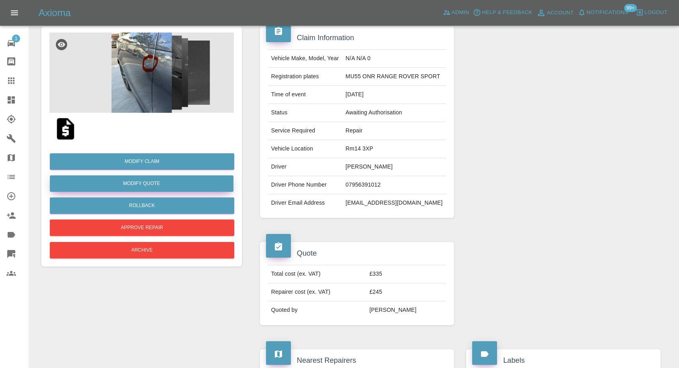
scroll to position [45, 0]
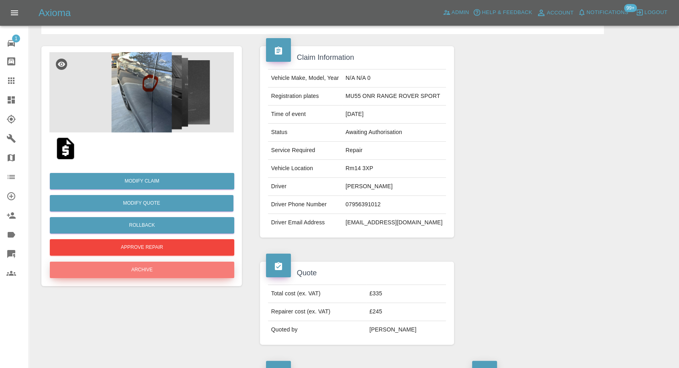
click at [132, 267] on button "Archive" at bounding box center [142, 270] width 184 height 16
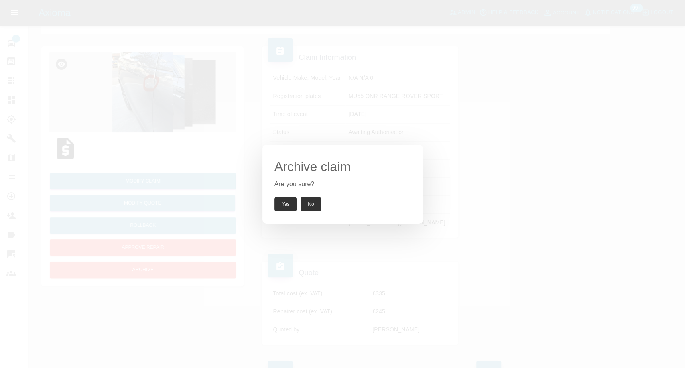
click at [291, 206] on button "Yes" at bounding box center [286, 204] width 22 height 14
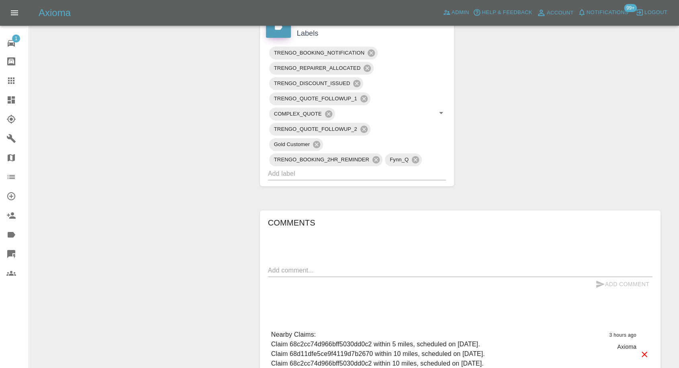
scroll to position [446, 0]
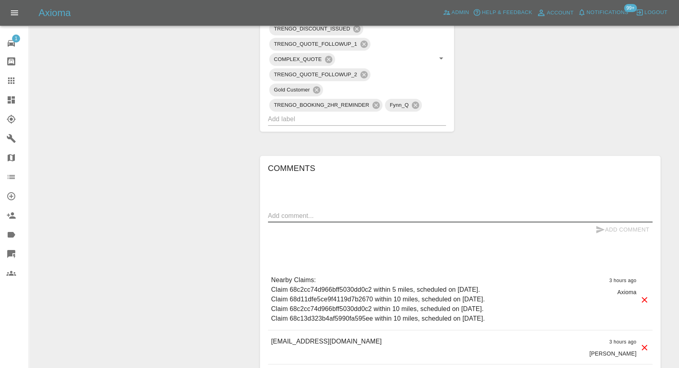
click at [410, 212] on textarea at bounding box center [460, 215] width 384 height 9
paste textarea "I seem to be struggling using the link on my phone. But I will do this on my la…"
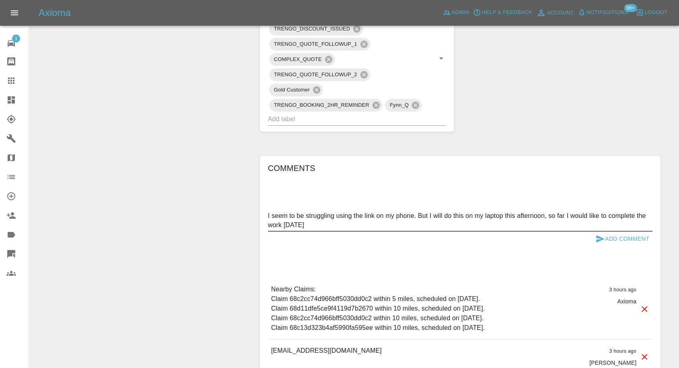
type textarea "I seem to be struggling using the link on my phone. But I will do this on my la…"
click at [596, 240] on icon "submit" at bounding box center [600, 238] width 8 height 7
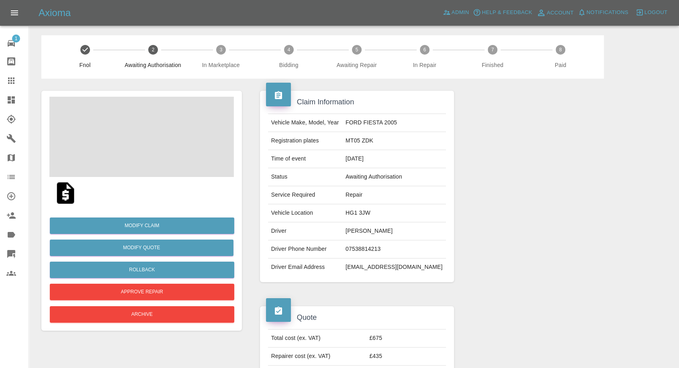
click at [63, 194] on img at bounding box center [66, 193] width 26 height 26
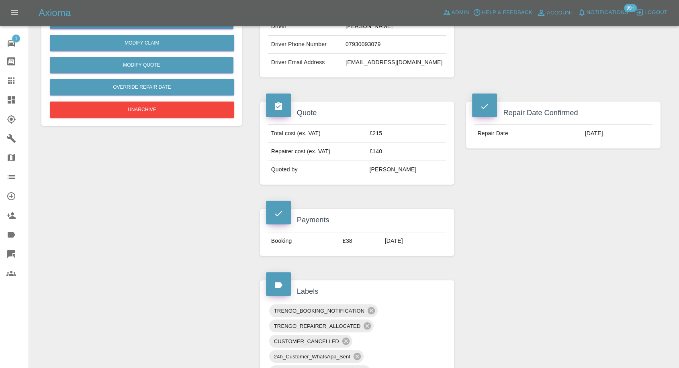
scroll to position [89, 0]
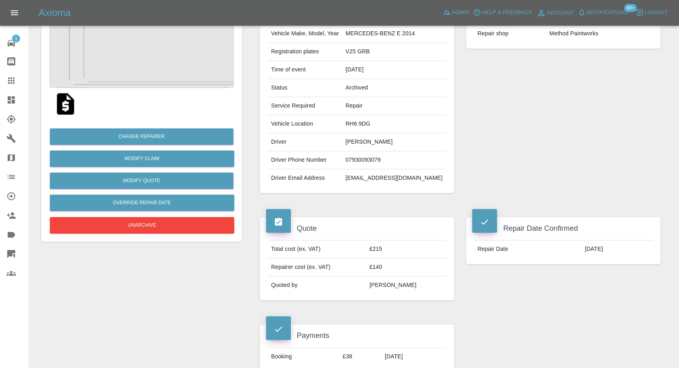
click at [375, 176] on td "[EMAIL_ADDRESS][DOMAIN_NAME]" at bounding box center [394, 178] width 104 height 18
click at [375, 176] on td "gordonbuss@aol.com" at bounding box center [394, 178] width 104 height 18
copy div "gordonbuss@aol.com"
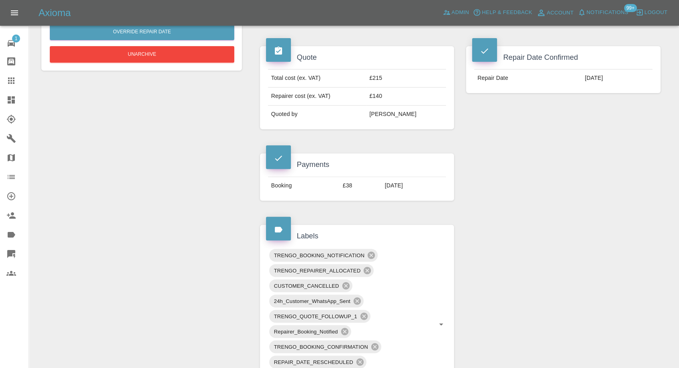
scroll to position [200, 0]
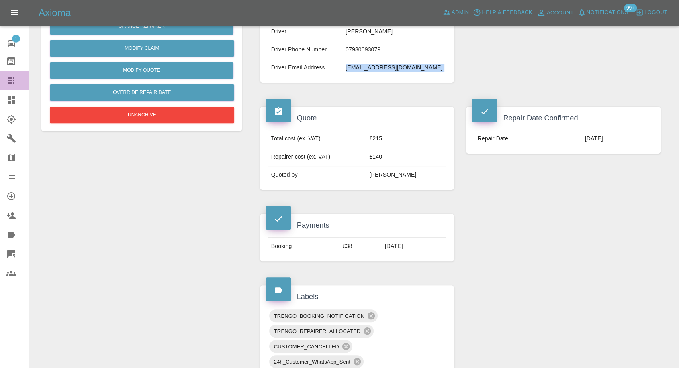
click at [10, 75] on link "Claims" at bounding box center [14, 80] width 29 height 19
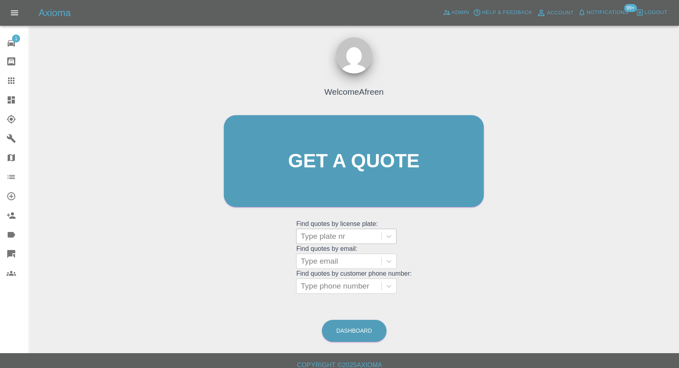
click at [360, 237] on div at bounding box center [338, 236] width 77 height 11
paste input "AV61 EVL"
type input "AV61 EVL"
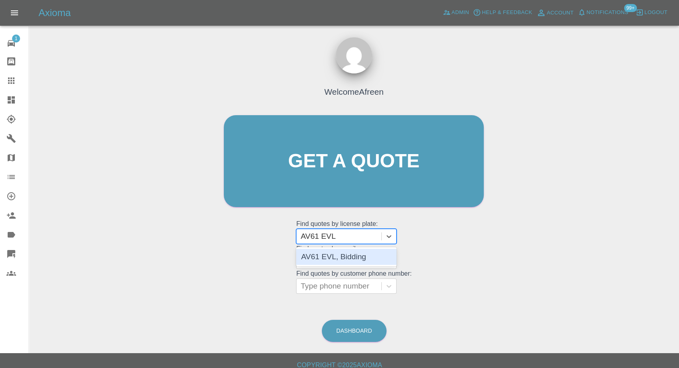
click at [339, 264] on div "AV61 EVL, Bidding" at bounding box center [346, 257] width 100 height 16
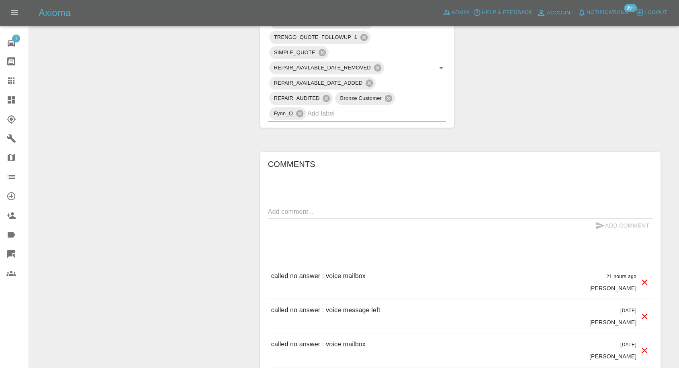
scroll to position [580, 0]
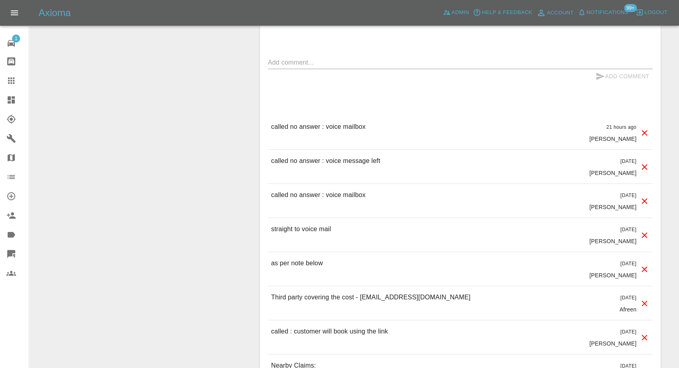
click at [359, 64] on textarea at bounding box center [460, 62] width 384 height 9
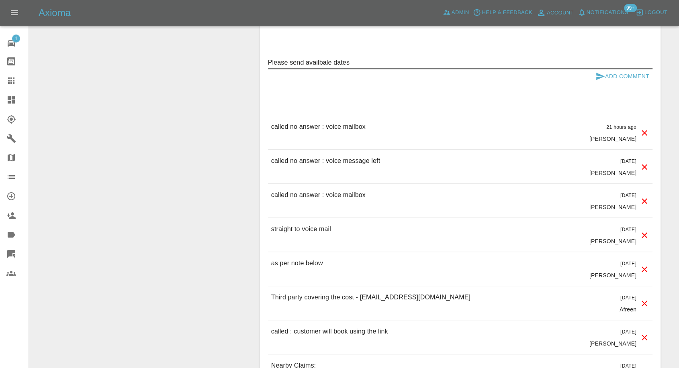
click at [321, 63] on textarea "Please send availbale dates" at bounding box center [460, 62] width 384 height 9
type textarea "Please send available dates"
click at [599, 73] on icon "submit" at bounding box center [600, 76] width 10 height 10
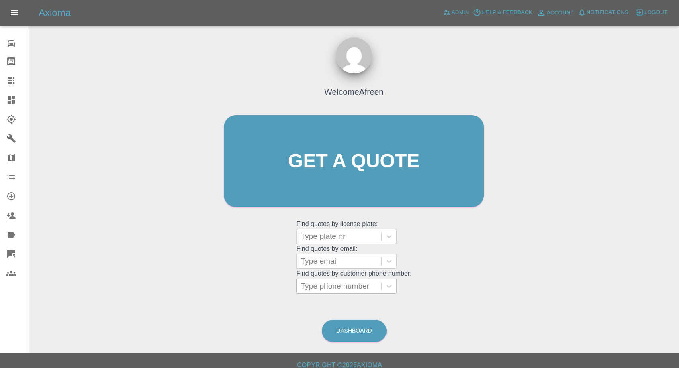
click at [334, 284] on div at bounding box center [338, 286] width 77 height 11
paste input "[PHONE_NUMBER]"
drag, startPoint x: 317, startPoint y: 288, endPoint x: 271, endPoint y: 290, distance: 46.6
click at [271, 290] on div "Welcome Afreen Get a quote Get a quote Find quotes by license plate: Type plate…" at bounding box center [353, 176] width 277 height 243
type input "07791505997"
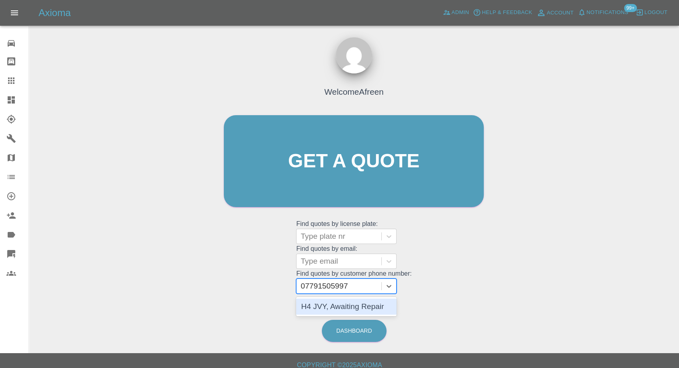
click at [335, 309] on div "H4 JVY, Awaiting Repair" at bounding box center [346, 307] width 100 height 16
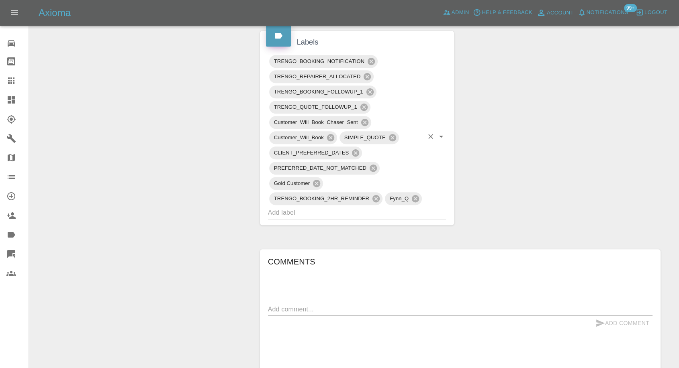
scroll to position [491, 0]
click at [321, 305] on textarea at bounding box center [460, 308] width 384 height 9
paste textarea "Can I have some dates late November please…any day/time. Thanks"
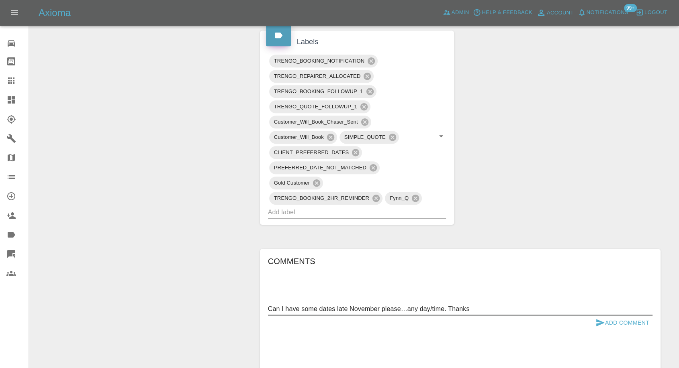
type textarea "Can I have some dates late November please…any day/time. Thanks"
click at [598, 322] on icon "submit" at bounding box center [600, 322] width 8 height 7
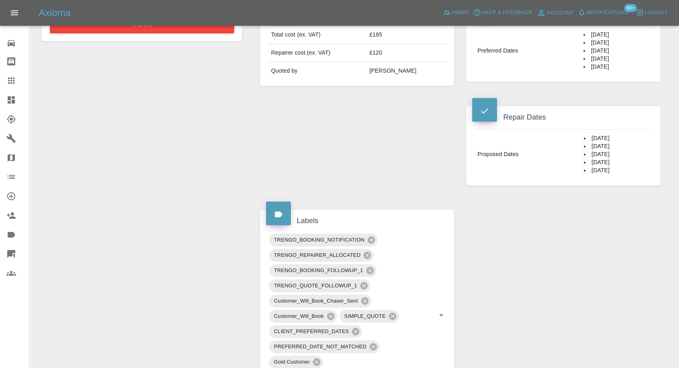
scroll to position [312, 0]
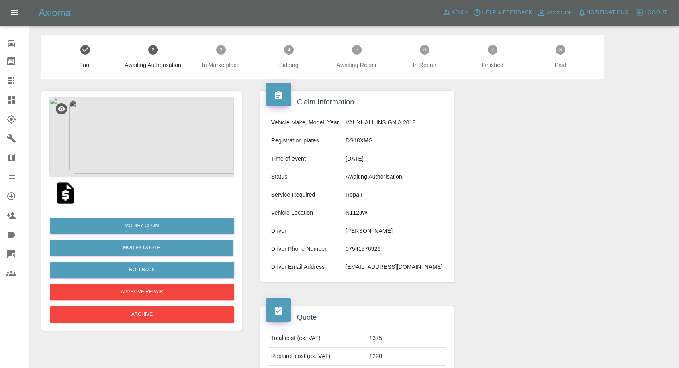
click at [371, 233] on td "Martin Phillips" at bounding box center [394, 231] width 104 height 18
copy td "Martin Phillips"
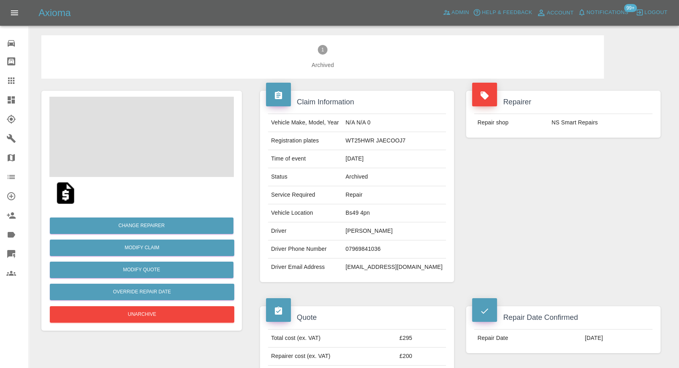
click at [377, 246] on td "07969841036" at bounding box center [394, 249] width 104 height 18
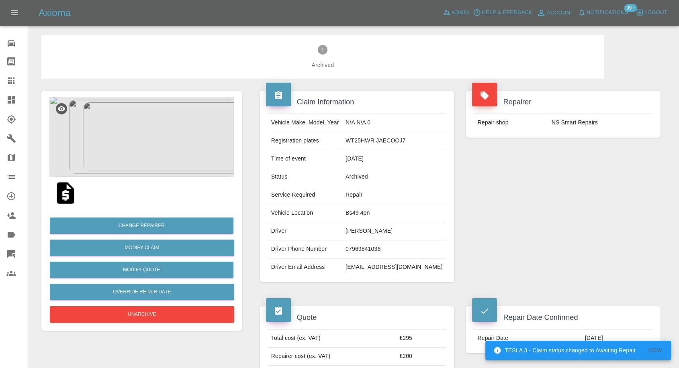
click at [377, 246] on td "07969841036" at bounding box center [394, 249] width 104 height 18
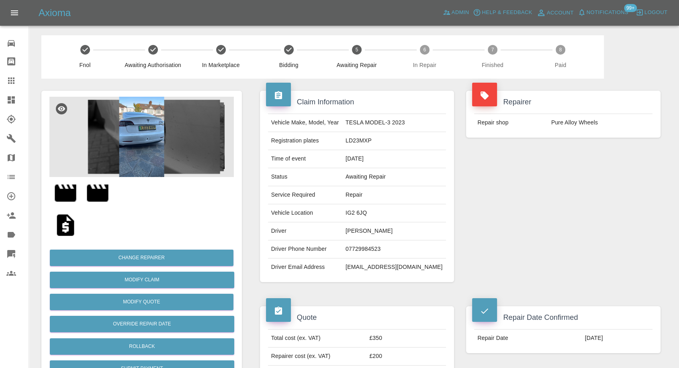
click at [362, 246] on td "07729984523" at bounding box center [394, 249] width 104 height 18
copy td "07729984523"
click at [556, 238] on div "Repairer Repair shop Pure Alloy Wheels" at bounding box center [563, 187] width 206 height 216
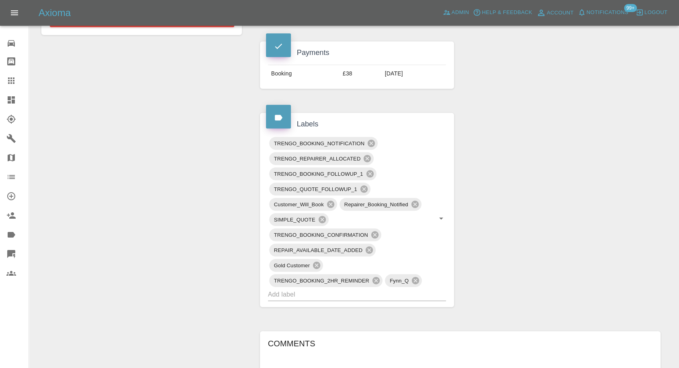
scroll to position [178, 0]
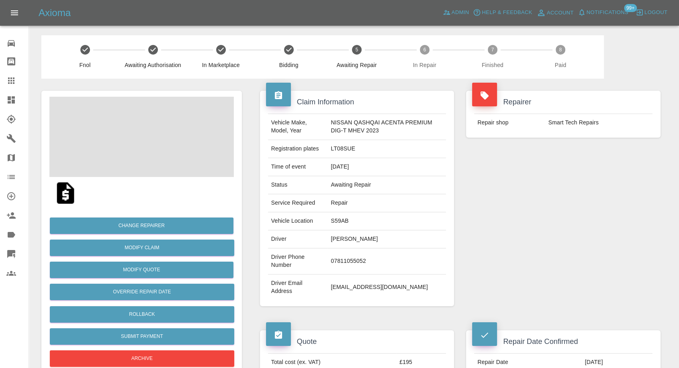
click at [338, 256] on td "07811055052" at bounding box center [386, 262] width 118 height 26
copy td "07811055052"
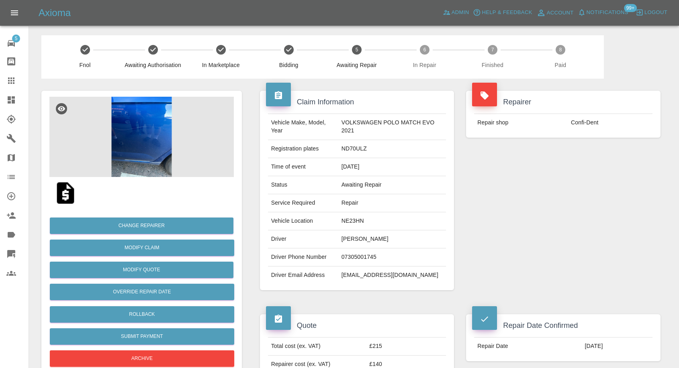
scroll to position [535, 0]
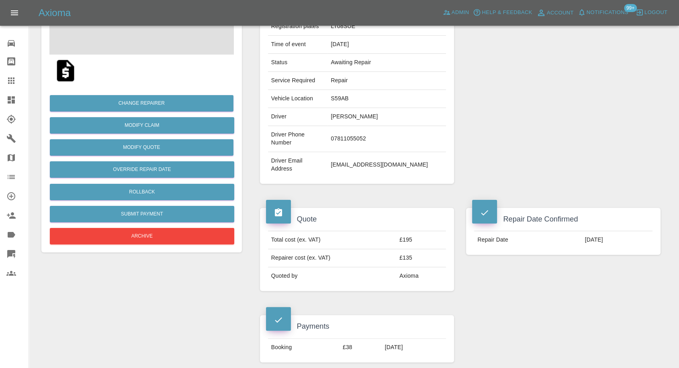
scroll to position [45, 0]
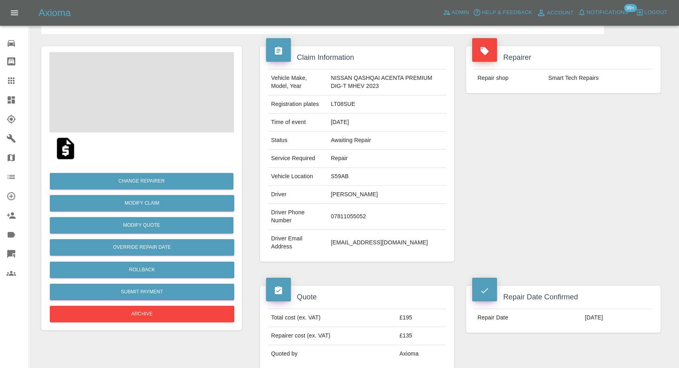
click at [64, 149] on img at bounding box center [66, 149] width 26 height 26
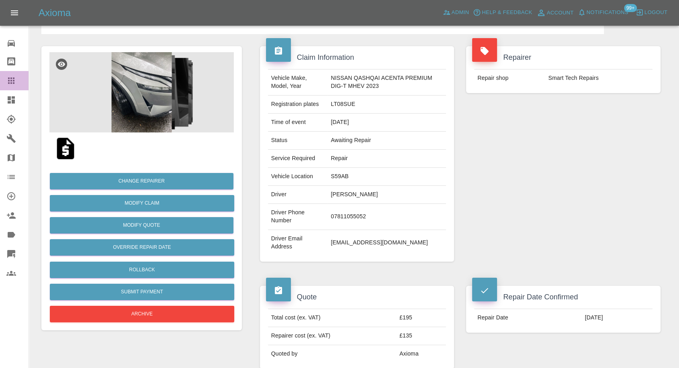
click at [10, 83] on icon at bounding box center [11, 80] width 6 height 6
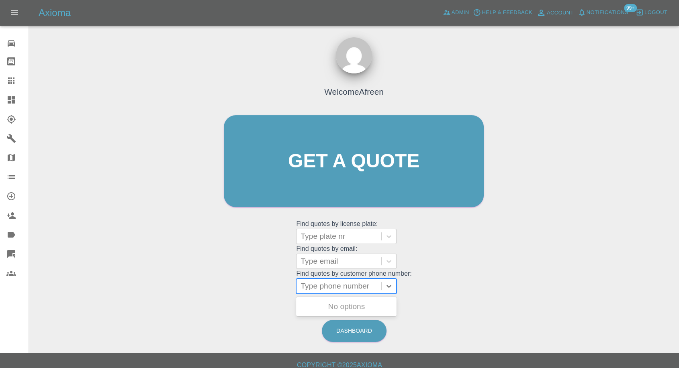
click at [325, 287] on div at bounding box center [338, 286] width 77 height 11
paste input "07909752184"
click at [310, 284] on input "007909752184" at bounding box center [326, 286] width 53 height 10
type input "07909752184"
click at [328, 305] on div "MT04FDZ, Awaiting Repair" at bounding box center [346, 312] width 100 height 26
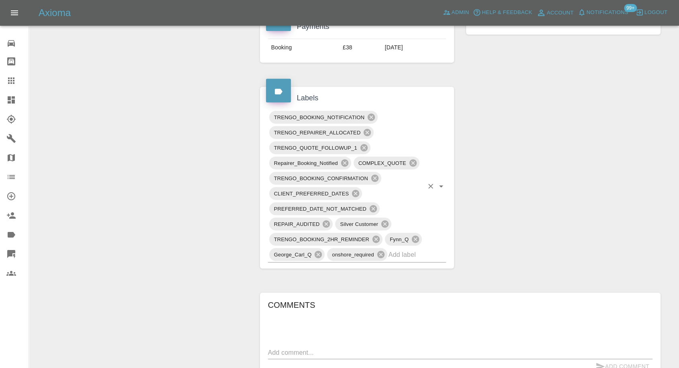
scroll to position [535, 0]
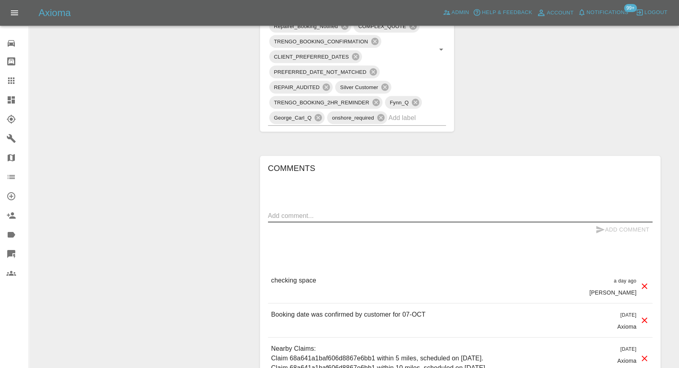
click at [322, 212] on textarea at bounding box center [460, 215] width 384 height 9
click at [324, 211] on textarea "space and power cofirmed" at bounding box center [460, 215] width 384 height 9
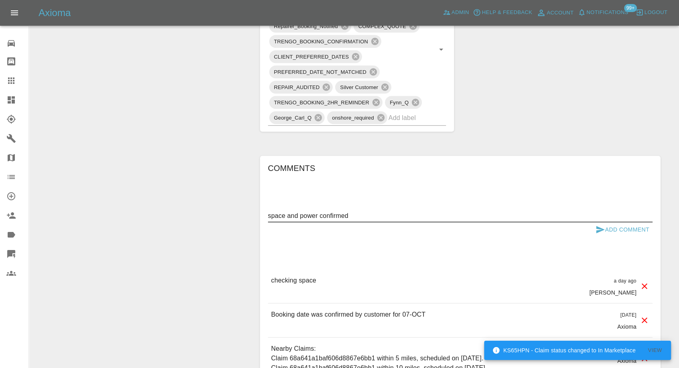
type textarea "space and power confirmed"
click at [598, 230] on icon "submit" at bounding box center [600, 229] width 8 height 7
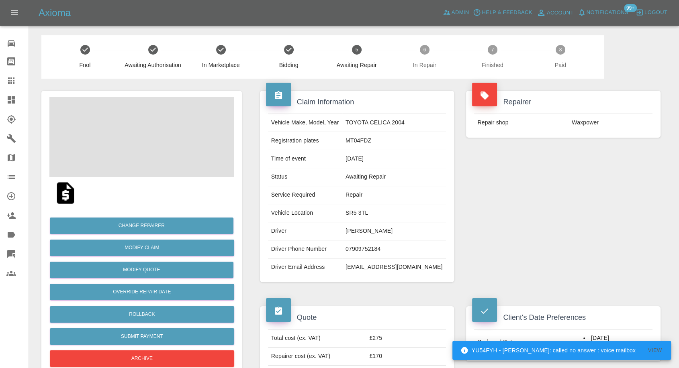
click at [372, 230] on td "[PERSON_NAME]" at bounding box center [394, 231] width 104 height 18
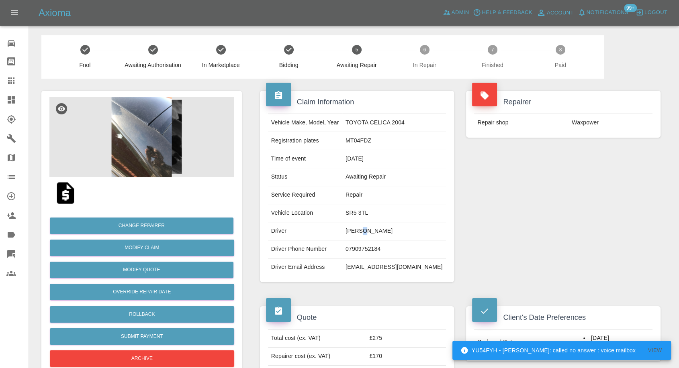
click at [372, 230] on td "[PERSON_NAME]" at bounding box center [394, 231] width 104 height 18
click at [372, 248] on td "07909752184" at bounding box center [394, 249] width 104 height 18
copy td "07909752184"
